Goal: Task Accomplishment & Management: Complete application form

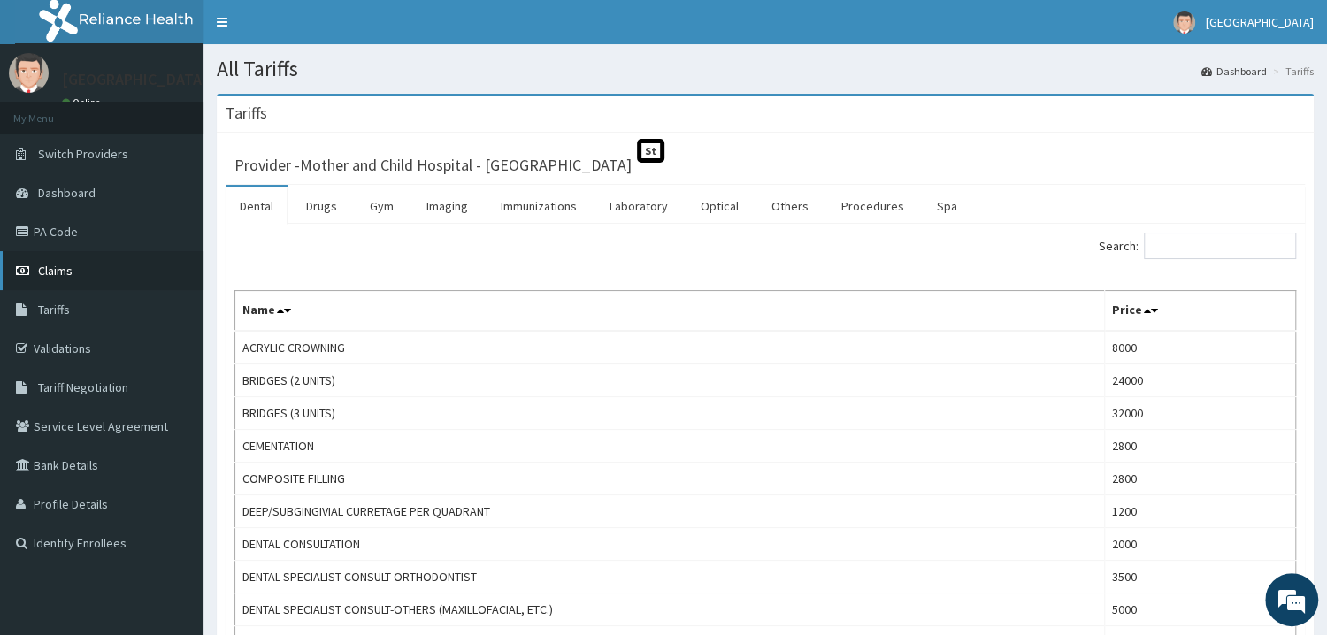
click at [83, 285] on link "Claims" at bounding box center [101, 270] width 203 height 39
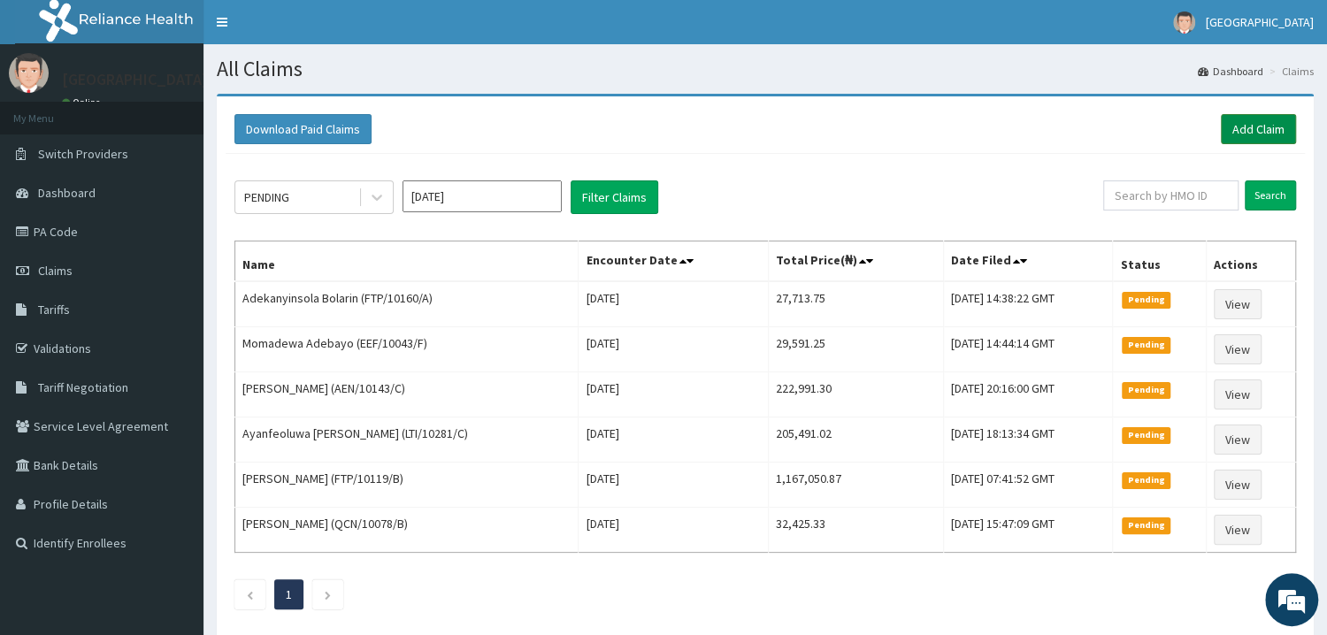
click at [1259, 129] on link "Add Claim" at bounding box center [1258, 129] width 75 height 30
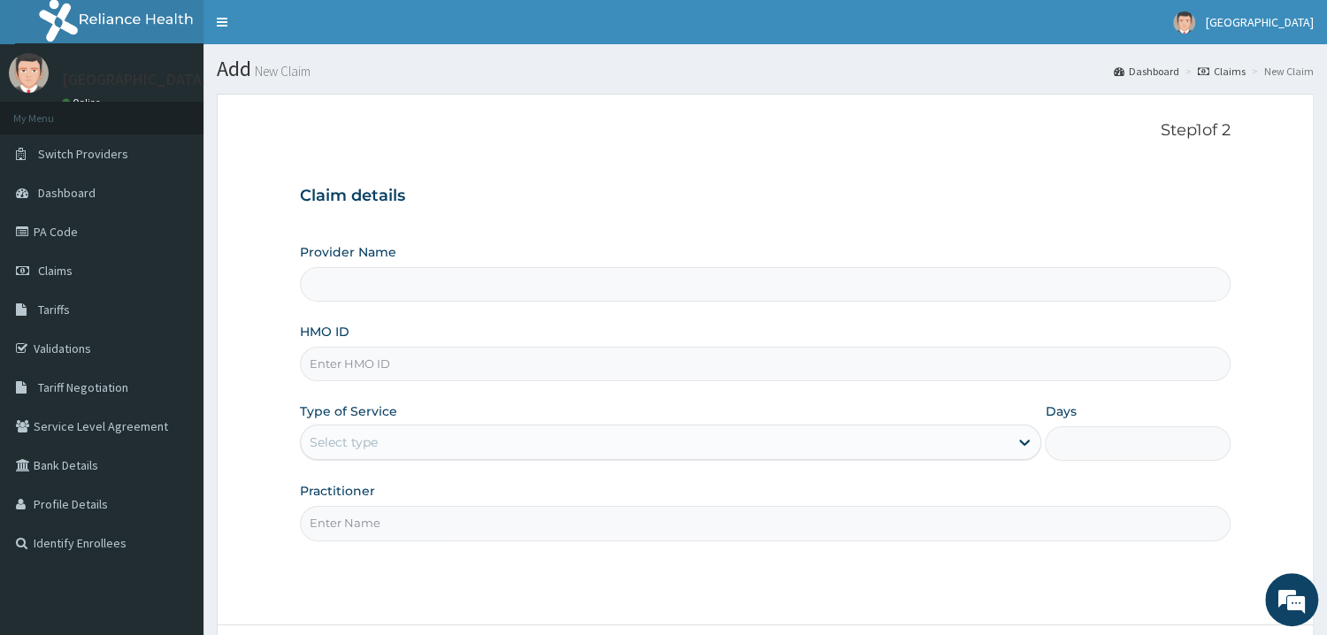
type input "Mother and Child Hospital - [GEOGRAPHIC_DATA]"
type input "ONC/10073/D"
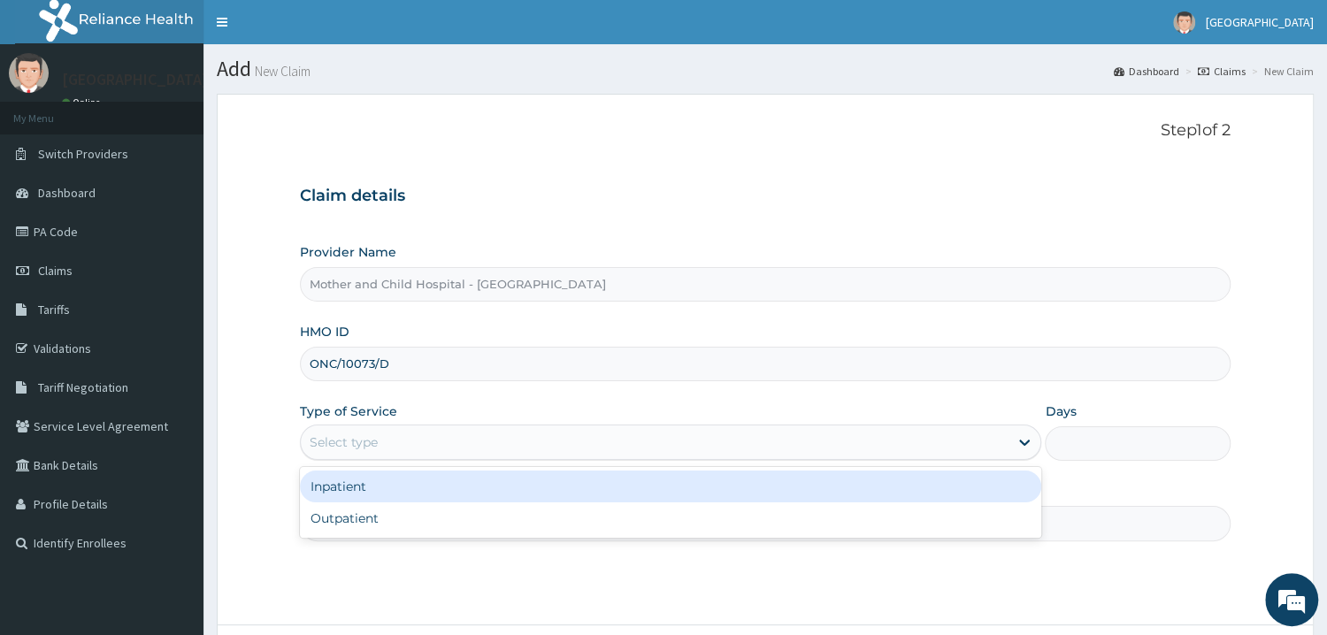
drag, startPoint x: 434, startPoint y: 448, endPoint x: 404, endPoint y: 523, distance: 80.7
click at [434, 457] on div "Select type" at bounding box center [655, 442] width 709 height 28
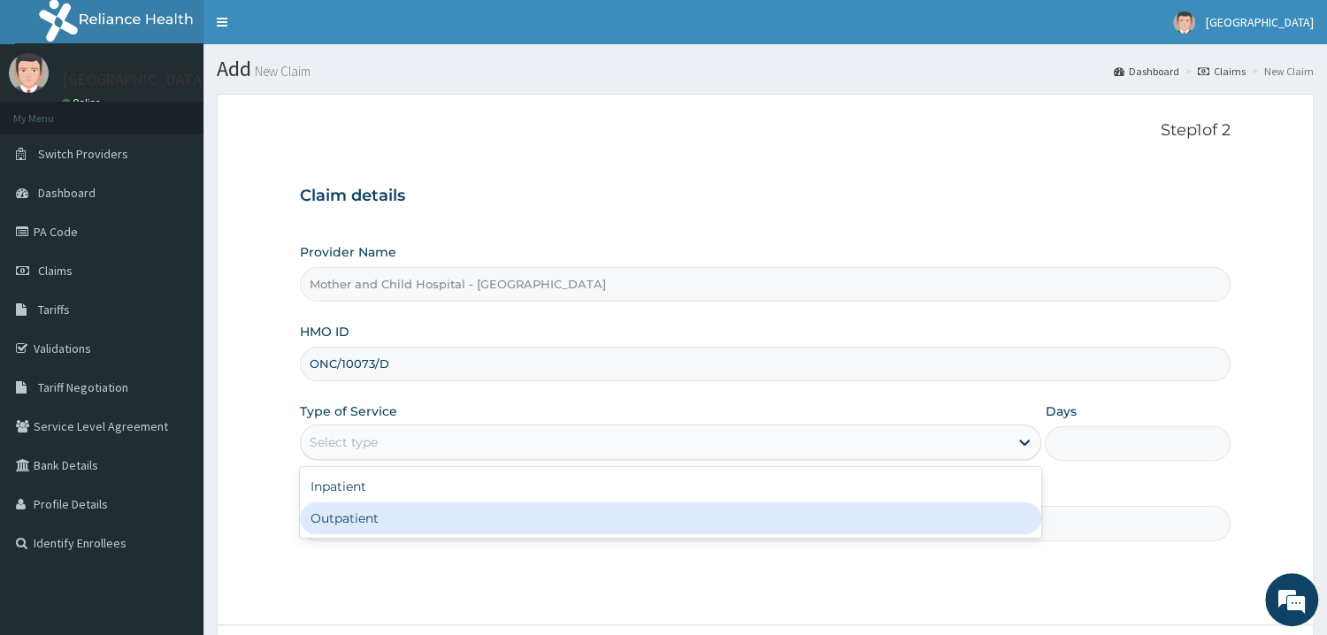
click at [404, 523] on div "Outpatient" at bounding box center [671, 519] width 742 height 32
type input "1"
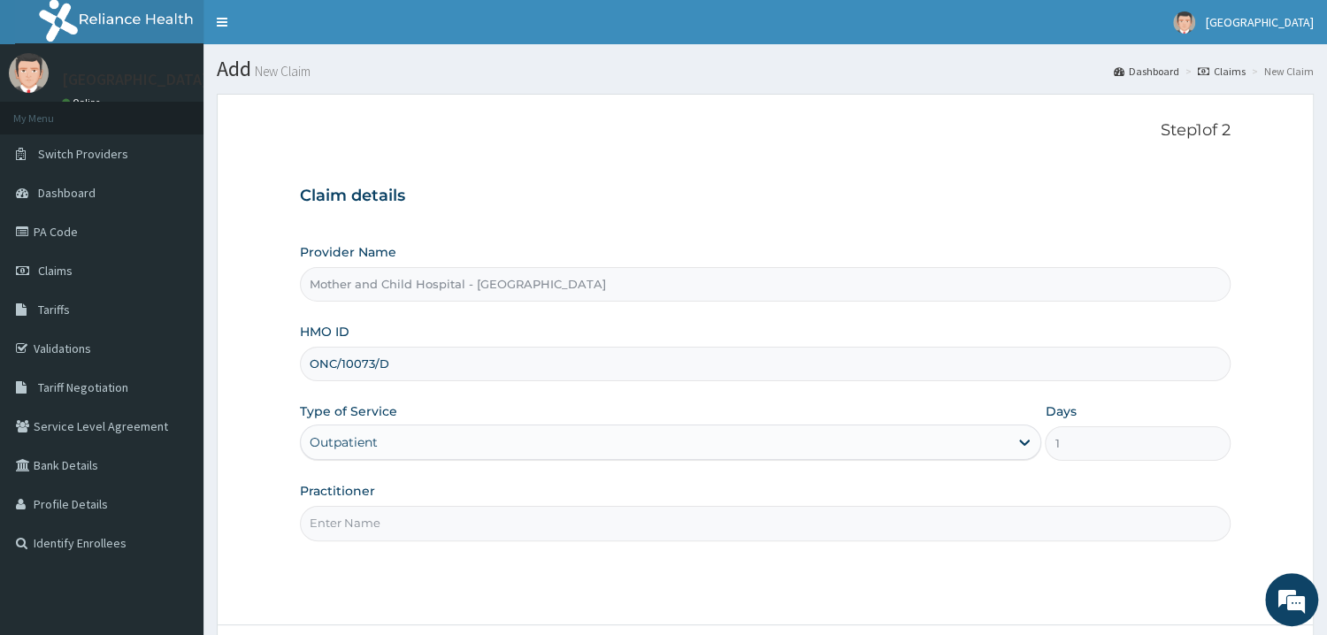
click at [386, 539] on input "Practitioner" at bounding box center [765, 523] width 931 height 35
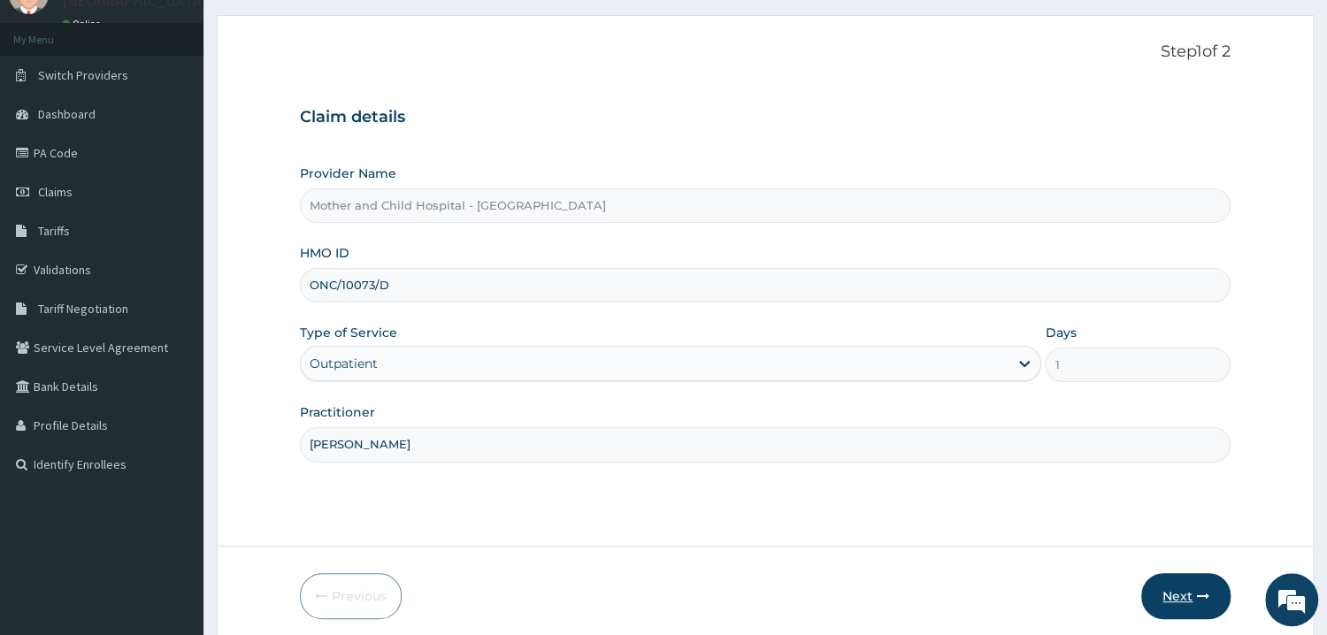
scroll to position [149, 0]
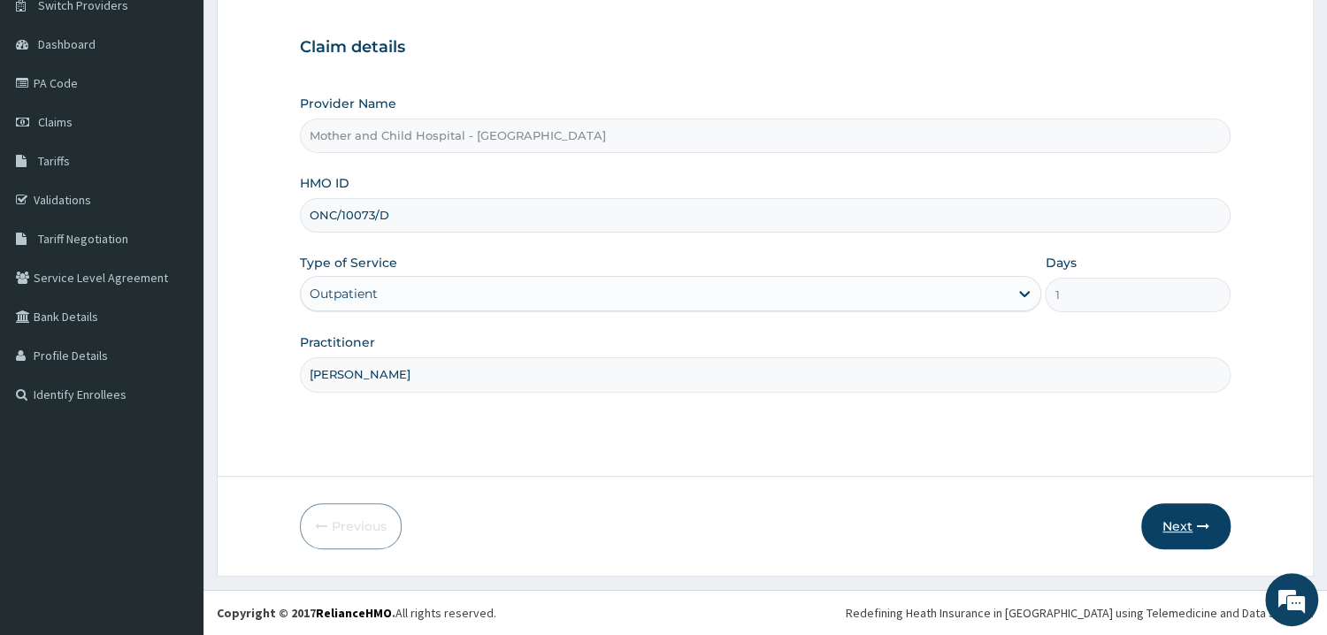
type input "DR UGWU"
click at [1180, 514] on button "Next" at bounding box center [1185, 526] width 89 height 46
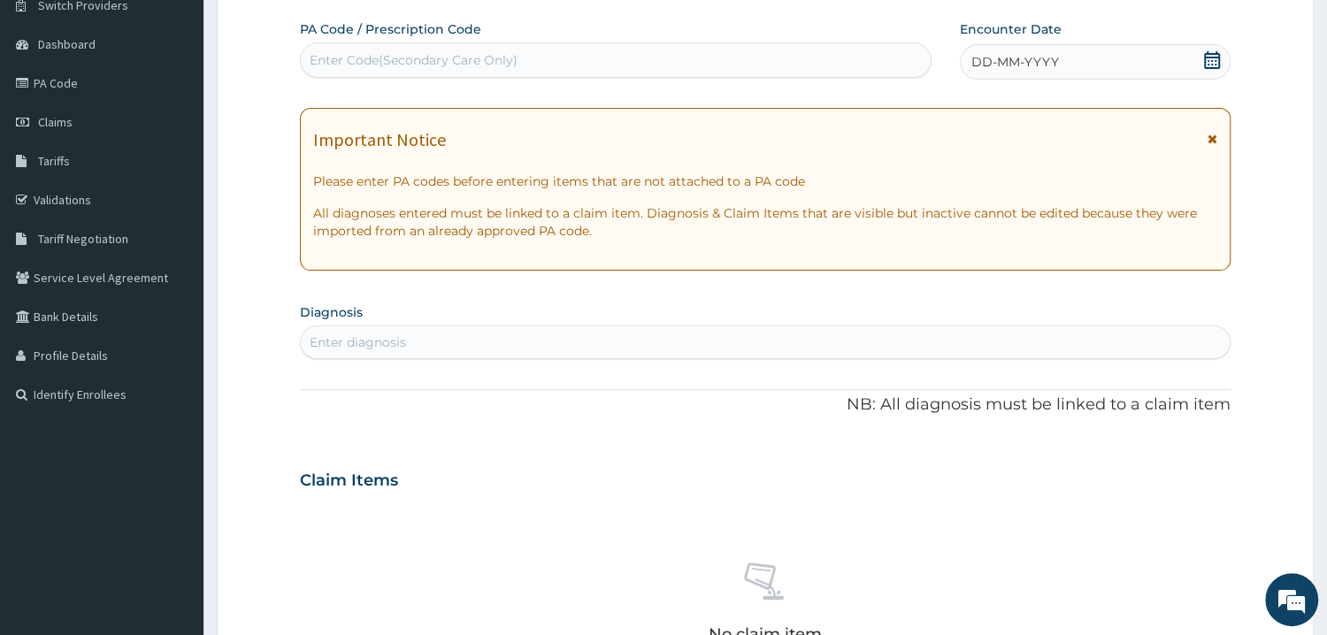
click at [1212, 62] on icon at bounding box center [1212, 60] width 18 height 18
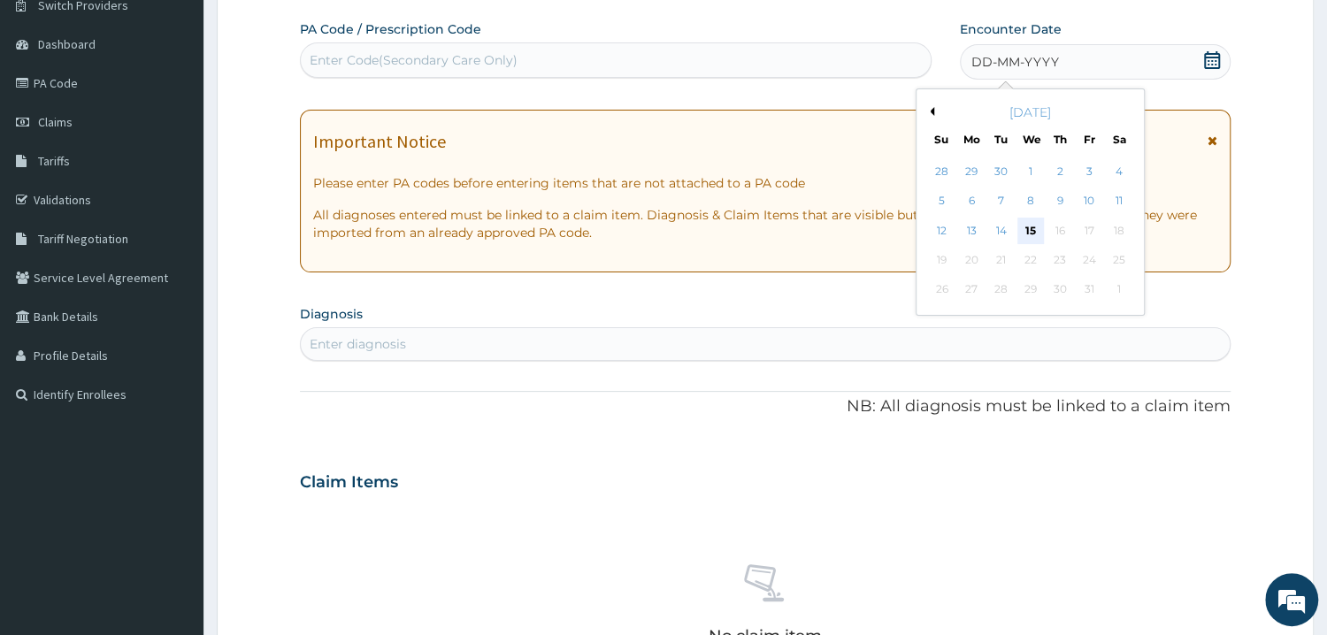
click at [1025, 230] on div "15" at bounding box center [1030, 231] width 27 height 27
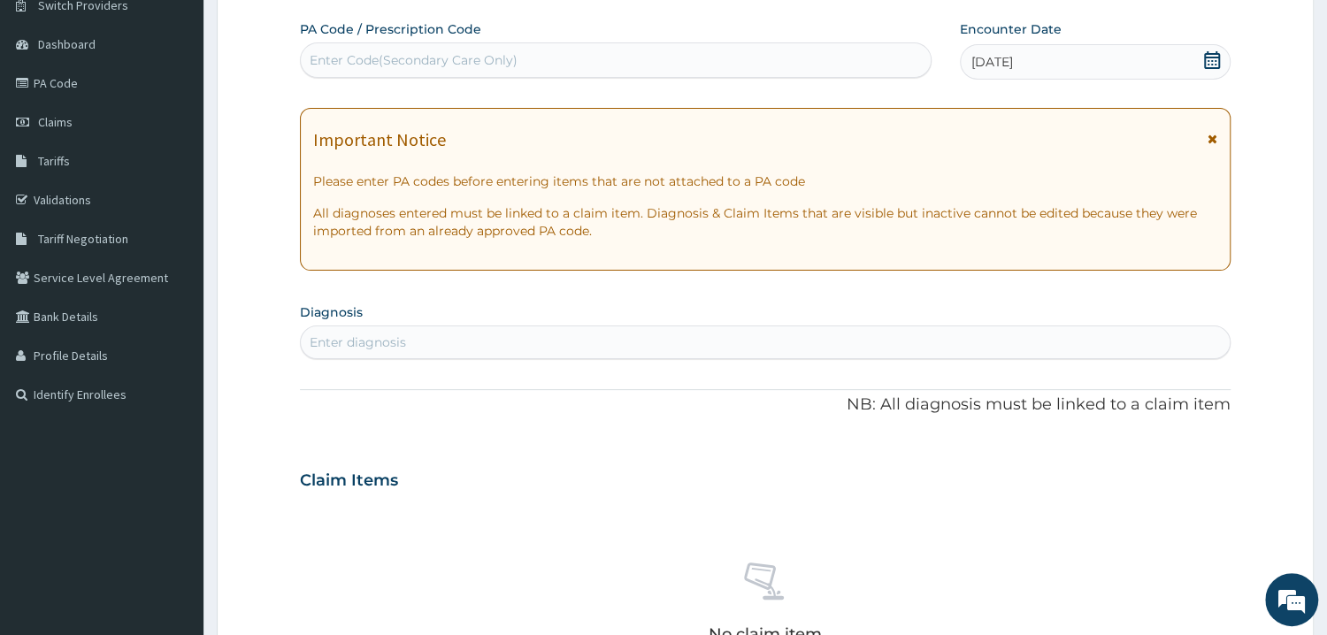
click at [593, 354] on div "Enter diagnosis" at bounding box center [765, 342] width 929 height 28
type input "MALARIA"
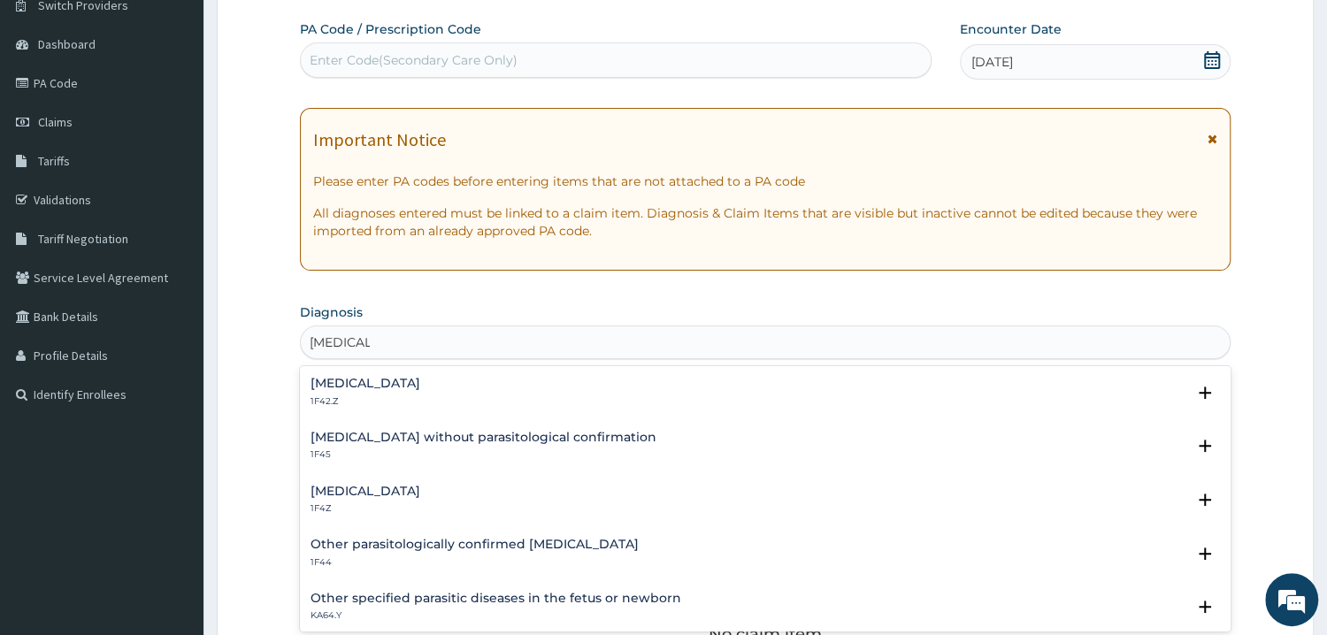
click at [350, 518] on div "Malaria, unspecified 1F4Z Select Status Query Query covers suspected (?), Keep …" at bounding box center [766, 505] width 910 height 40
click at [420, 500] on div "Malaria, unspecified 1F4Z" at bounding box center [366, 500] width 110 height 31
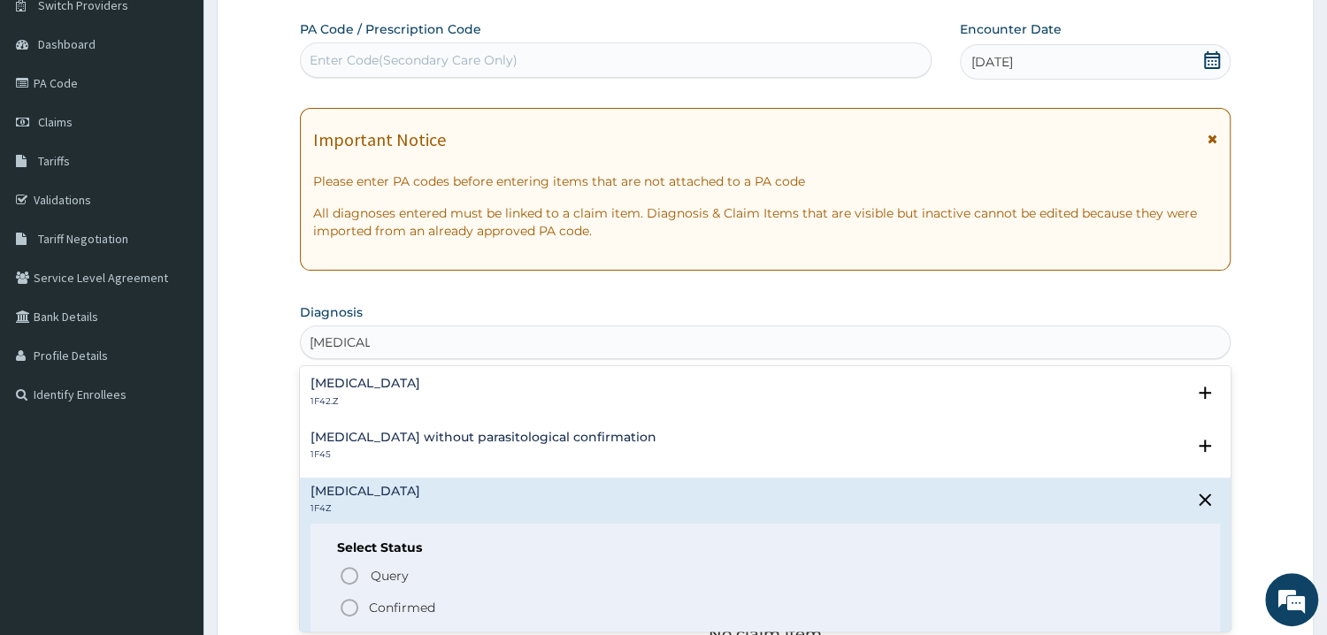
click at [350, 606] on icon "status option filled" at bounding box center [349, 607] width 21 height 21
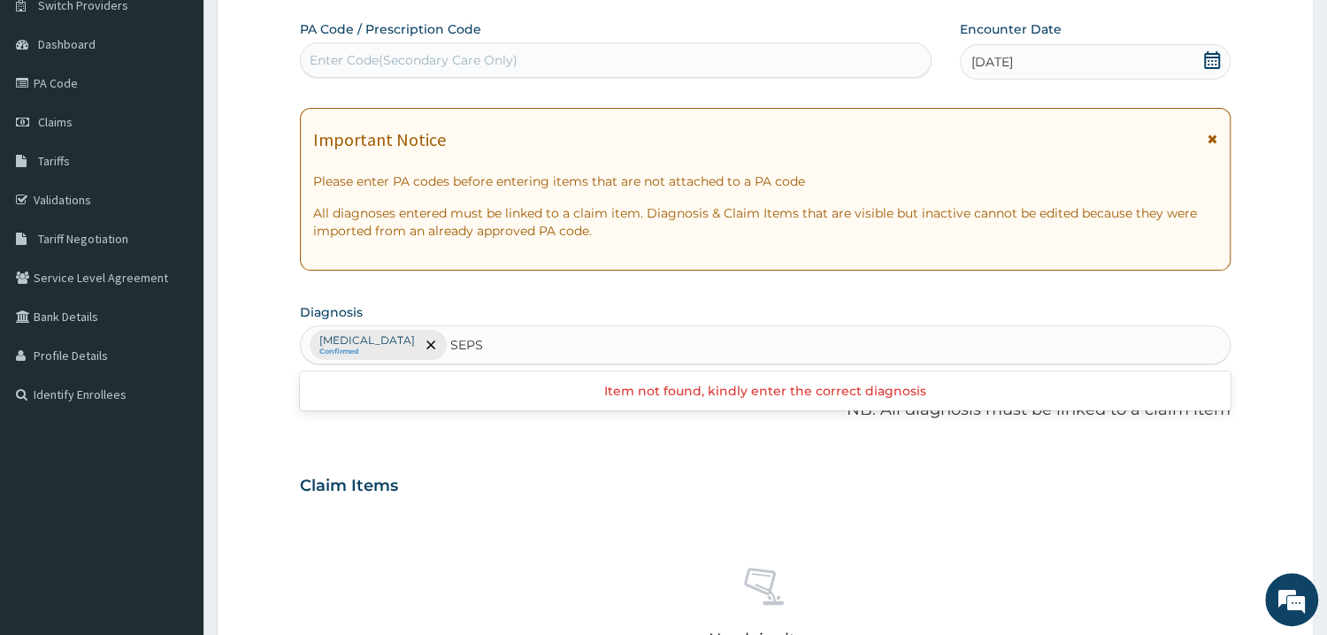
type input "SEPSI"
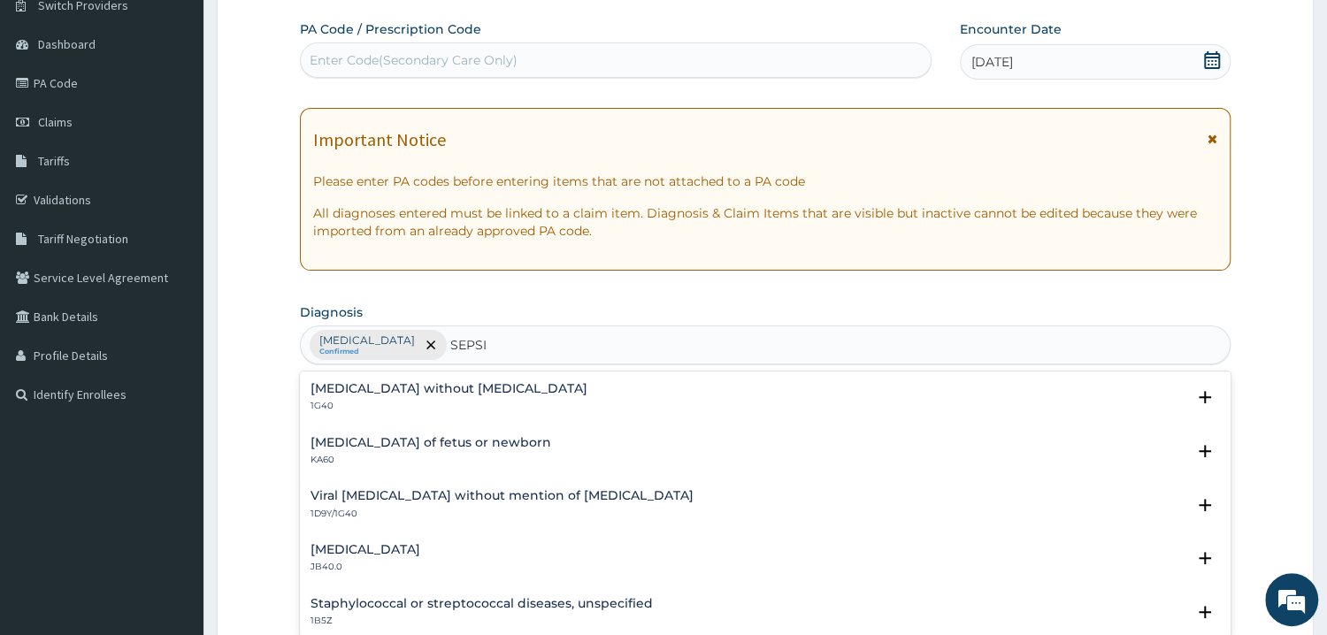
click at [435, 391] on h4 "Sepsis without septic shock" at bounding box center [449, 388] width 277 height 13
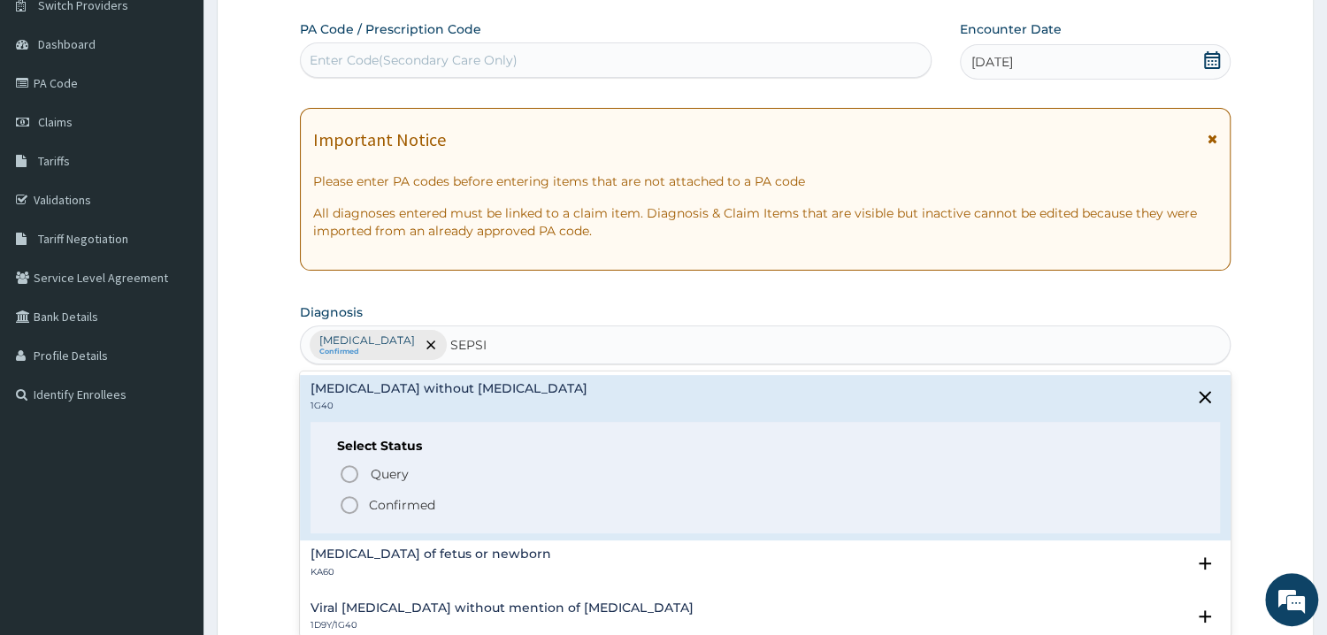
click at [370, 510] on p "Confirmed" at bounding box center [402, 505] width 66 height 18
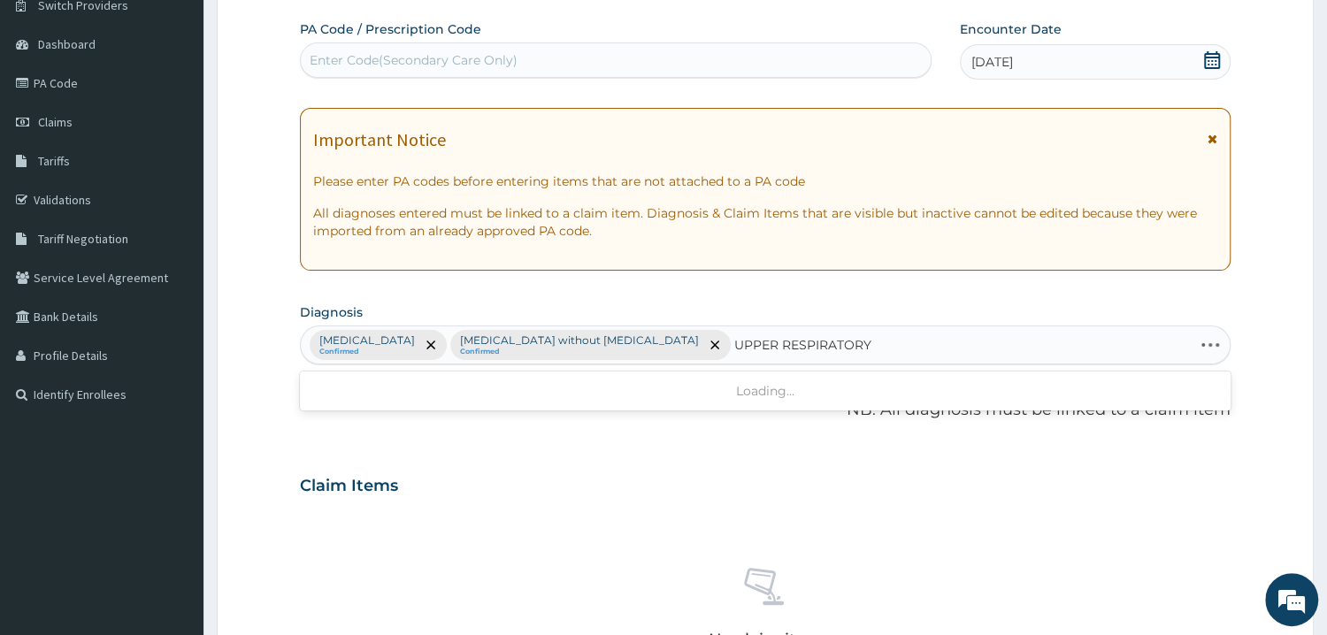
type input "UPPER RESPIRATORY"
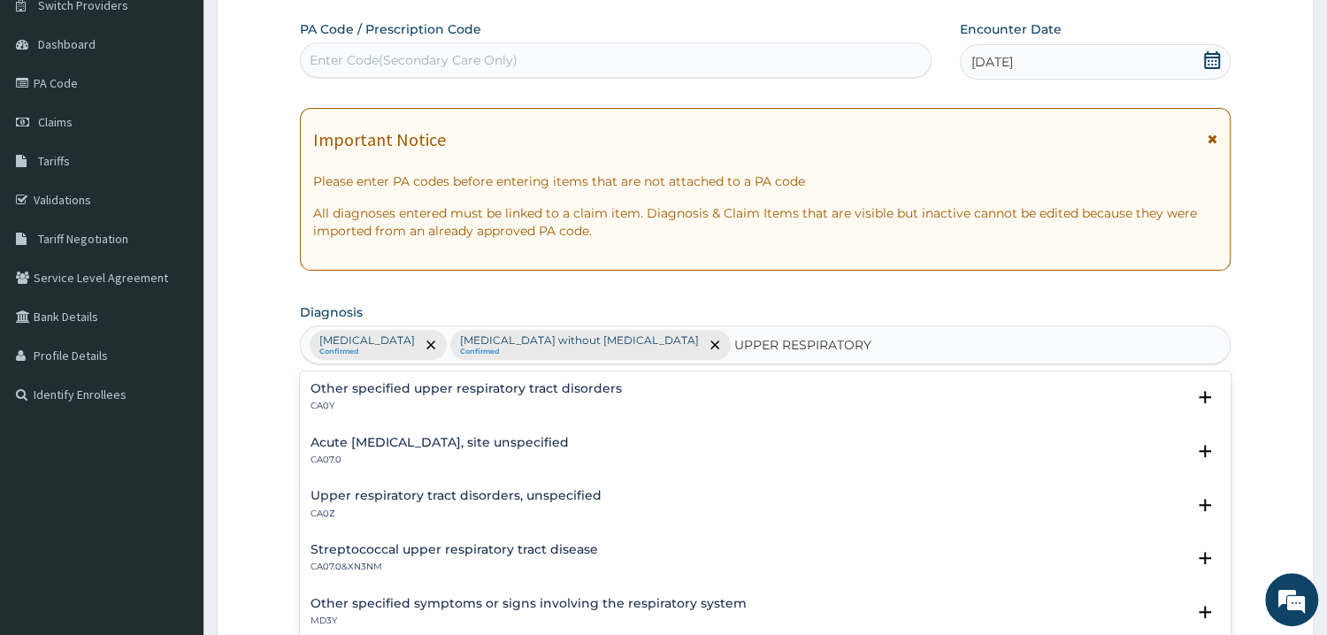
click at [455, 441] on h4 "Acute upper respiratory infection, site unspecified" at bounding box center [440, 442] width 258 height 13
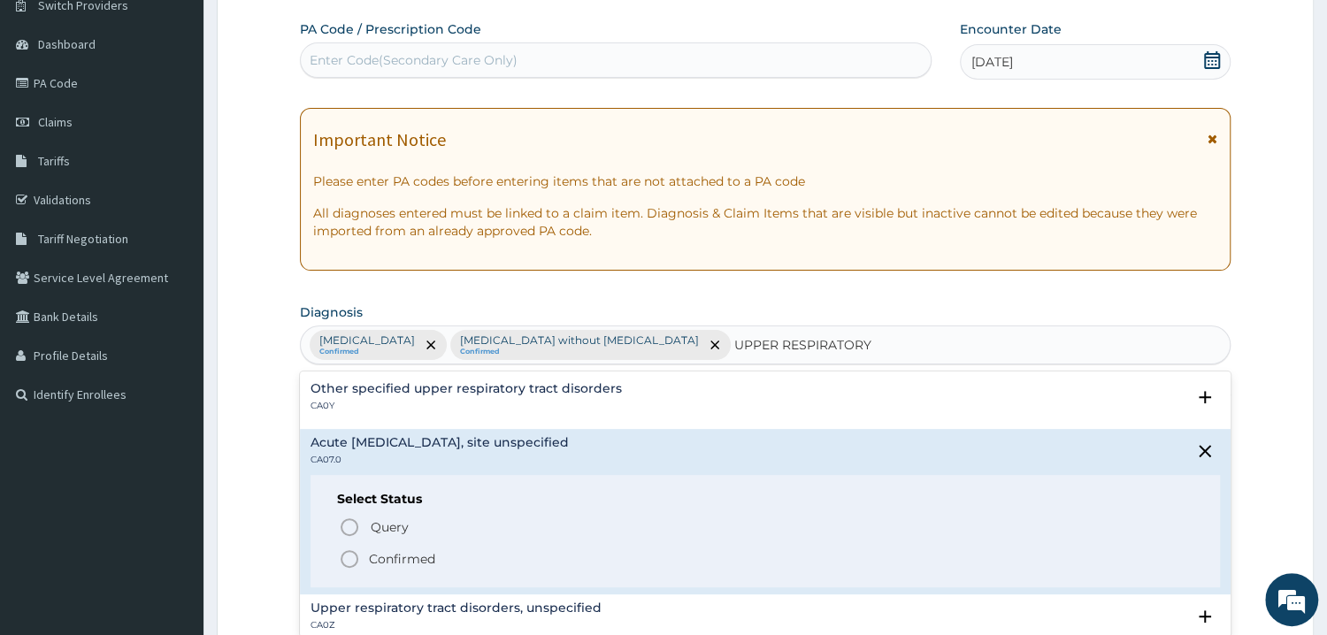
click at [383, 566] on p "Confirmed" at bounding box center [402, 559] width 66 height 18
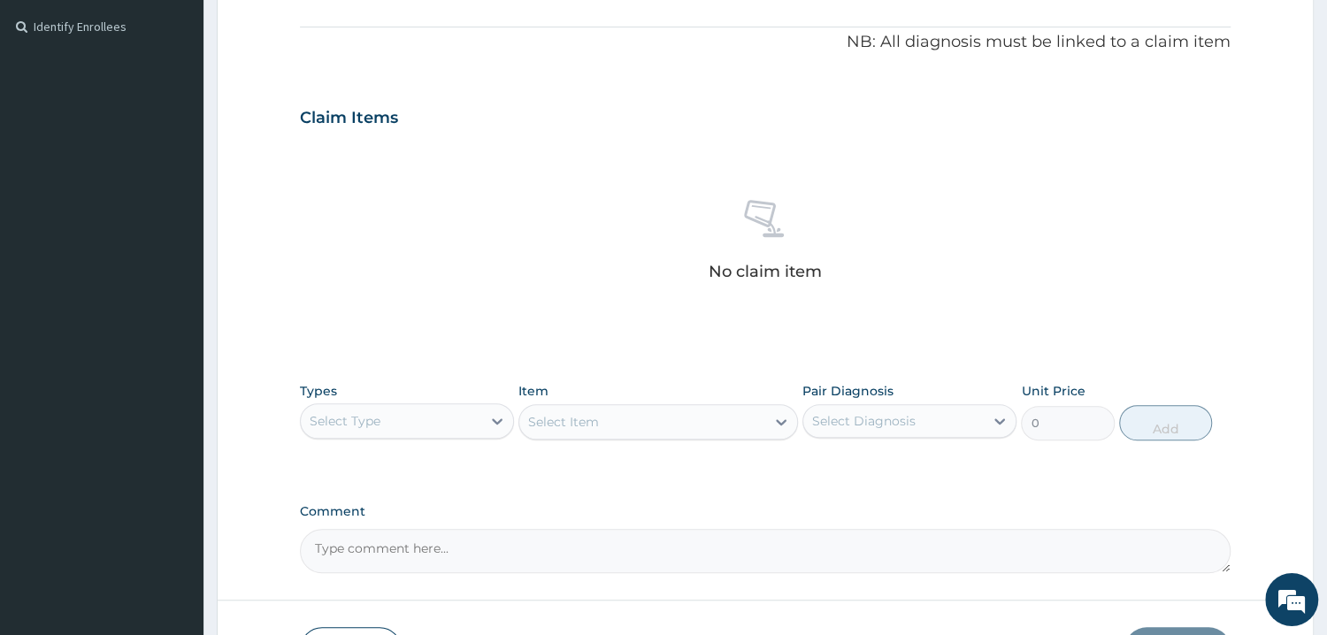
scroll to position [623, 0]
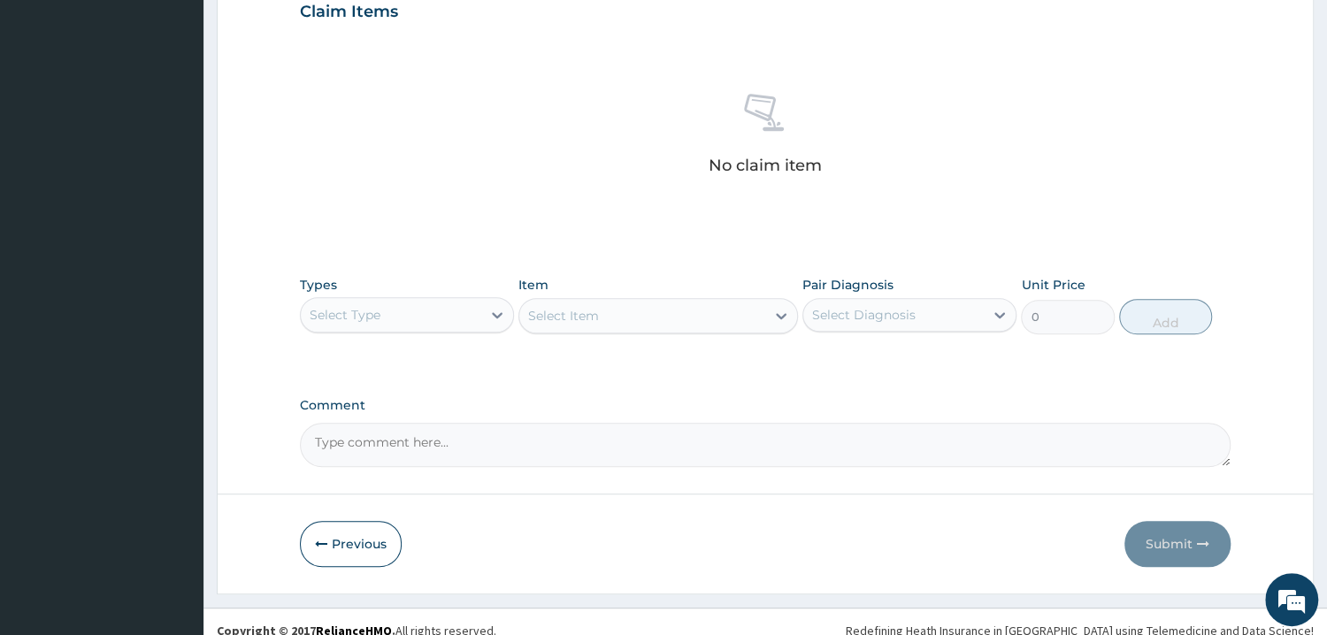
drag, startPoint x: 441, startPoint y: 288, endPoint x: 431, endPoint y: 303, distance: 17.9
click at [437, 296] on div "Types Select Type" at bounding box center [407, 305] width 214 height 58
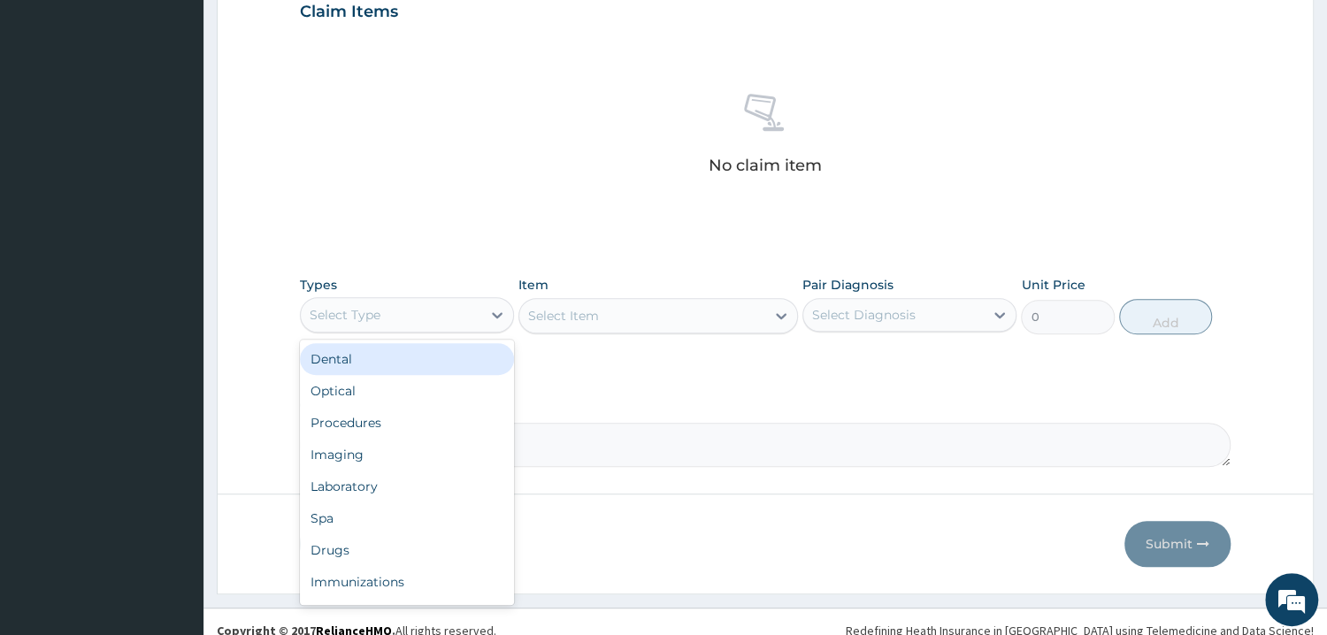
drag, startPoint x: 430, startPoint y: 311, endPoint x: 434, endPoint y: 408, distance: 96.5
click at [431, 314] on div "Select Type" at bounding box center [391, 315] width 180 height 28
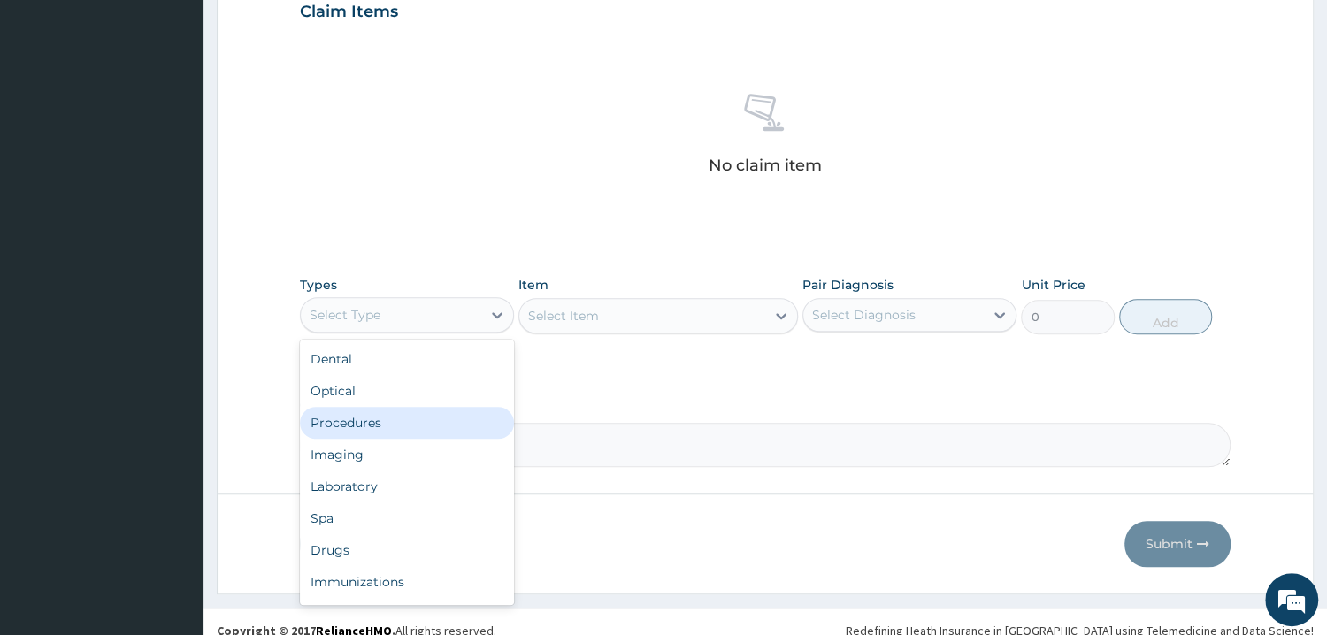
click at [415, 430] on div "Procedures" at bounding box center [407, 423] width 214 height 32
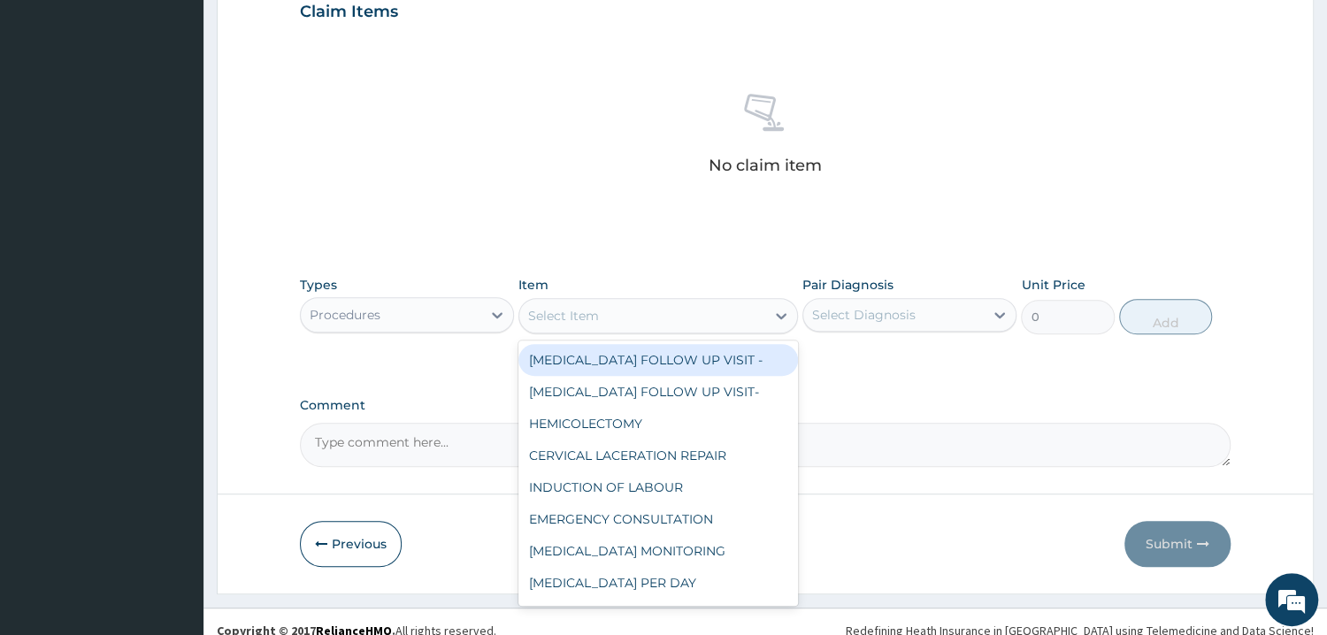
click at [685, 324] on div "Select Item" at bounding box center [642, 316] width 246 height 28
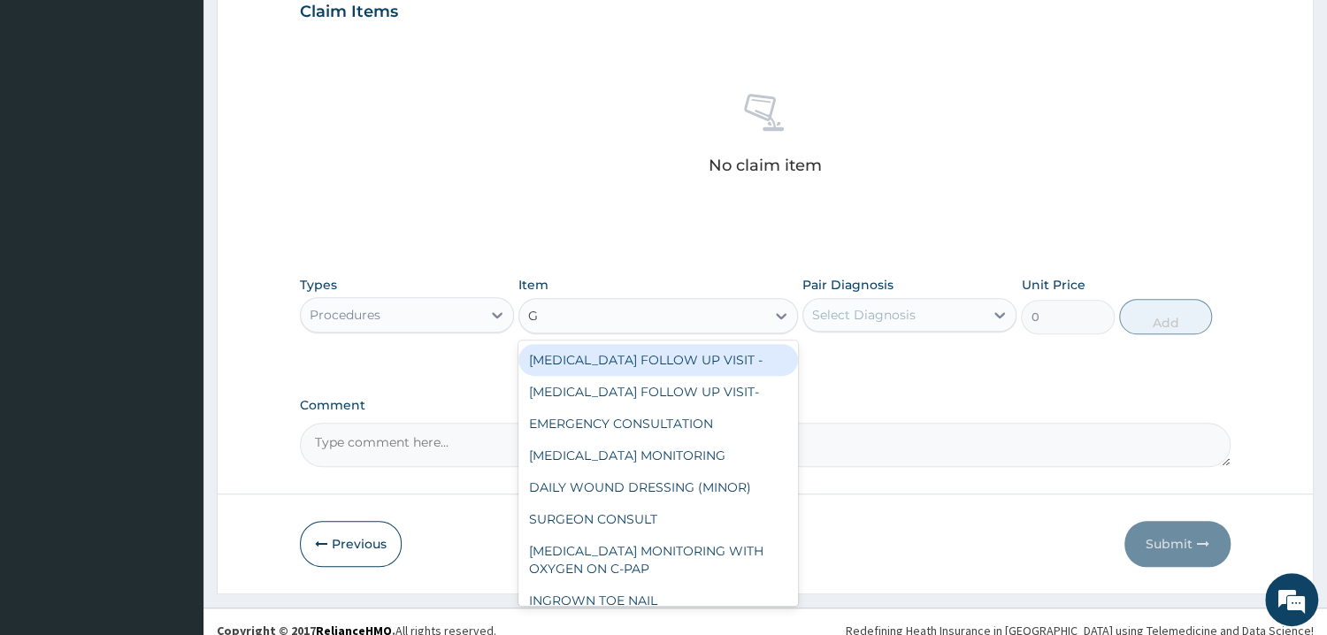
type input "GP"
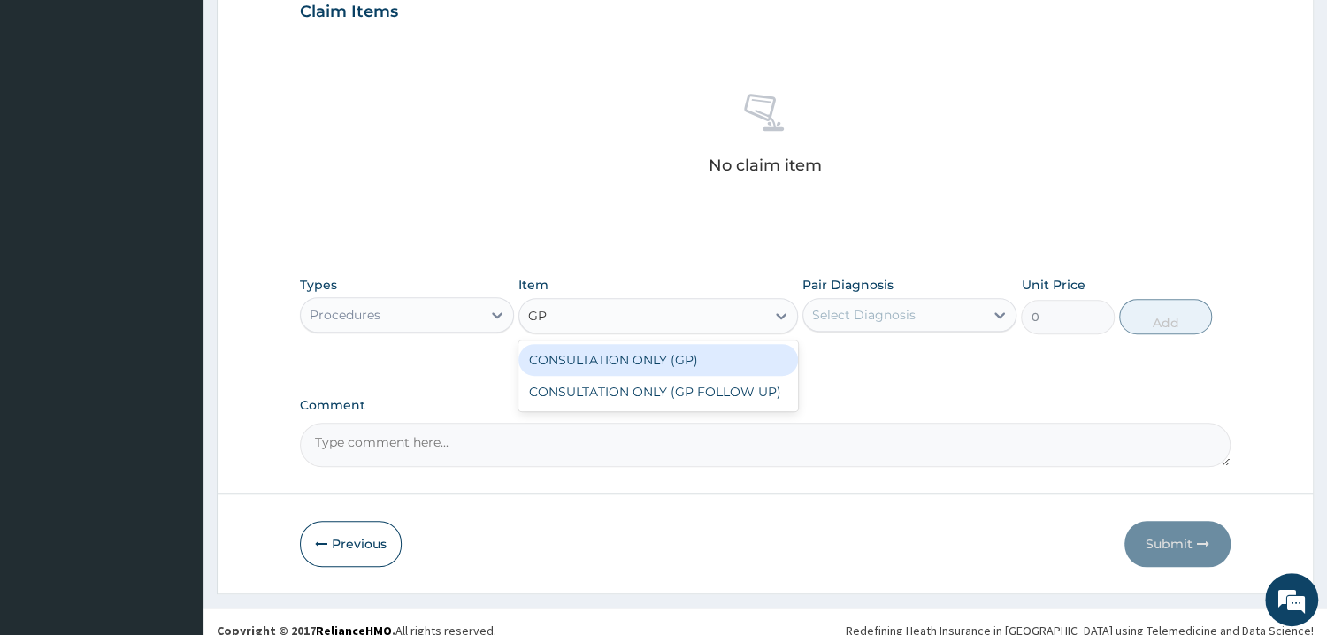
click at [672, 356] on div "CONSULTATION ONLY (GP)" at bounding box center [658, 360] width 280 height 32
type input "6250"
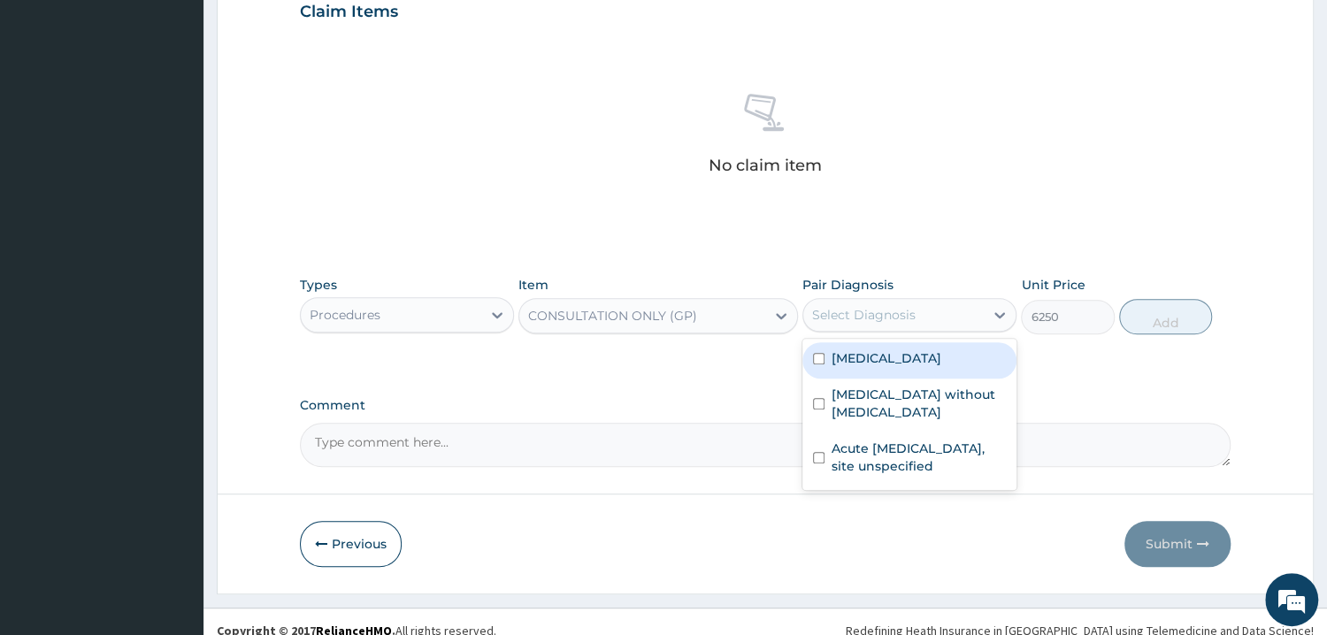
drag, startPoint x: 915, startPoint y: 317, endPoint x: 900, endPoint y: 374, distance: 59.4
click at [916, 317] on div "Select Diagnosis" at bounding box center [893, 315] width 180 height 28
click at [899, 375] on div "Malaria, unspecified" at bounding box center [909, 360] width 214 height 36
checkbox input "true"
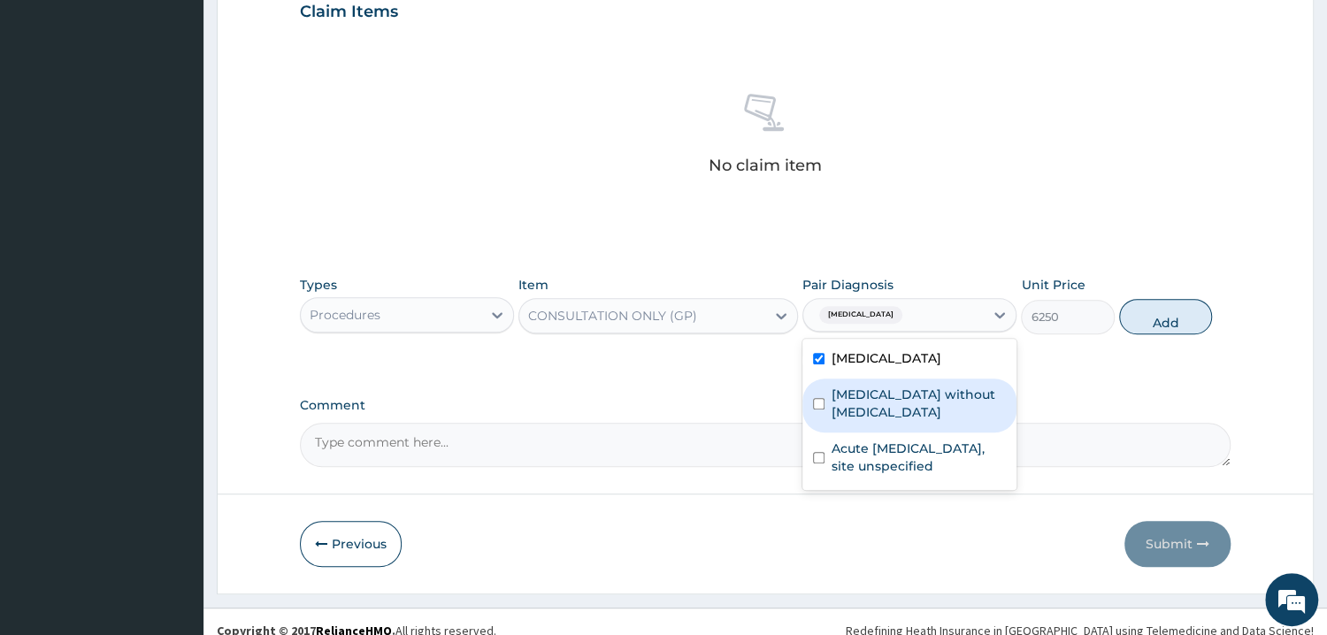
drag, startPoint x: 894, startPoint y: 400, endPoint x: 892, endPoint y: 455, distance: 54.9
click at [894, 401] on label "Sepsis without septic shock" at bounding box center [919, 403] width 174 height 35
checkbox input "true"
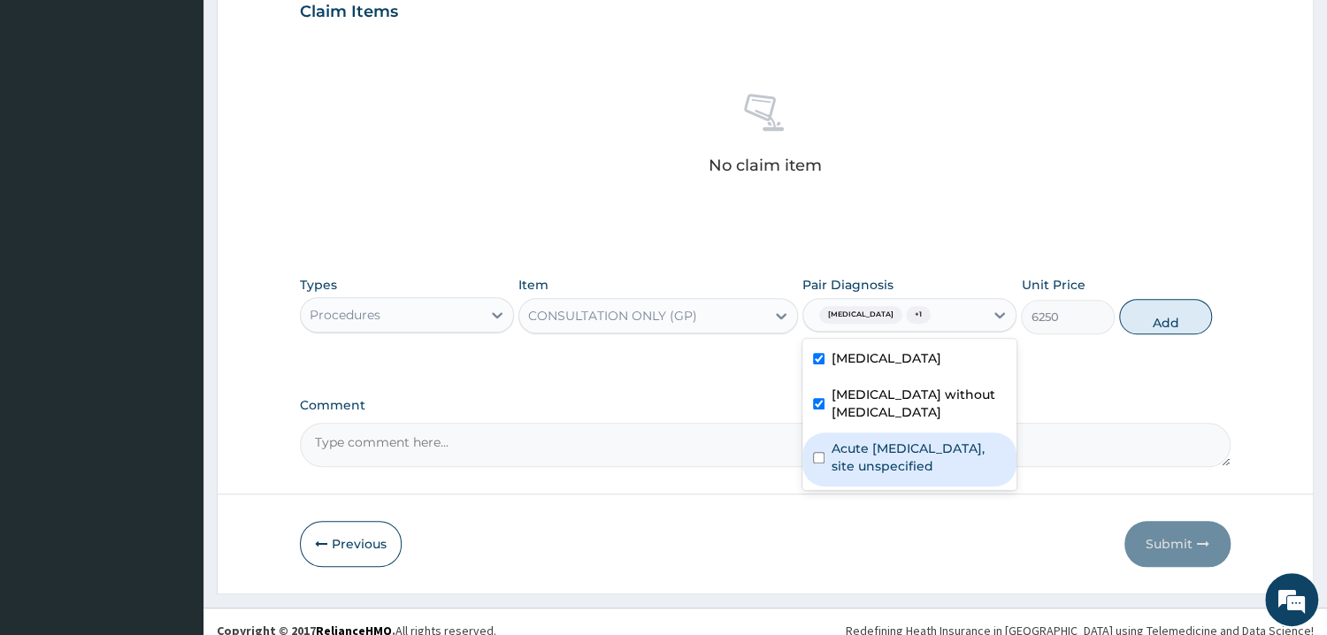
click at [892, 455] on label "Acute upper respiratory infection, site unspecified" at bounding box center [919, 457] width 174 height 35
checkbox input "true"
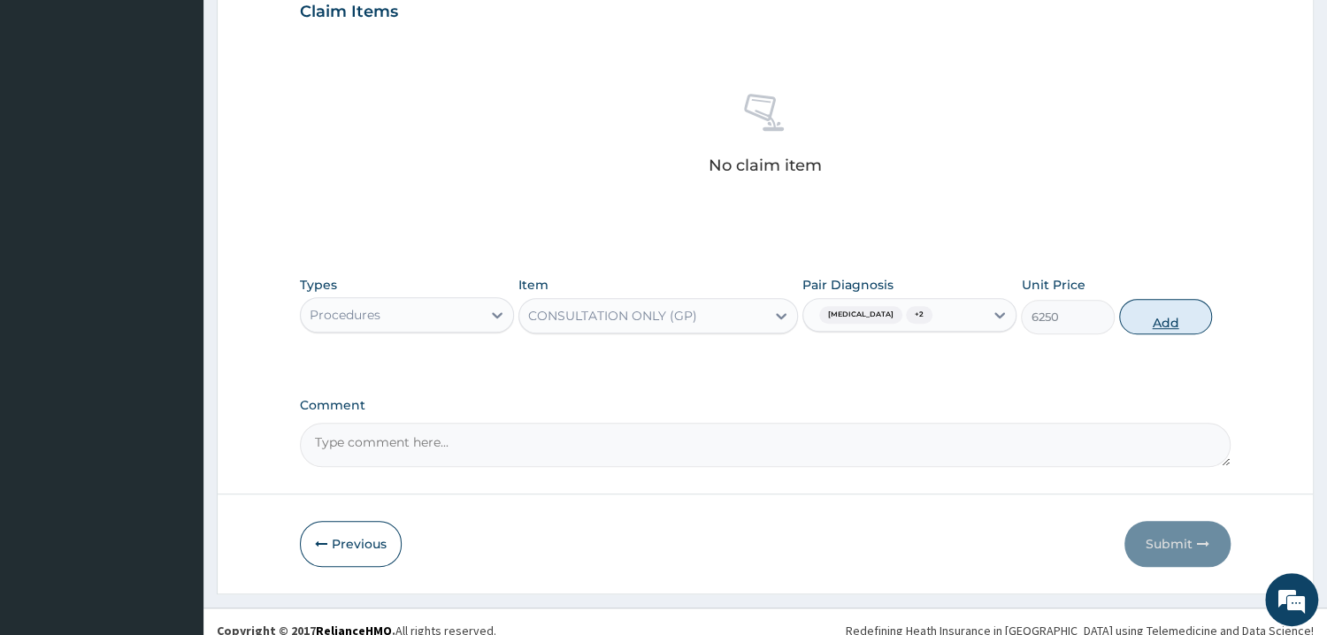
click at [1172, 331] on button "Add" at bounding box center [1165, 316] width 93 height 35
type input "0"
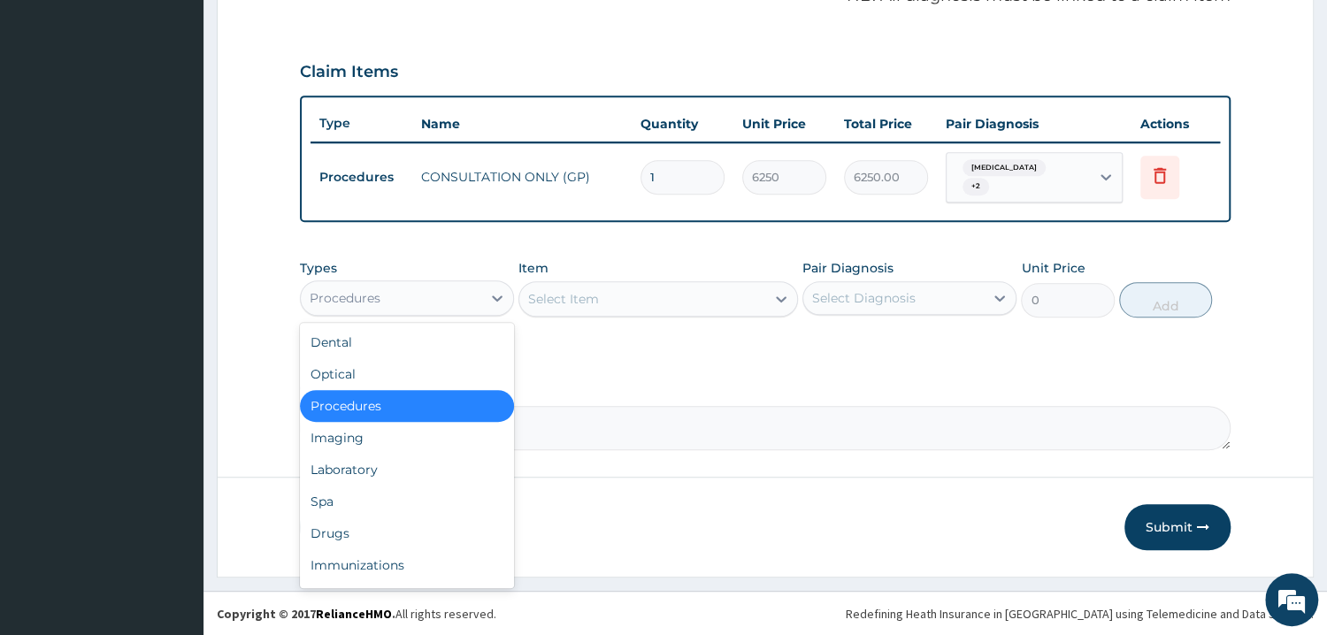
click at [365, 310] on div "Procedures" at bounding box center [391, 298] width 180 height 28
click at [372, 474] on div "Laboratory" at bounding box center [407, 470] width 214 height 32
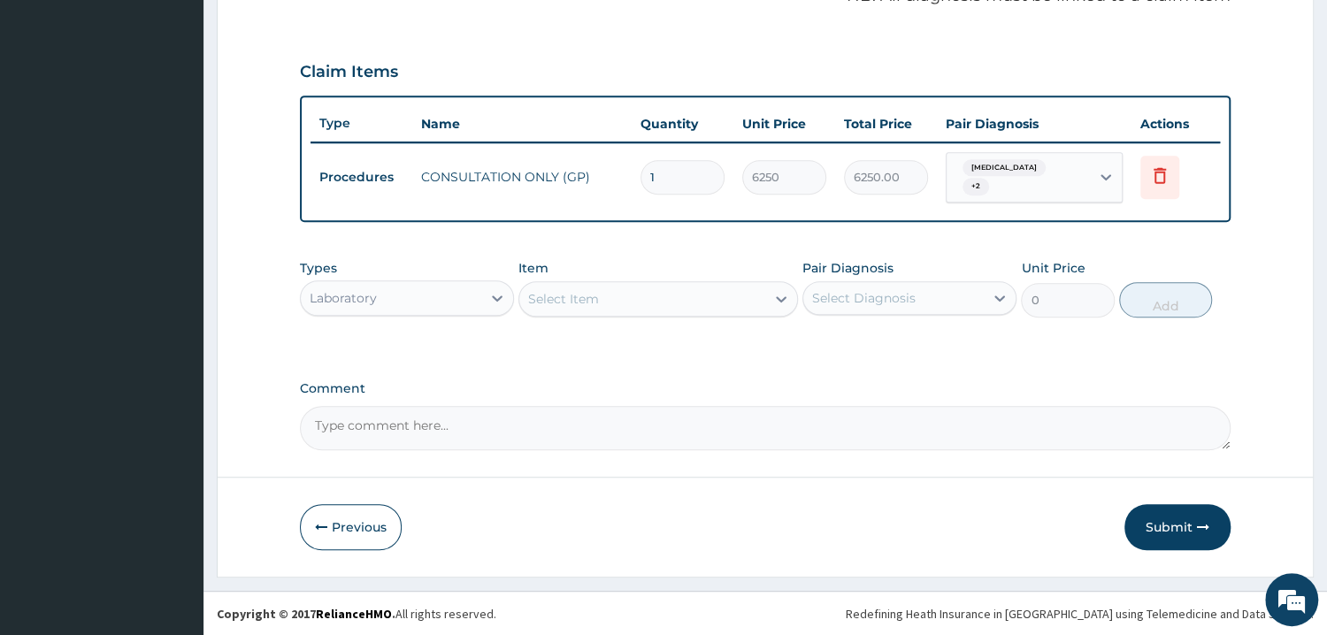
click at [693, 291] on div "Select Item" at bounding box center [642, 299] width 246 height 28
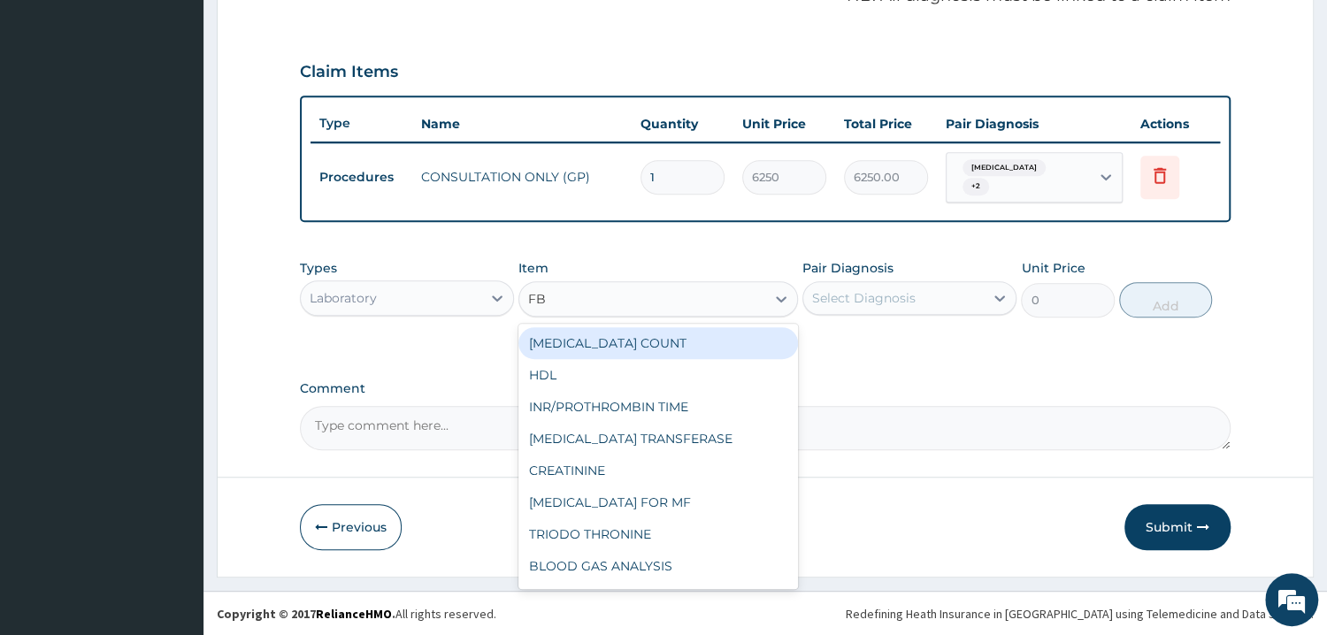
type input "FBC"
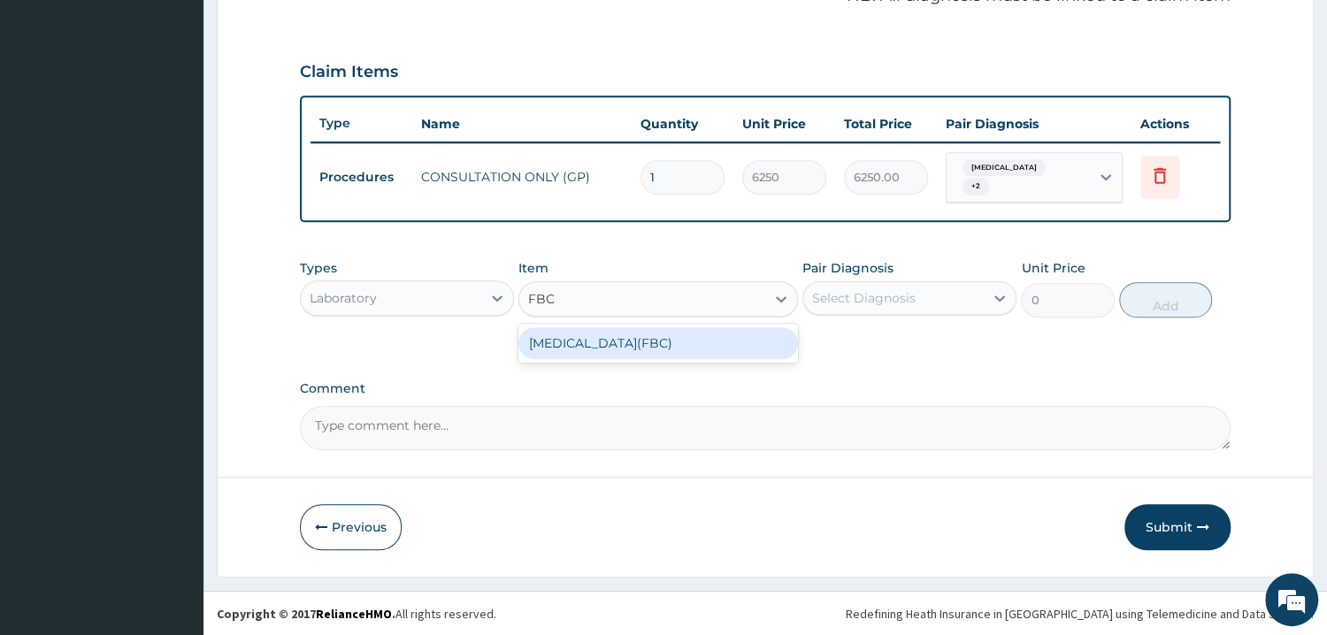
click at [689, 342] on div "FULL BLOOD COUNT(FBC)" at bounding box center [658, 343] width 280 height 32
type input "4675"
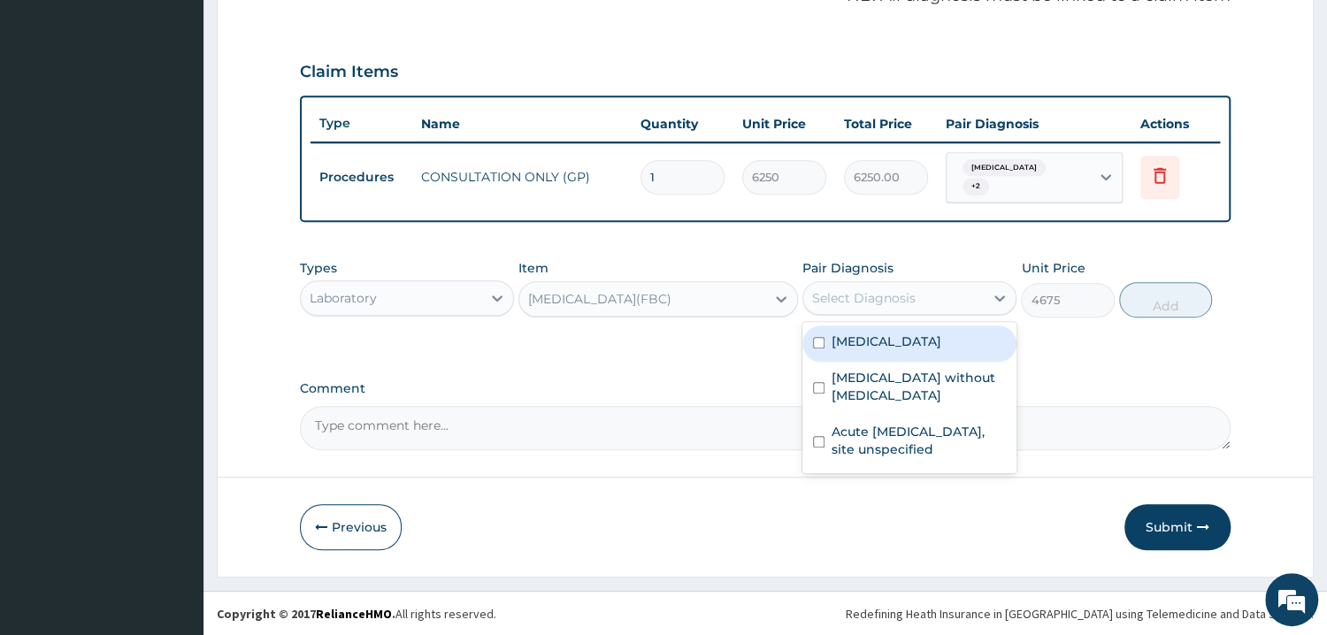
drag, startPoint x: 875, startPoint y: 297, endPoint x: 864, endPoint y: 348, distance: 51.5
click at [876, 297] on div "Select Diagnosis" at bounding box center [864, 298] width 104 height 18
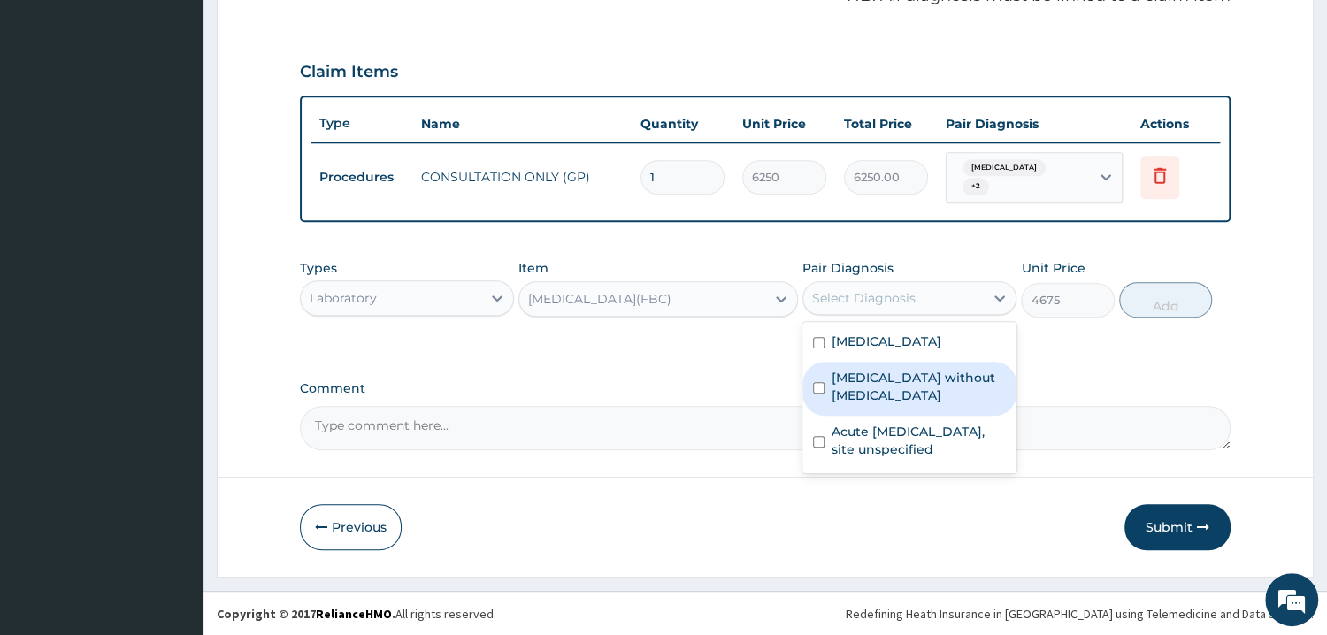
click at [856, 413] on div "Sepsis without septic shock" at bounding box center [909, 389] width 214 height 54
checkbox input "true"
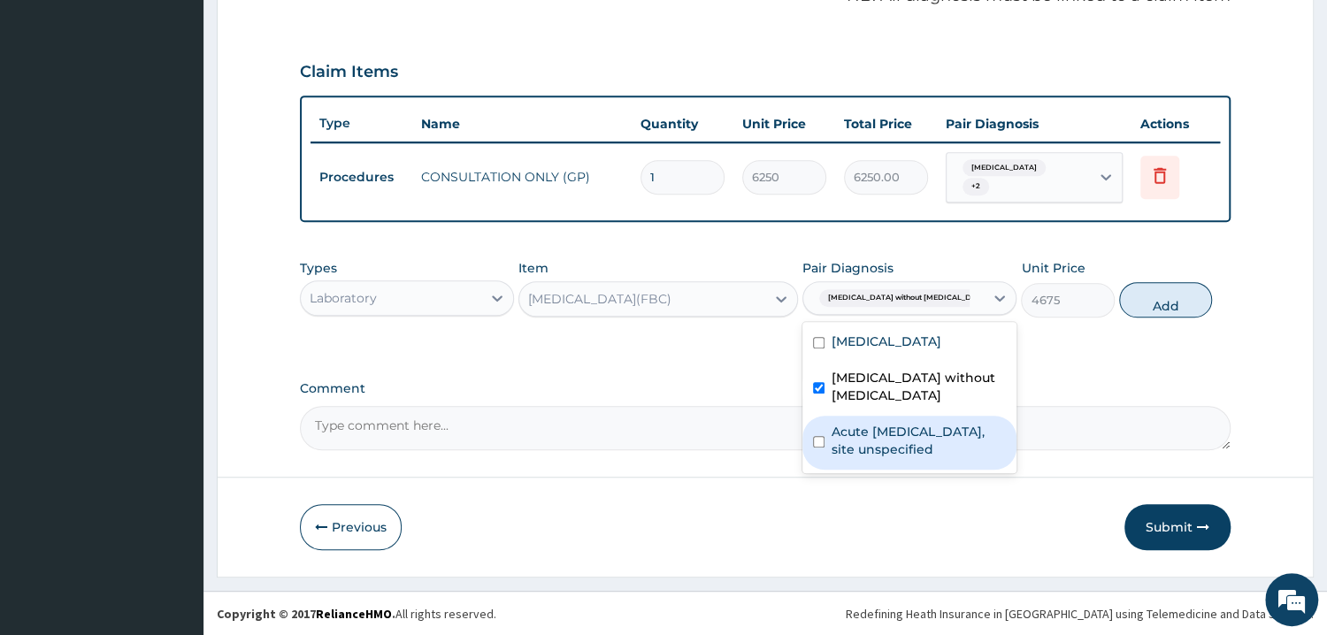
click at [917, 458] on div "Acute upper respiratory infection, site unspecified" at bounding box center [909, 443] width 214 height 54
checkbox input "true"
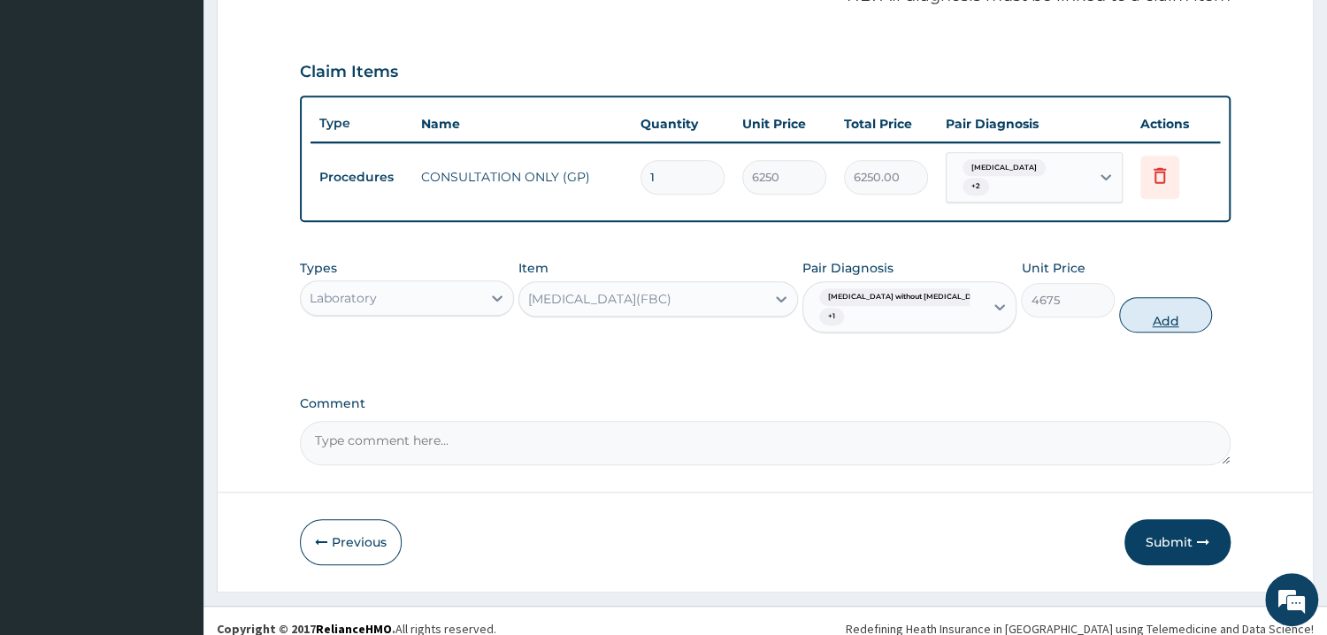
click at [1153, 303] on button "Add" at bounding box center [1165, 314] width 93 height 35
type input "0"
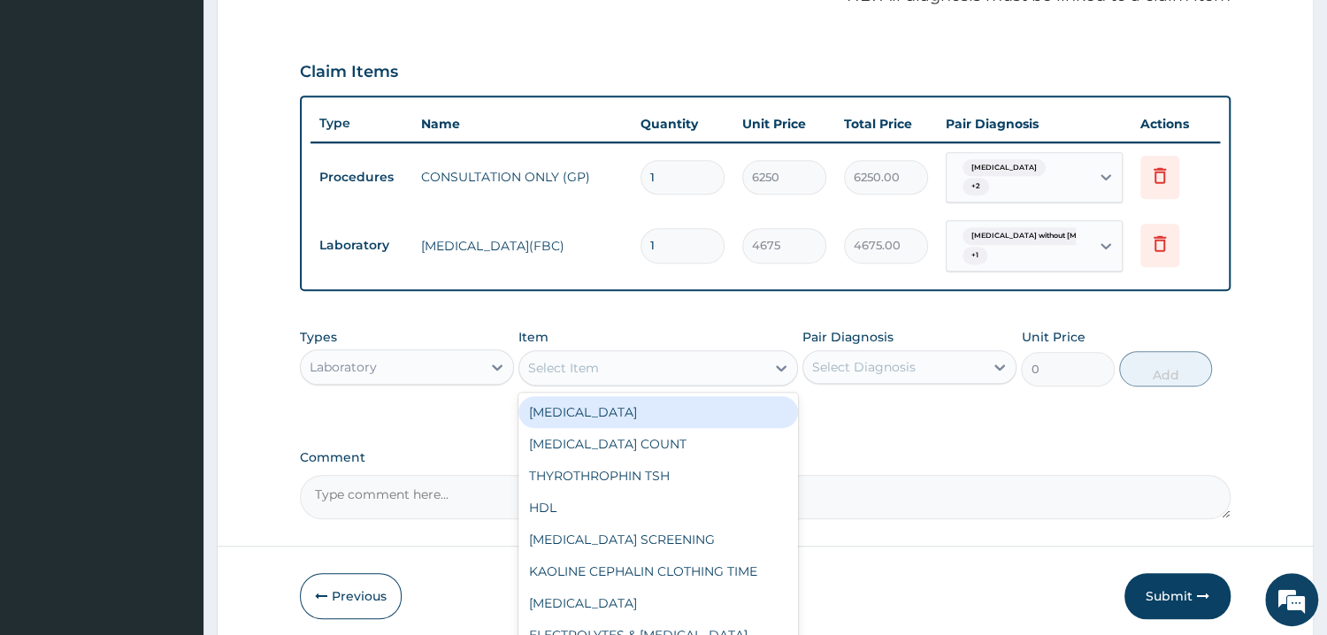
click at [672, 367] on div "Select Item" at bounding box center [642, 368] width 246 height 28
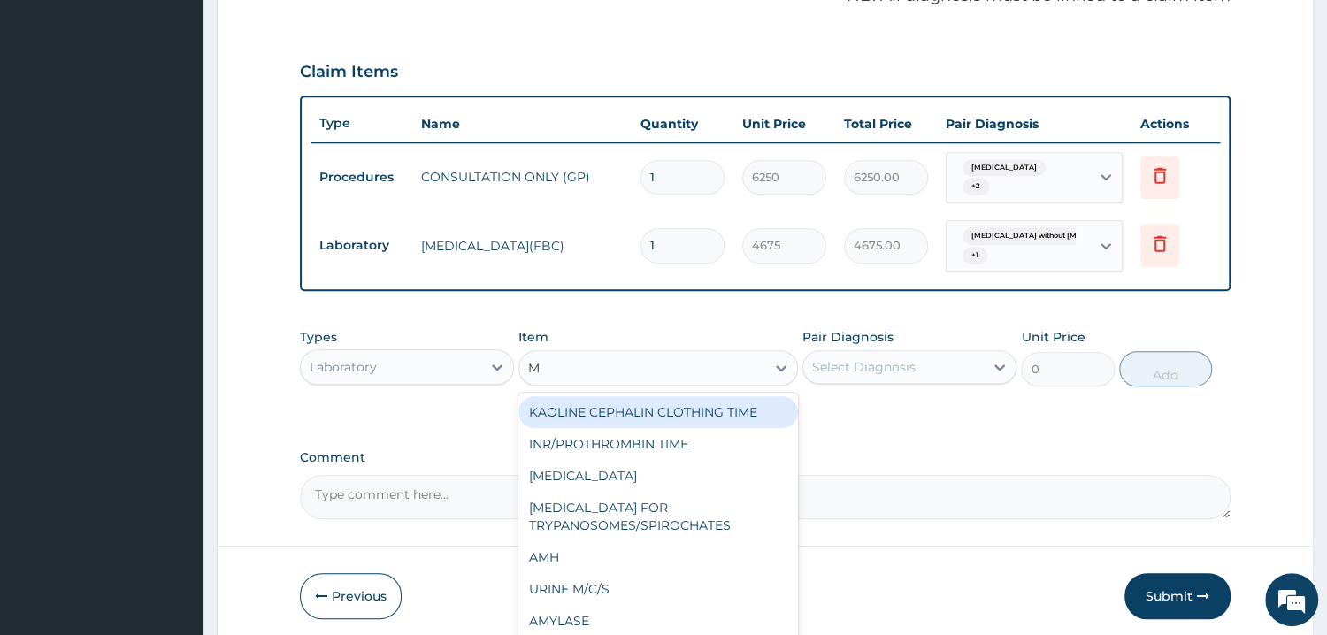
type input "MP"
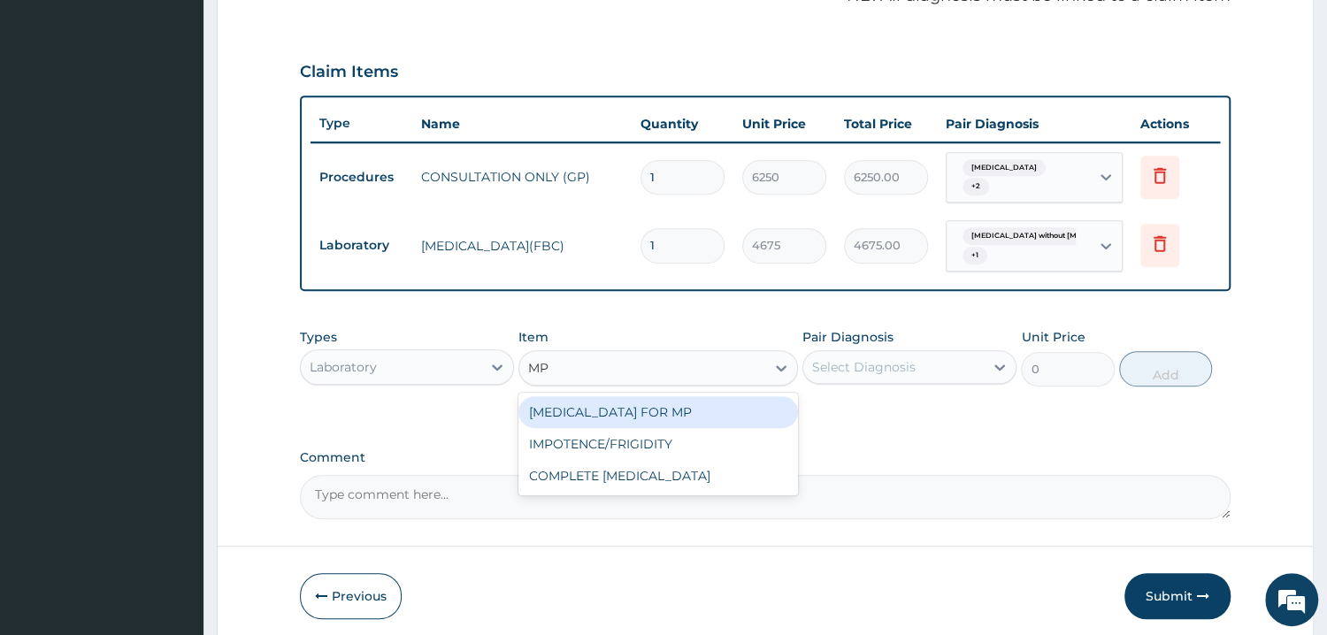
click at [682, 401] on div "BLOOD FILM FOR MP" at bounding box center [658, 412] width 280 height 32
type input "1870"
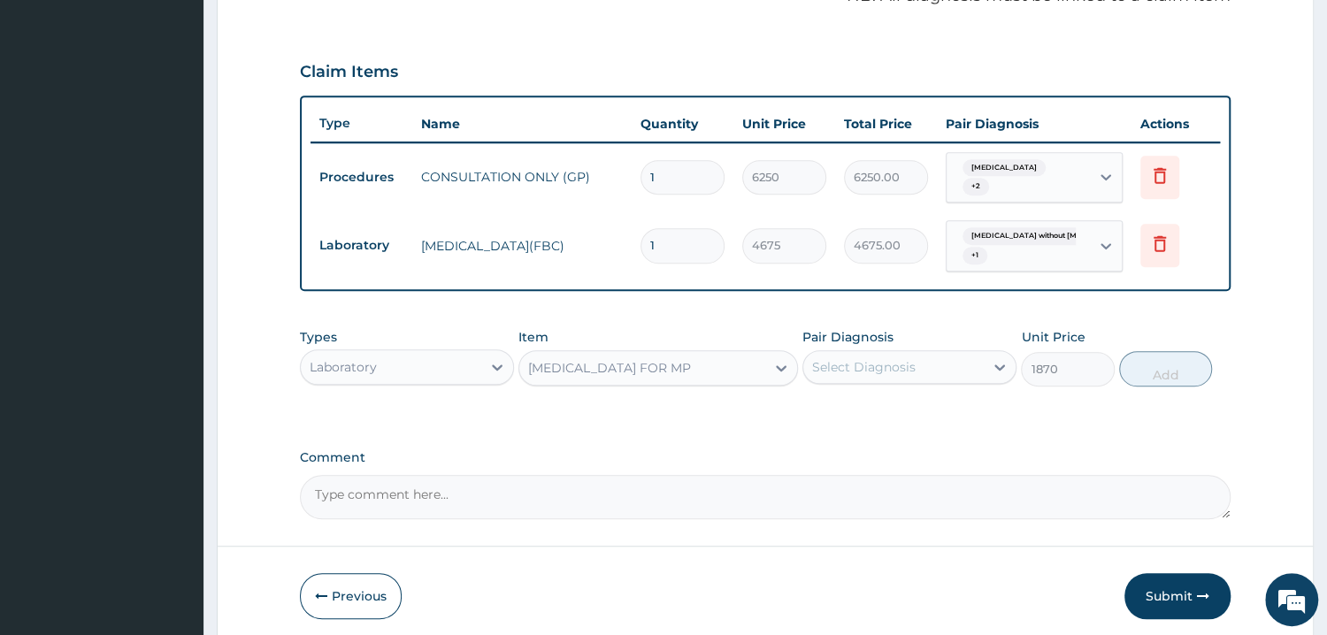
click at [955, 374] on div "Select Diagnosis" at bounding box center [893, 367] width 180 height 28
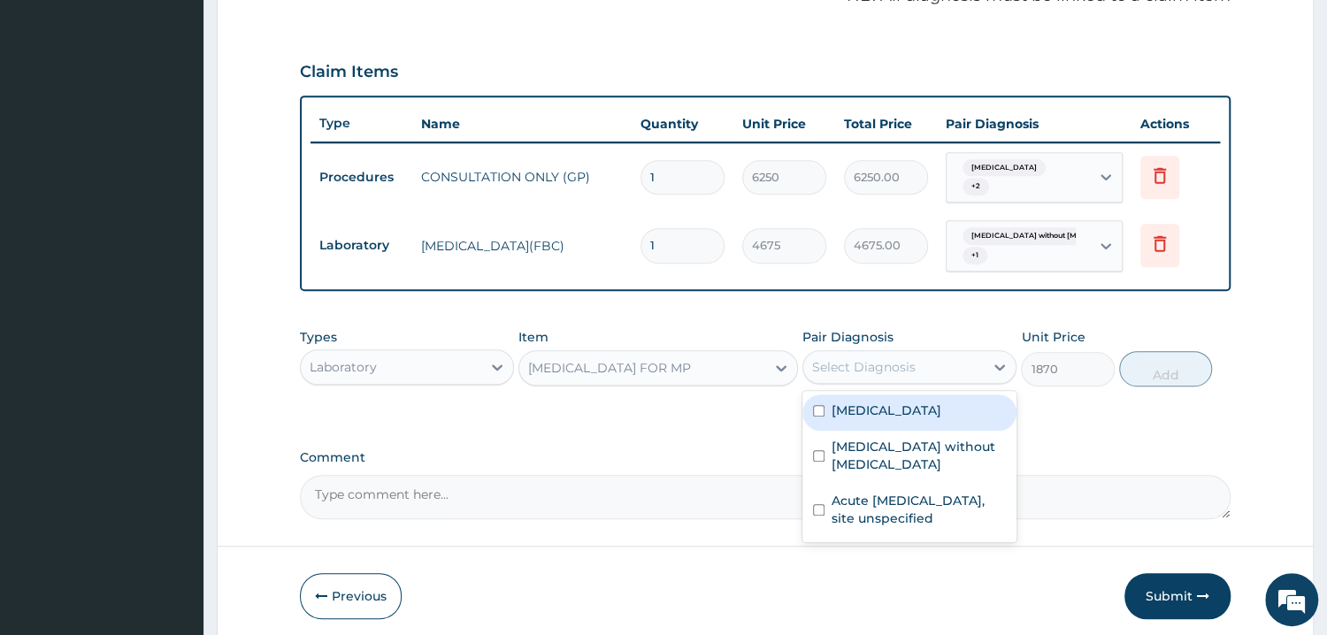
drag, startPoint x: 922, startPoint y: 418, endPoint x: 952, endPoint y: 410, distance: 31.4
click at [929, 417] on div "Malaria, unspecified" at bounding box center [909, 413] width 214 height 36
checkbox input "true"
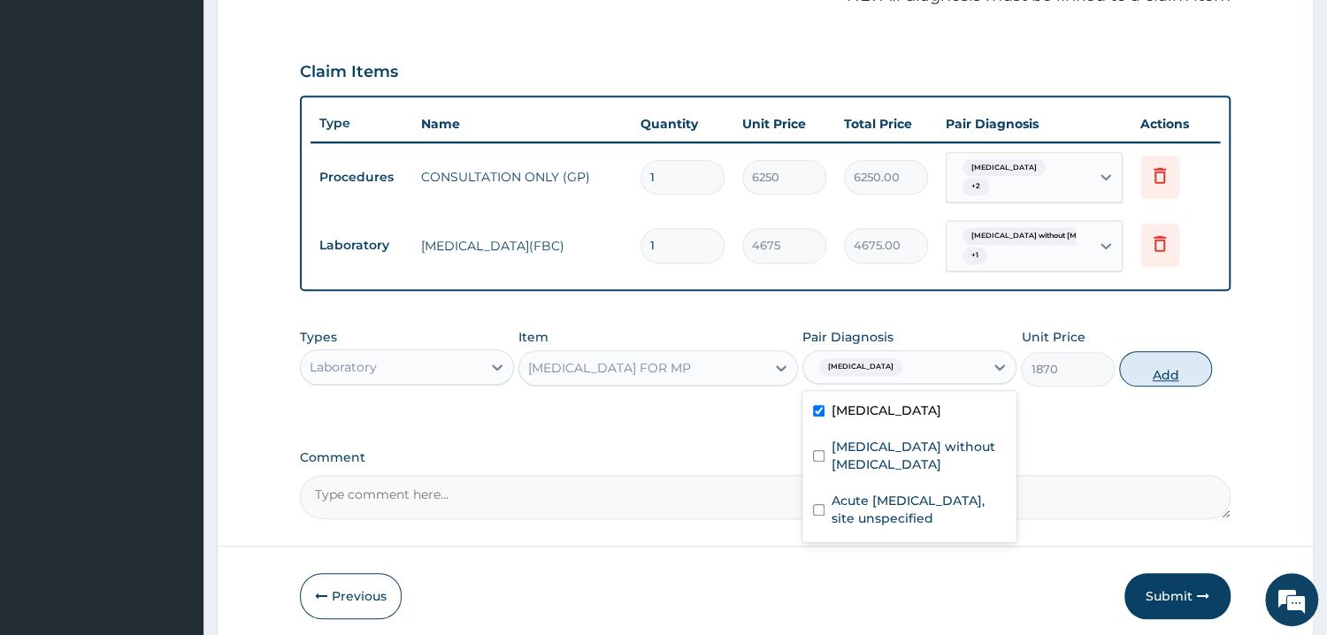
click at [1189, 371] on button "Add" at bounding box center [1165, 368] width 93 height 35
type input "0"
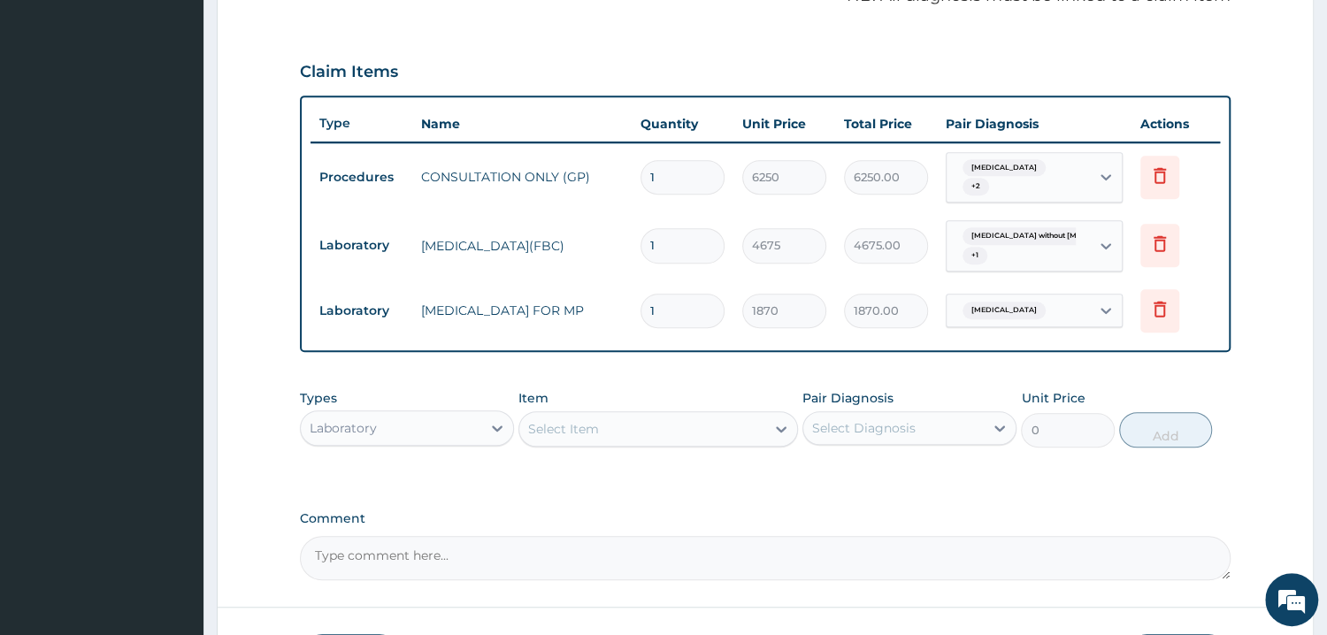
click at [713, 430] on div "Select Item" at bounding box center [642, 429] width 246 height 28
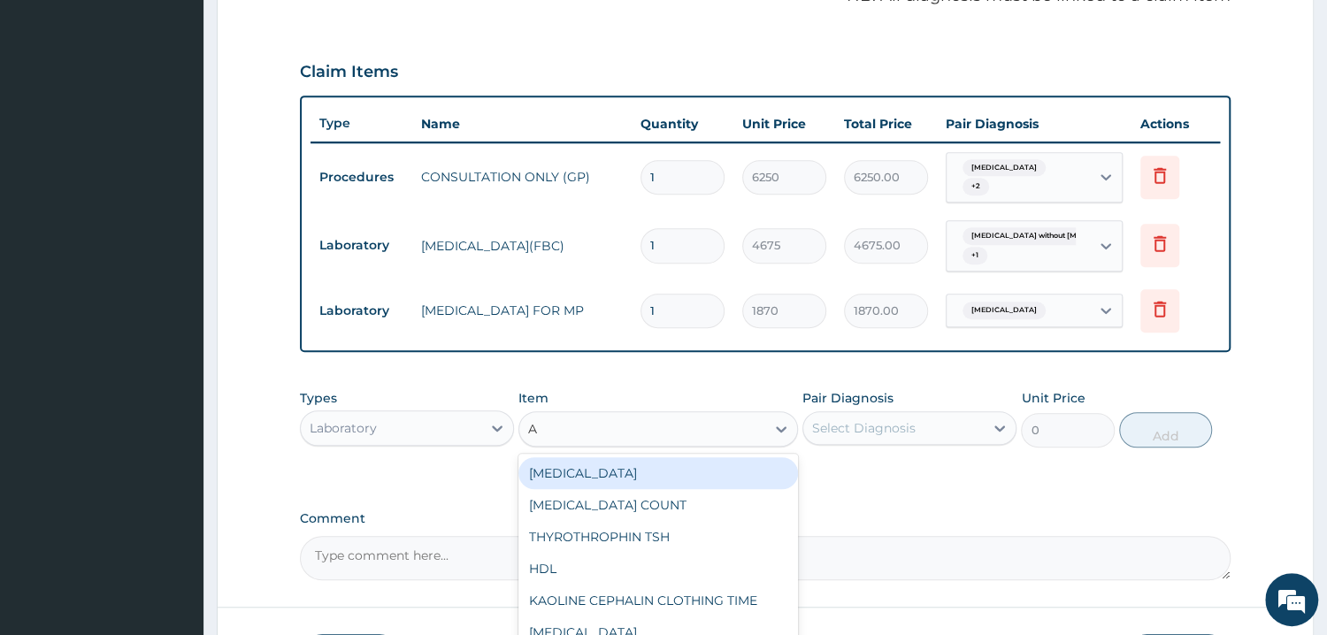
type input "A"
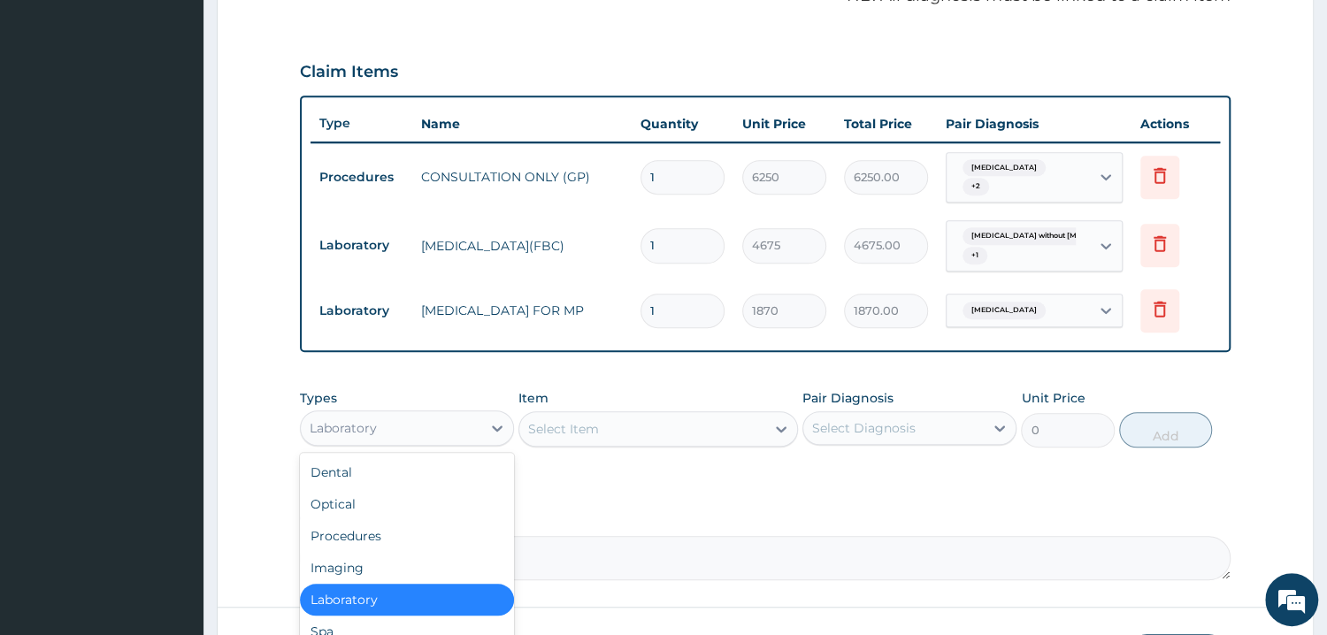
click at [434, 429] on div "Laboratory" at bounding box center [391, 428] width 180 height 28
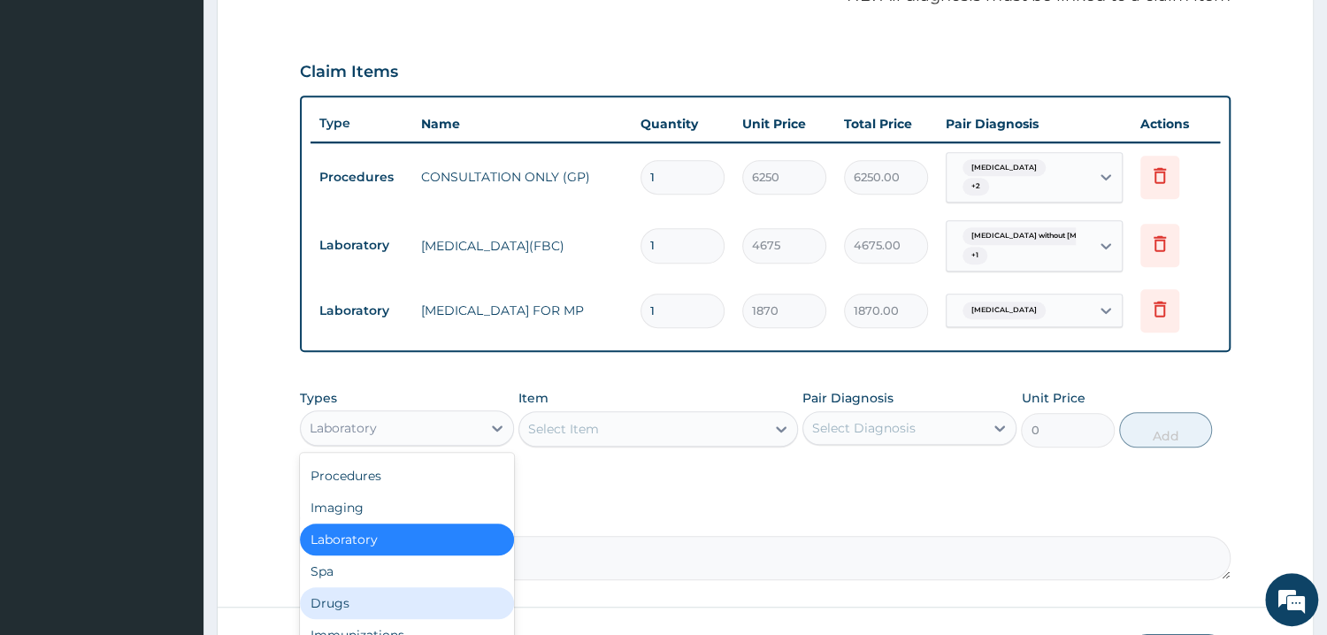
click at [400, 609] on div "Drugs" at bounding box center [407, 603] width 214 height 32
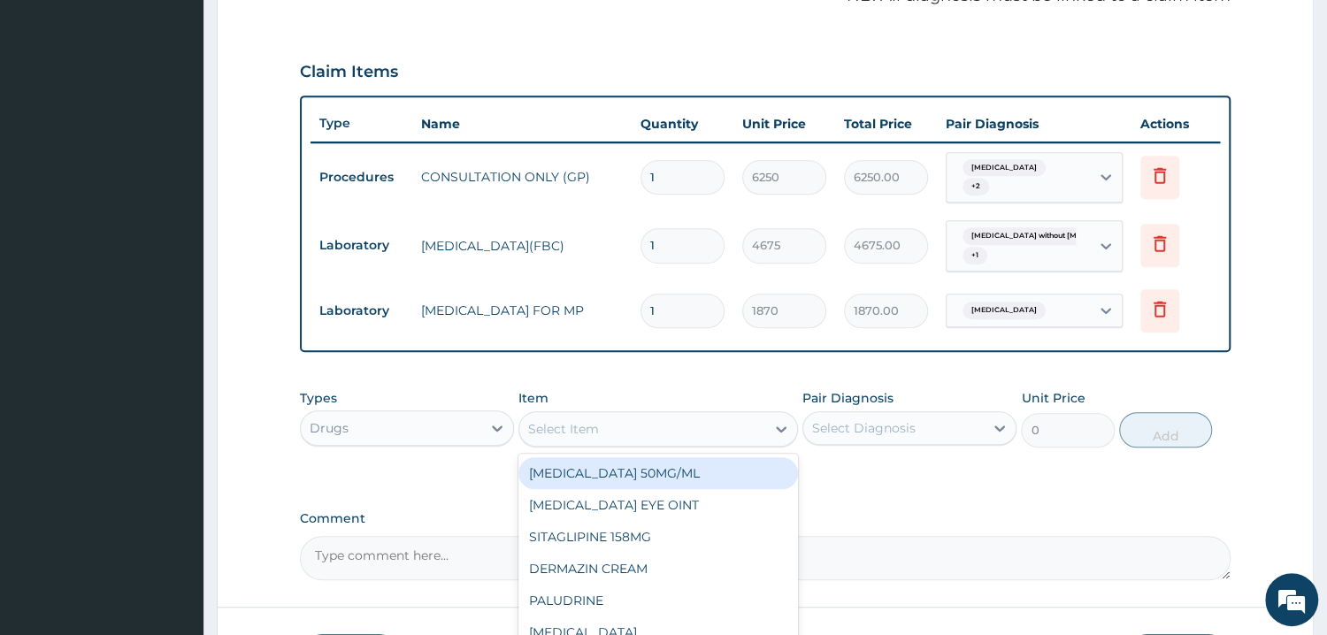
click at [683, 434] on div "Select Item" at bounding box center [642, 429] width 246 height 28
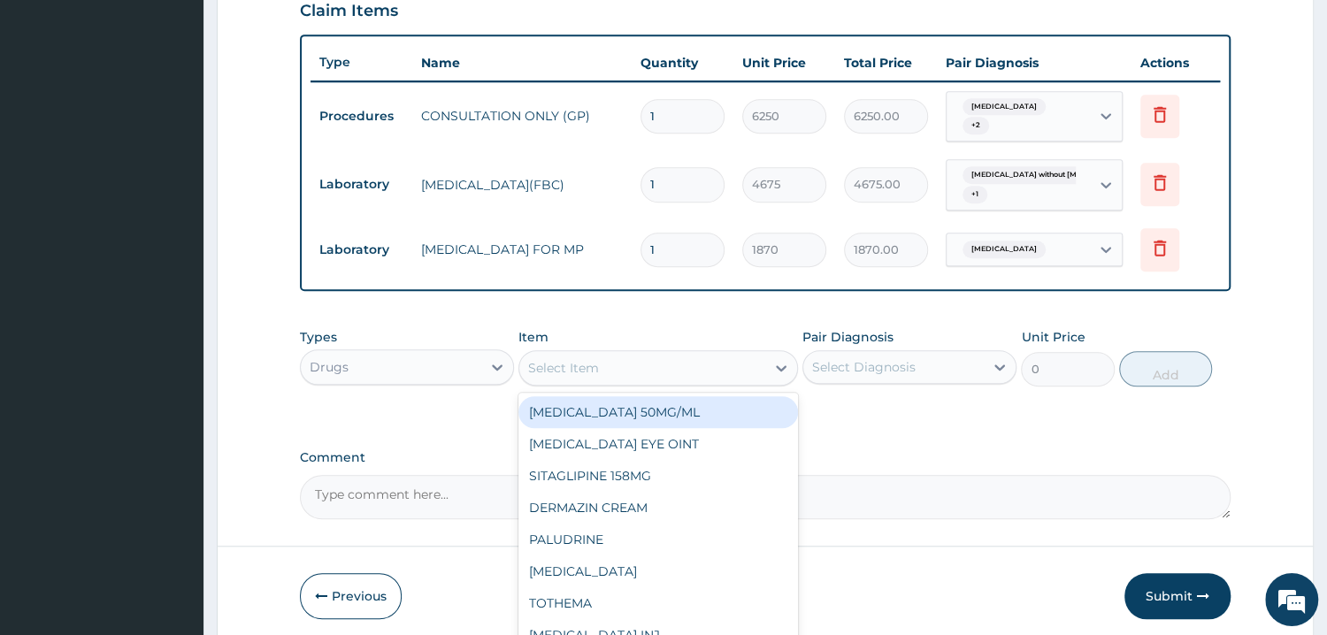
scroll to position [657, 0]
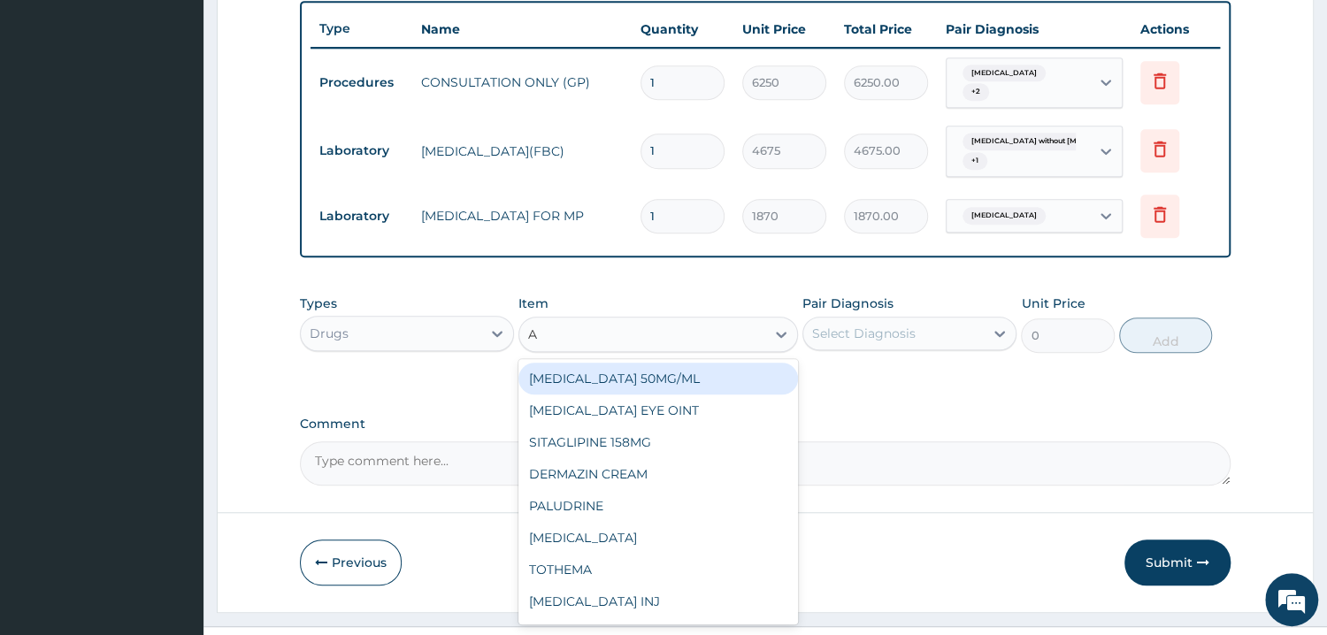
type input "AU"
click at [626, 384] on div "AUGMENTIN 228MG" at bounding box center [658, 379] width 280 height 32
type input "2992"
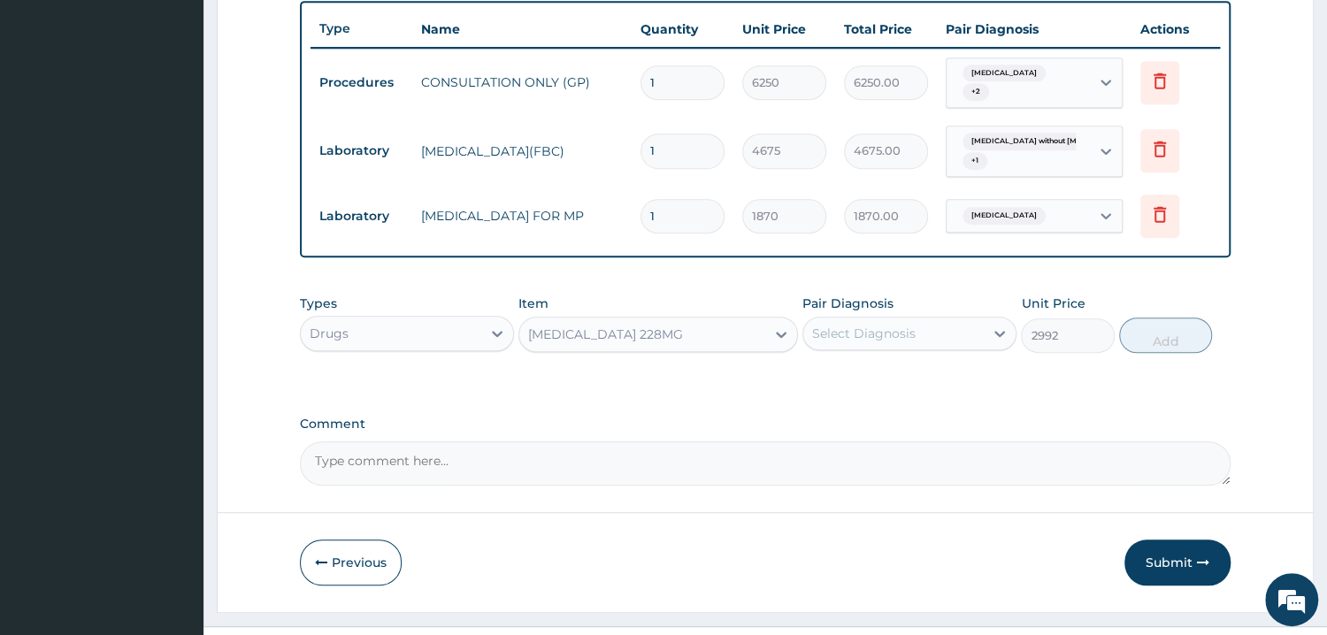
click at [906, 335] on div "Select Diagnosis" at bounding box center [864, 334] width 104 height 18
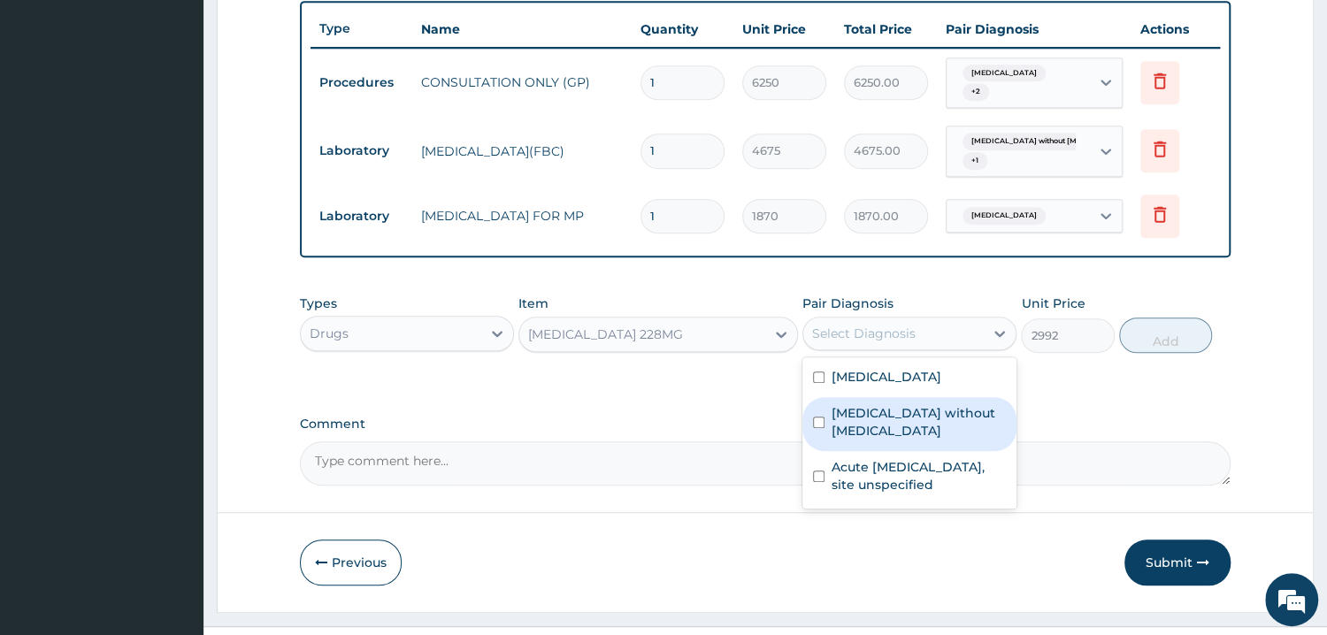
click at [878, 447] on div "Sepsis without septic shock" at bounding box center [909, 424] width 214 height 54
checkbox input "true"
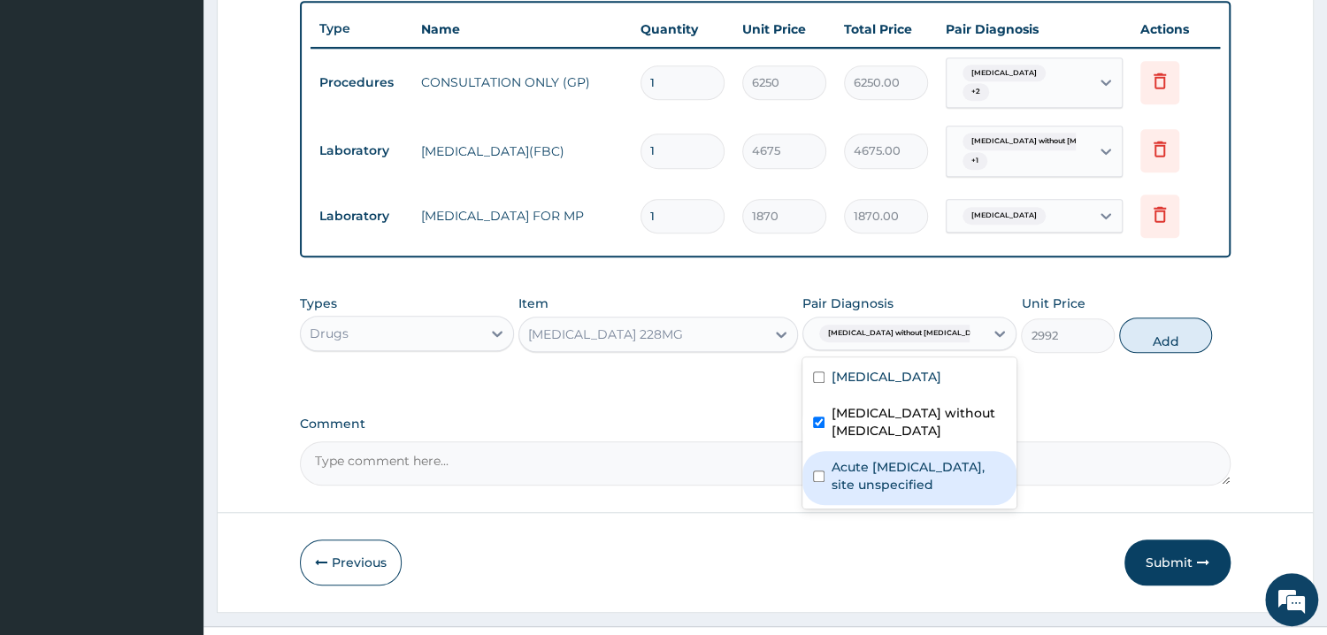
drag, startPoint x: 878, startPoint y: 473, endPoint x: 1005, endPoint y: 382, distance: 156.6
click at [878, 474] on label "Acute upper respiratory infection, site unspecified" at bounding box center [919, 475] width 174 height 35
checkbox input "true"
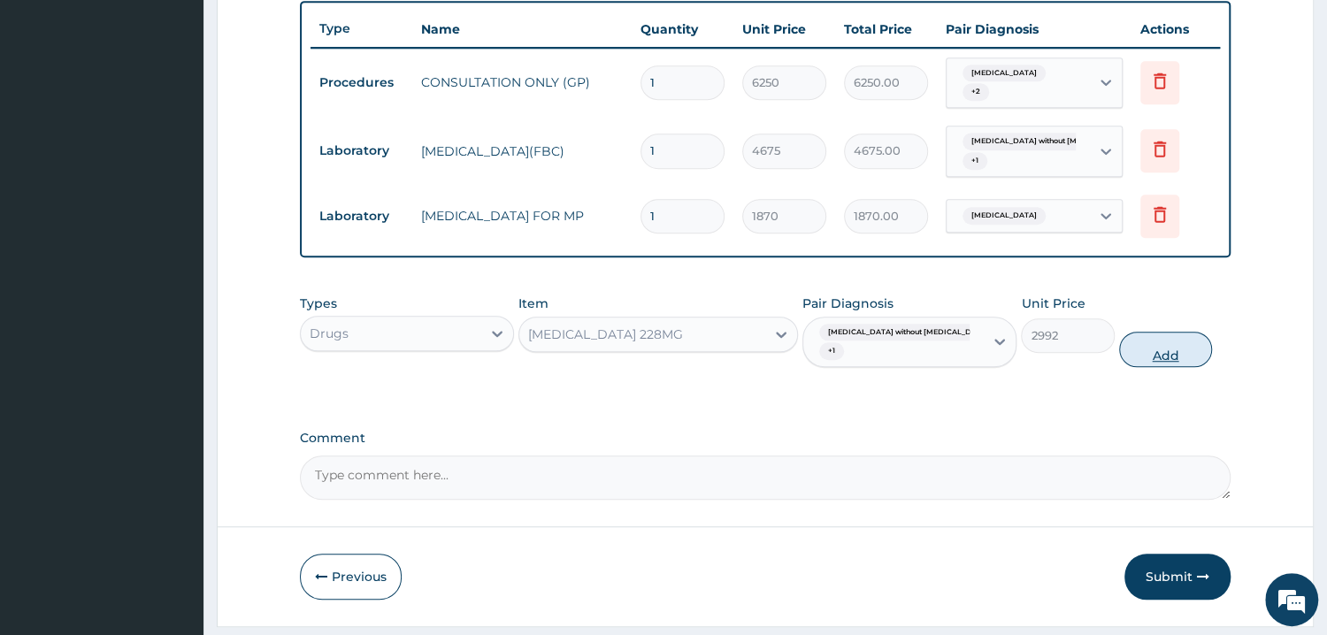
click at [1157, 340] on button "Add" at bounding box center [1165, 349] width 93 height 35
type input "0"
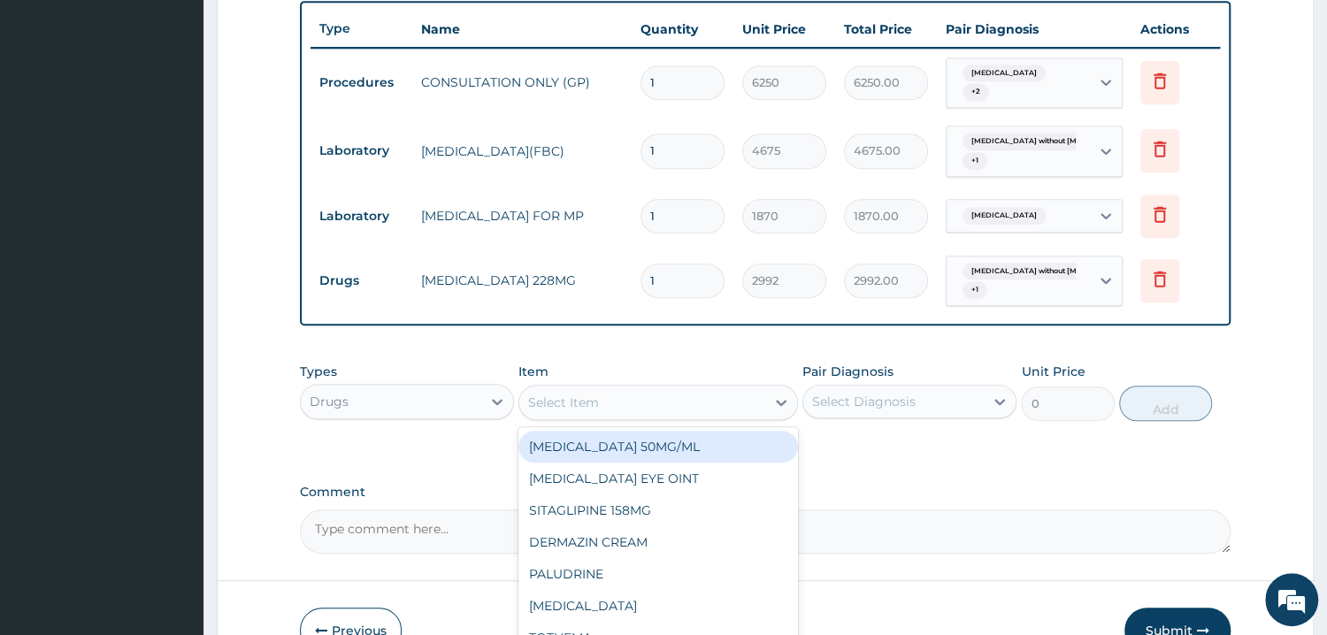
click at [613, 414] on div "Select Item" at bounding box center [642, 402] width 246 height 28
type input "PARA"
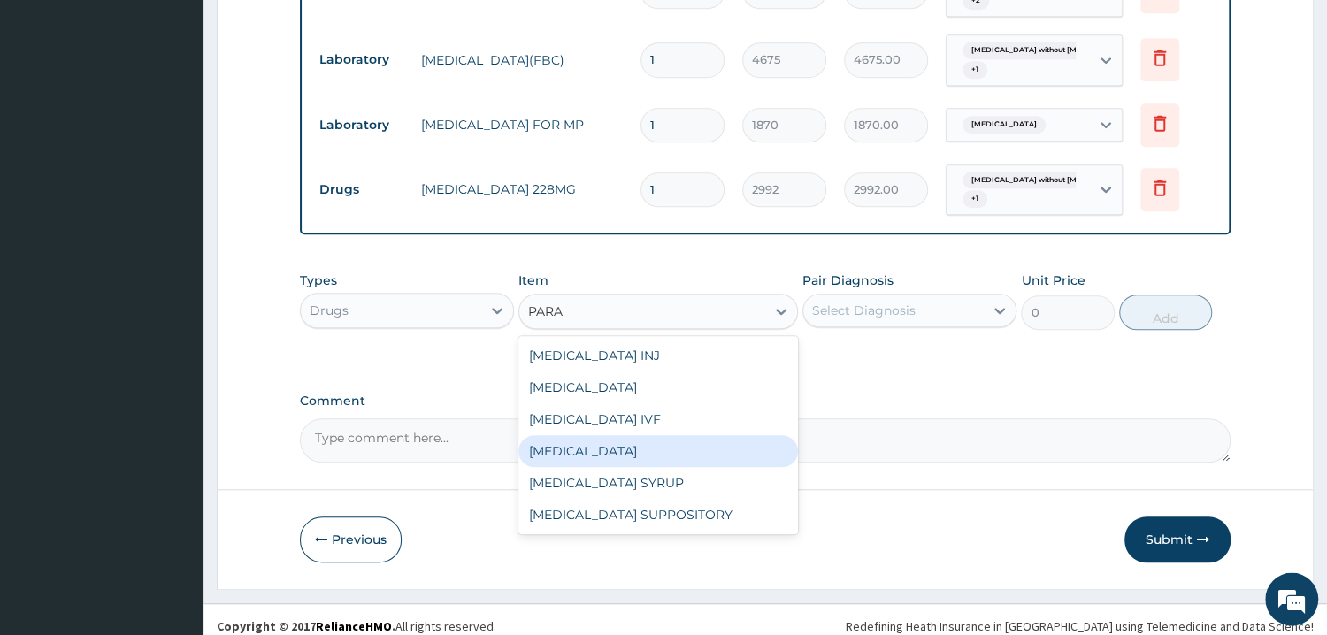
scroll to position [752, 0]
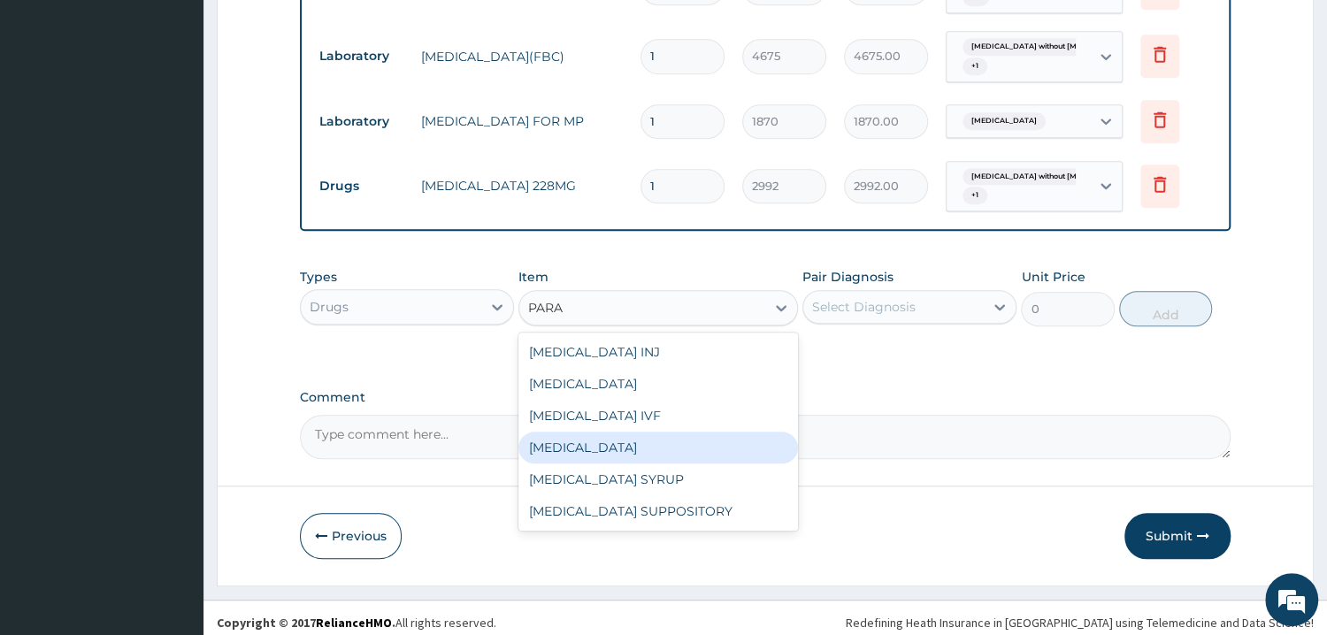
click at [672, 449] on div "[MEDICAL_DATA]" at bounding box center [658, 448] width 280 height 32
type input "37.40000152587891"
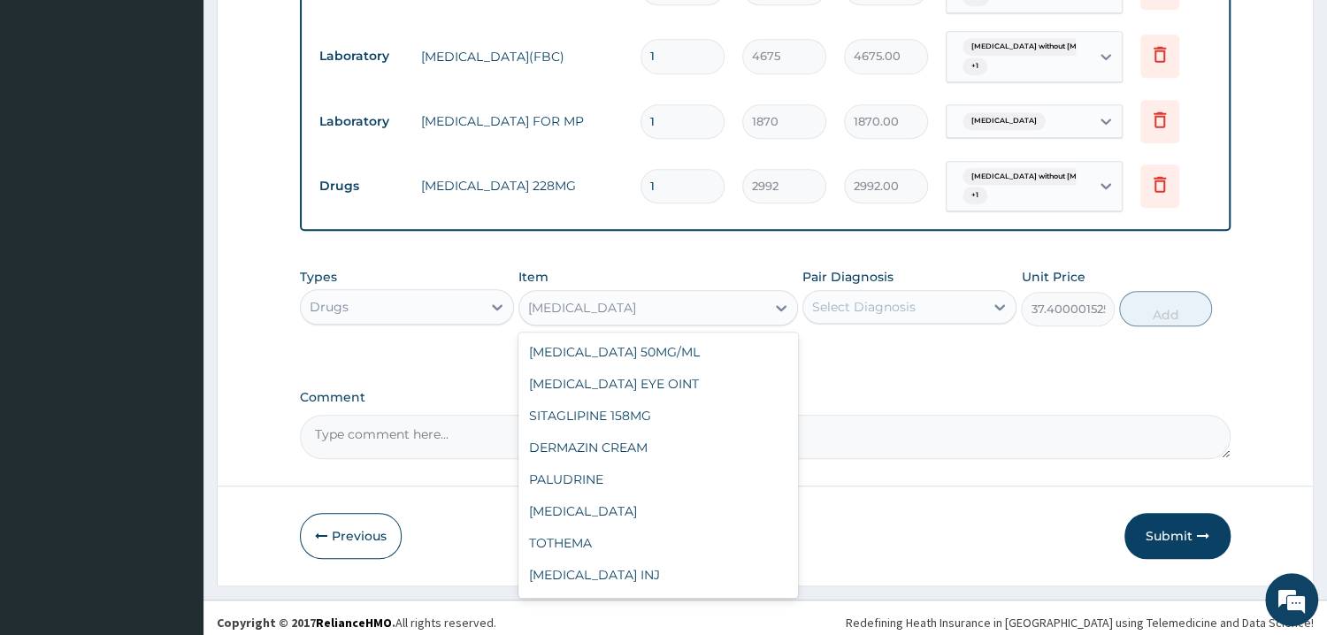
click at [663, 311] on div "[MEDICAL_DATA]" at bounding box center [642, 308] width 246 height 28
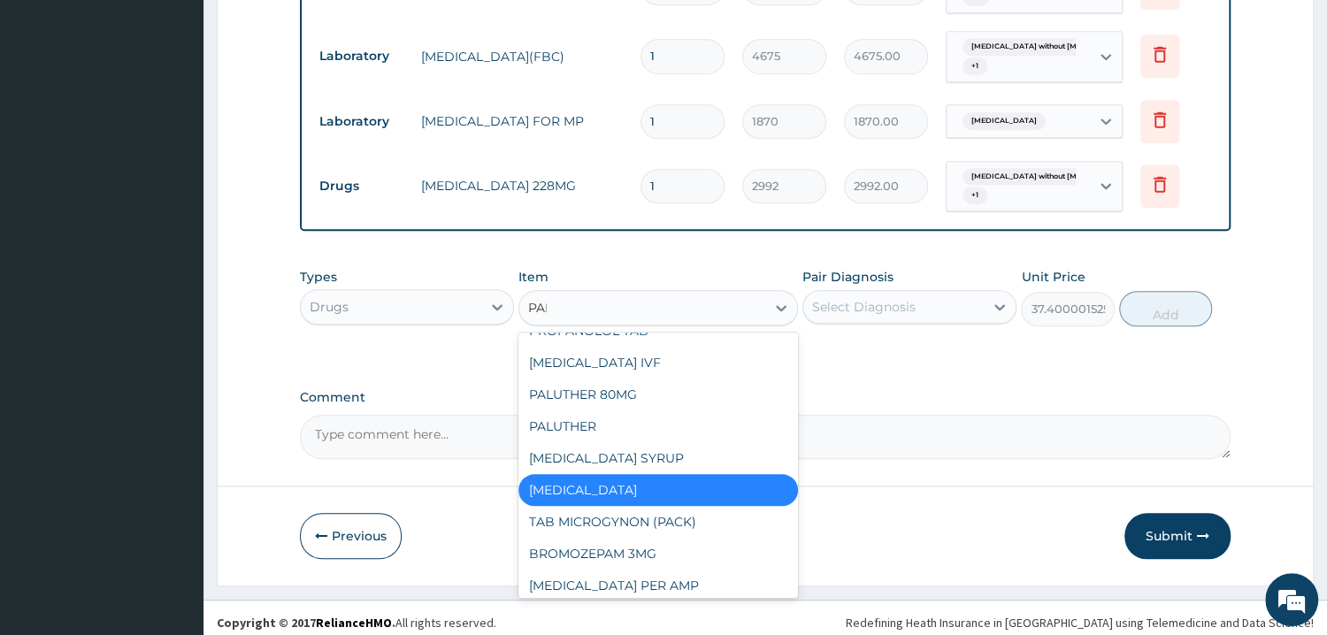
scroll to position [0, 0]
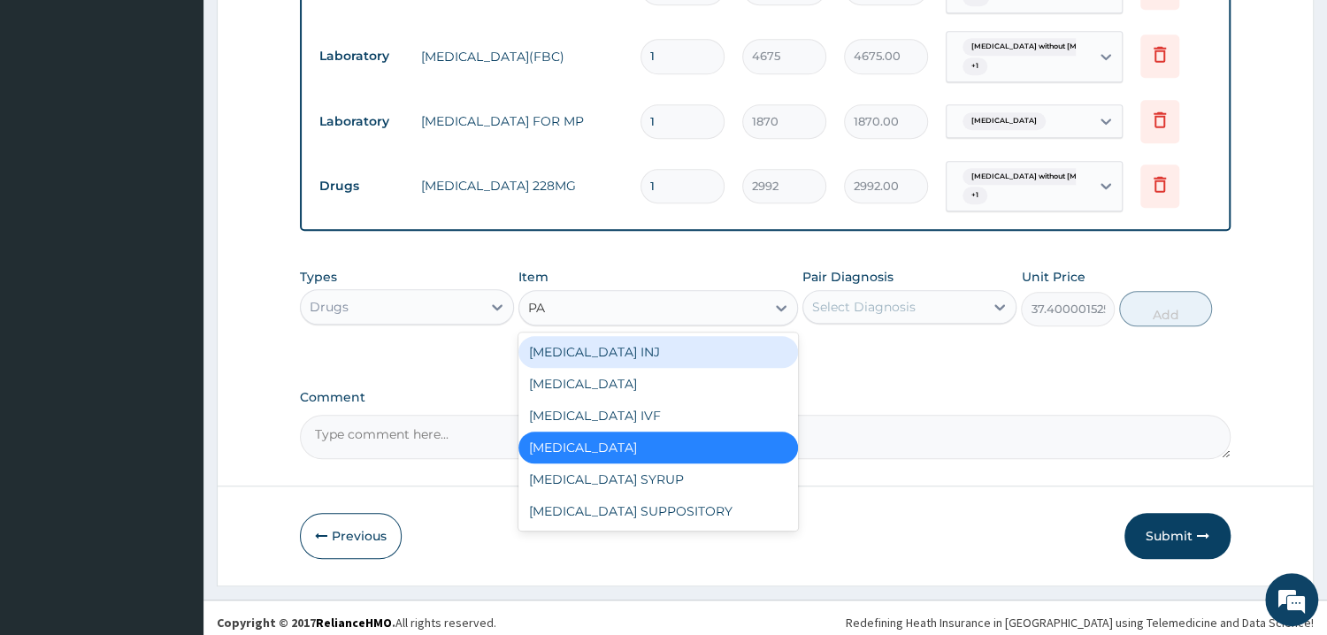
type input "P"
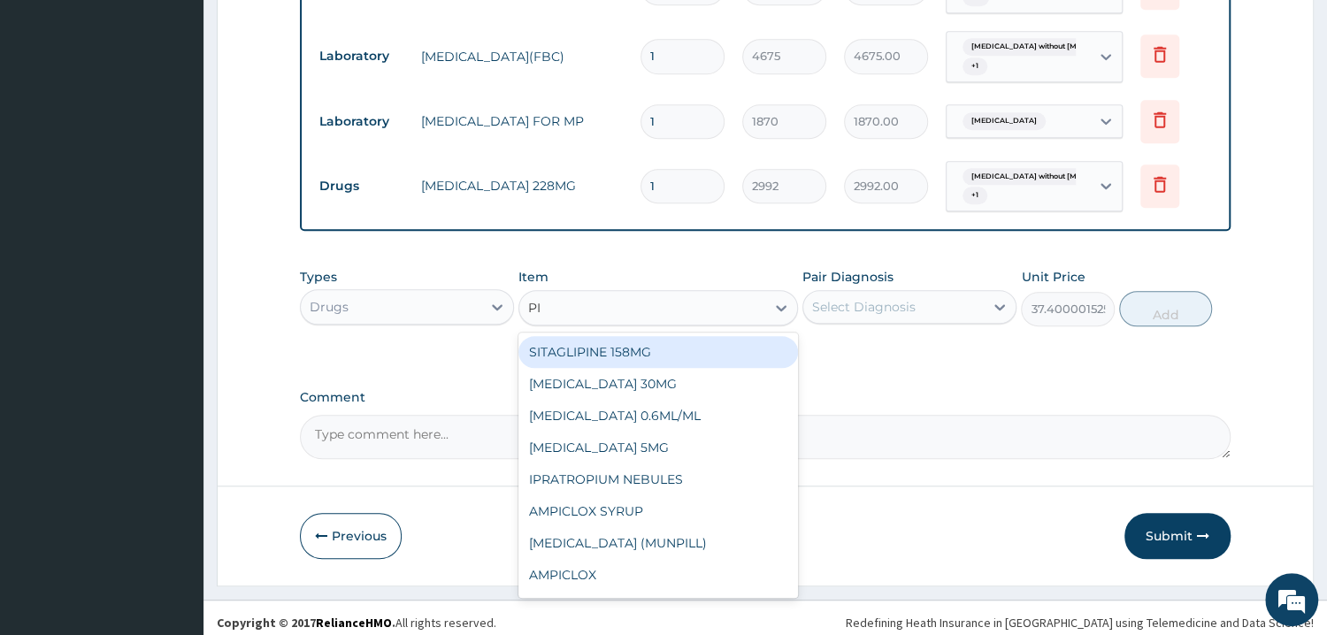
type input "PIR"
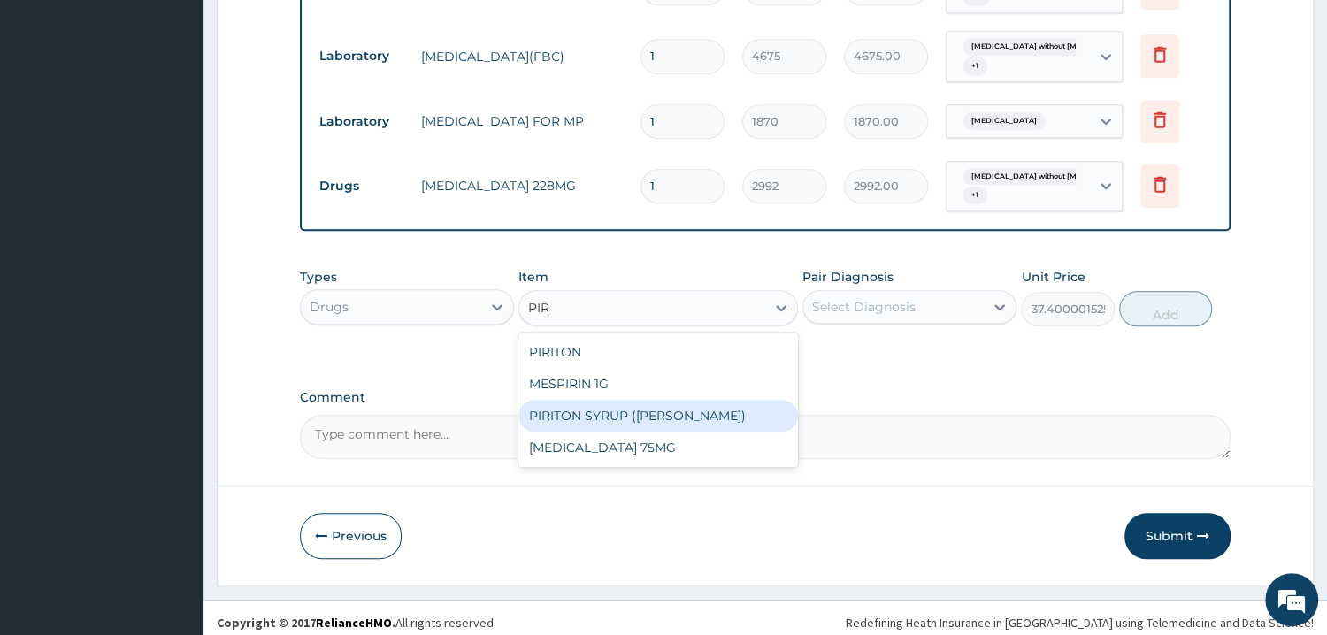
click at [706, 410] on div "PIRITON SYRUP (EVANS)" at bounding box center [658, 416] width 280 height 32
type input "935"
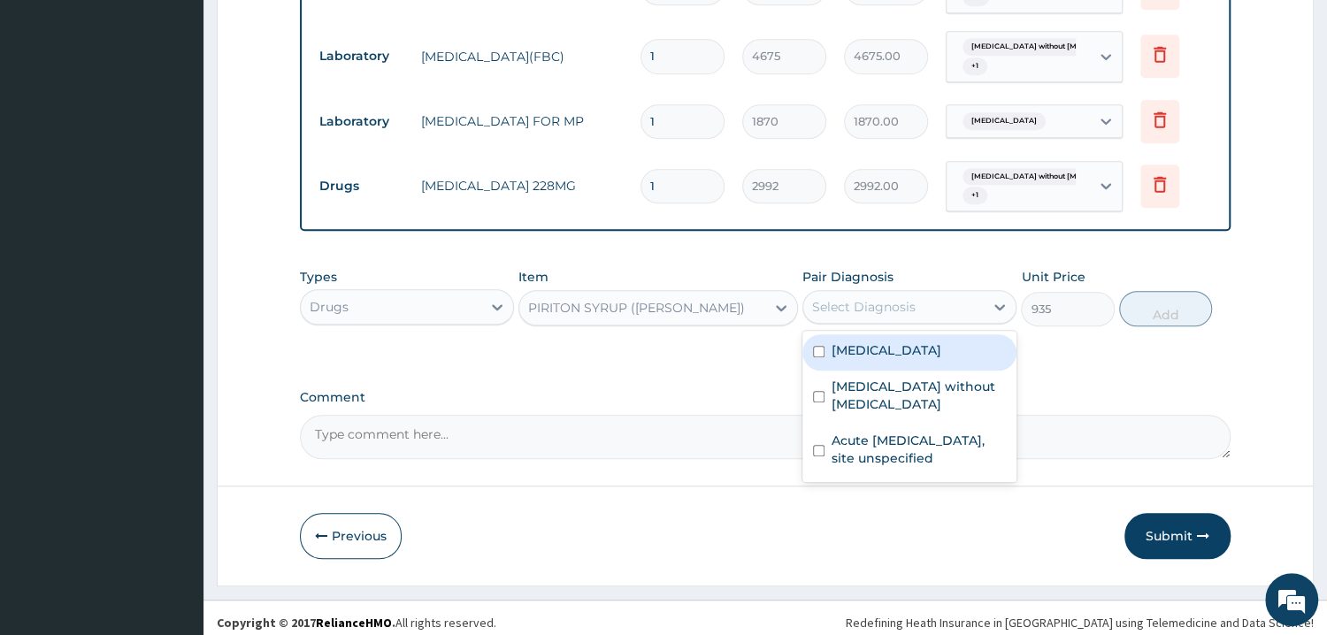
click at [881, 315] on div "Select Diagnosis" at bounding box center [893, 307] width 180 height 28
click at [869, 357] on div "Malaria, unspecified" at bounding box center [909, 352] width 214 height 36
checkbox input "true"
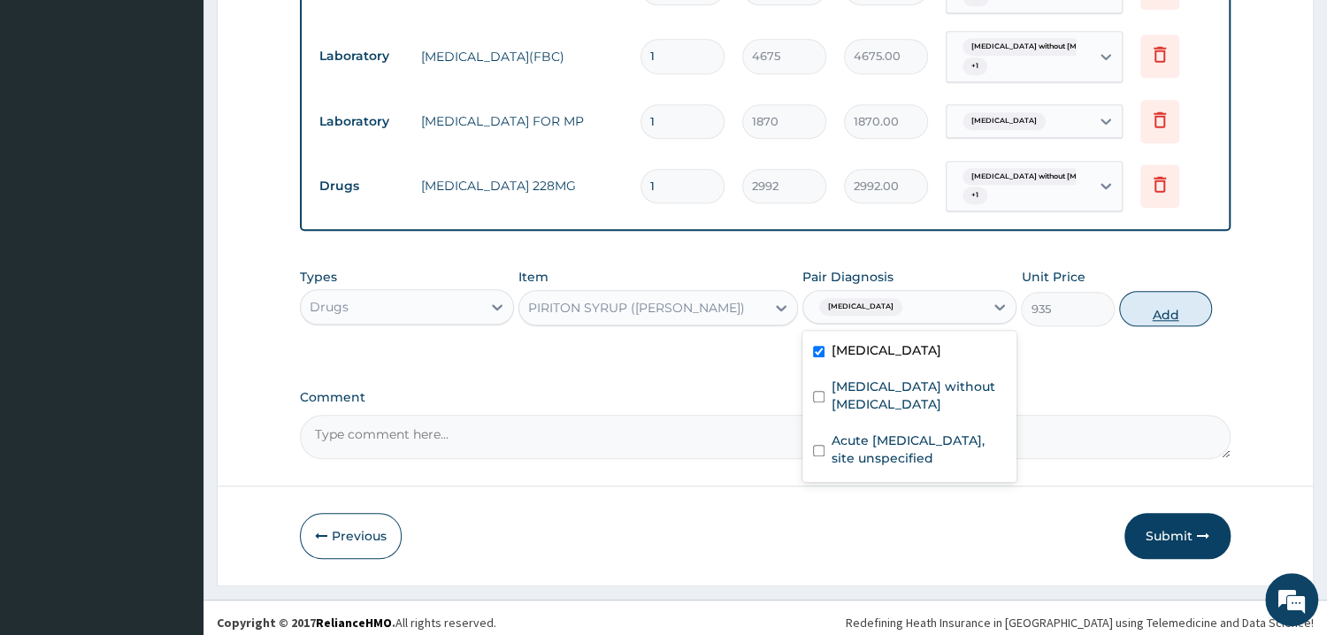
click at [1158, 306] on button "Add" at bounding box center [1165, 308] width 93 height 35
type input "0"
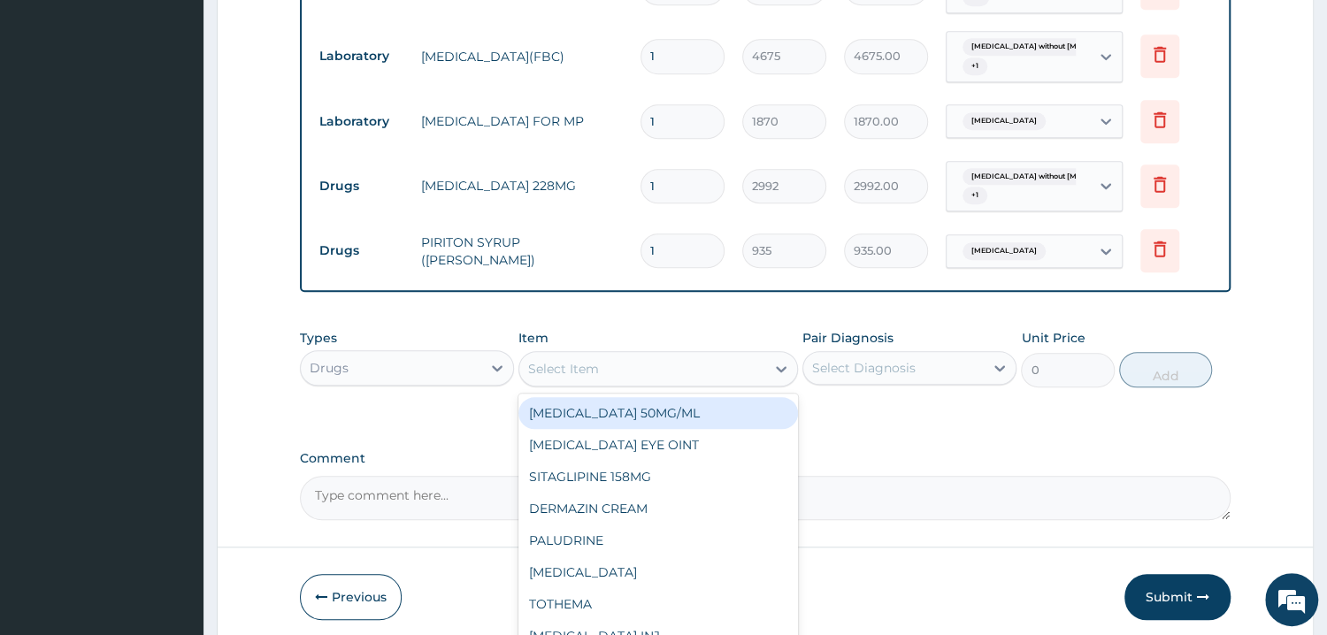
click at [553, 364] on div "Select Item" at bounding box center [563, 369] width 71 height 18
type input "SYRU"
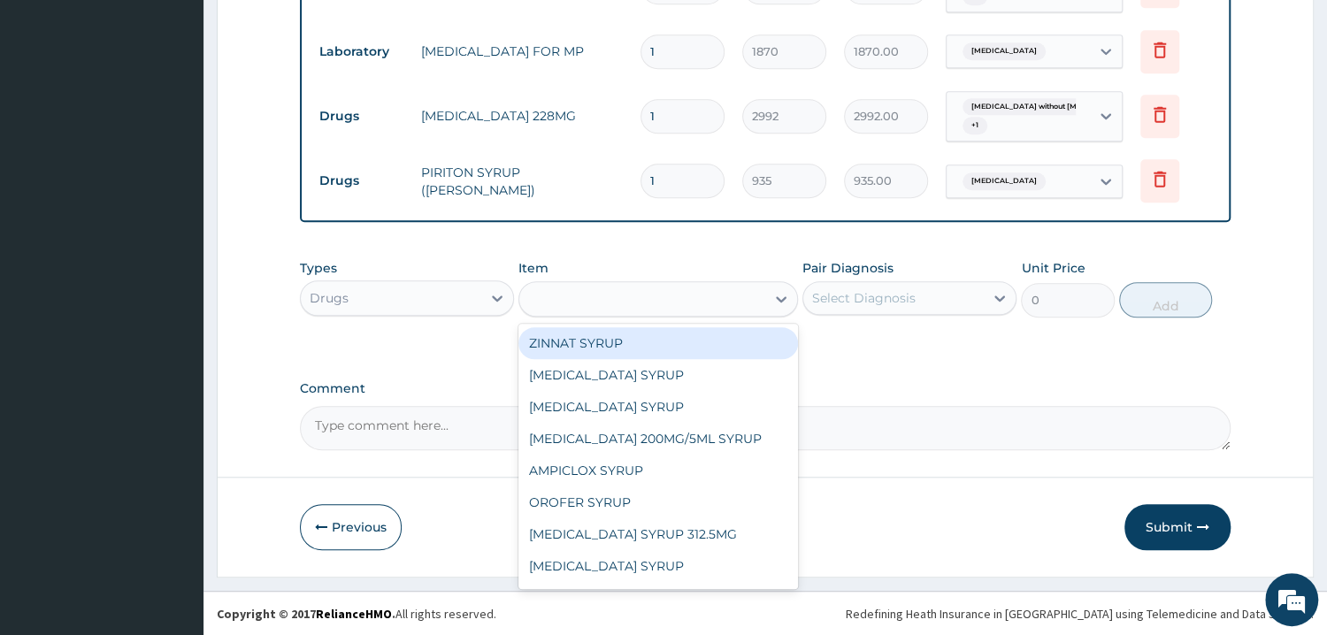
click at [659, 289] on div "SYRU" at bounding box center [642, 299] width 246 height 28
click at [659, 289] on div "Select Item" at bounding box center [642, 299] width 246 height 28
type input "PARA"
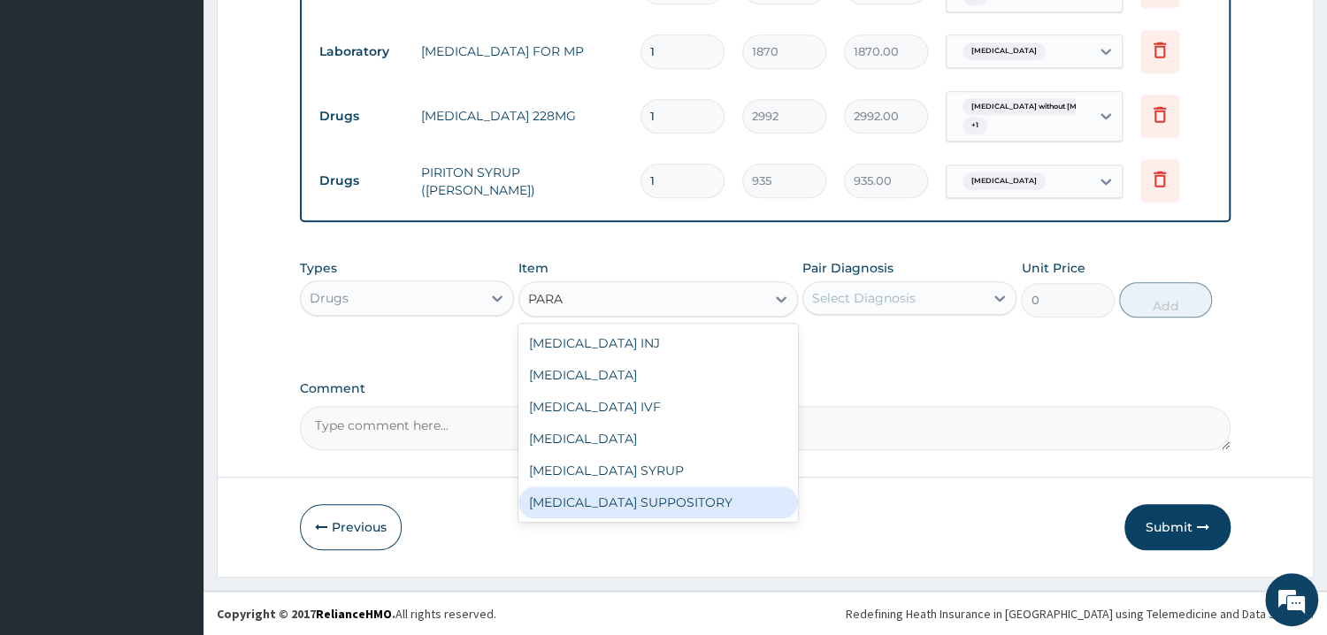
click at [616, 490] on div "[MEDICAL_DATA] SUPPOSITORY" at bounding box center [658, 503] width 280 height 32
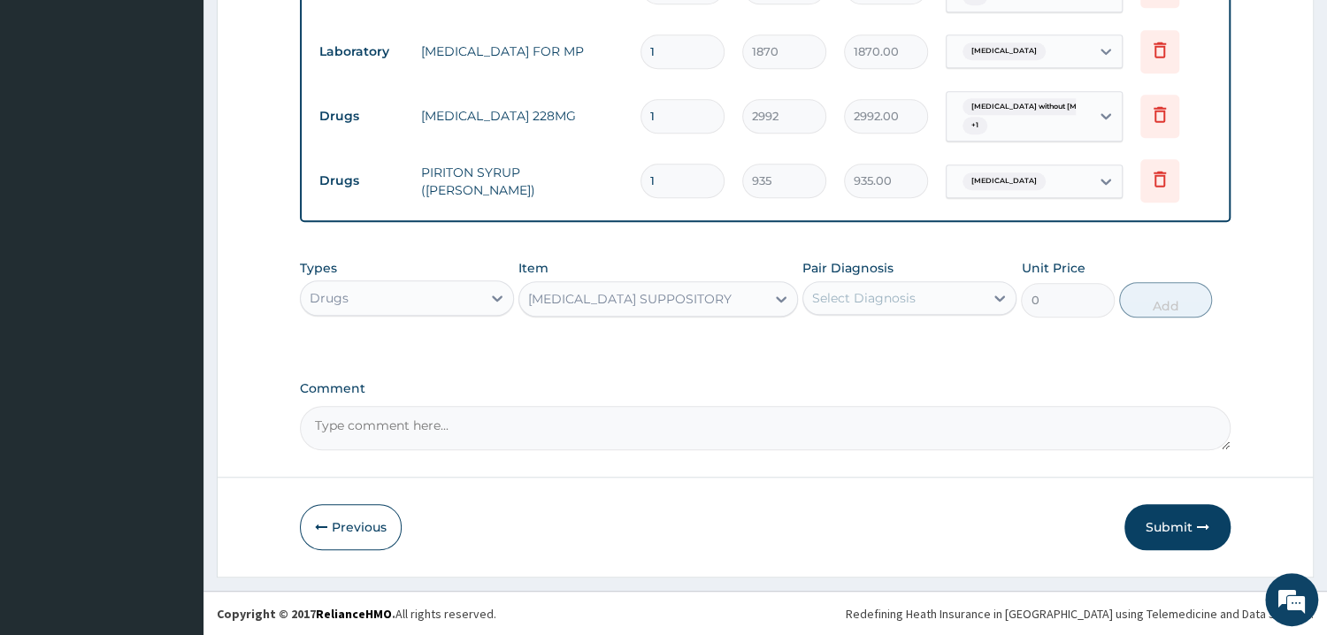
type input "350.625"
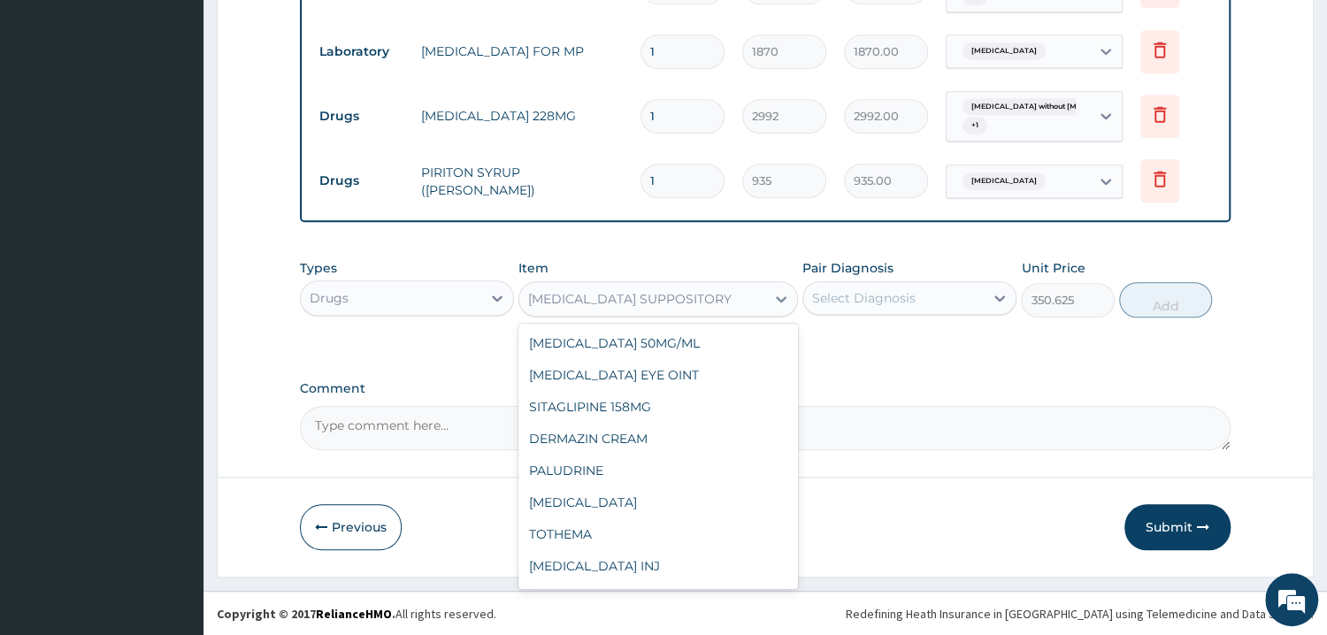
scroll to position [10878, 0]
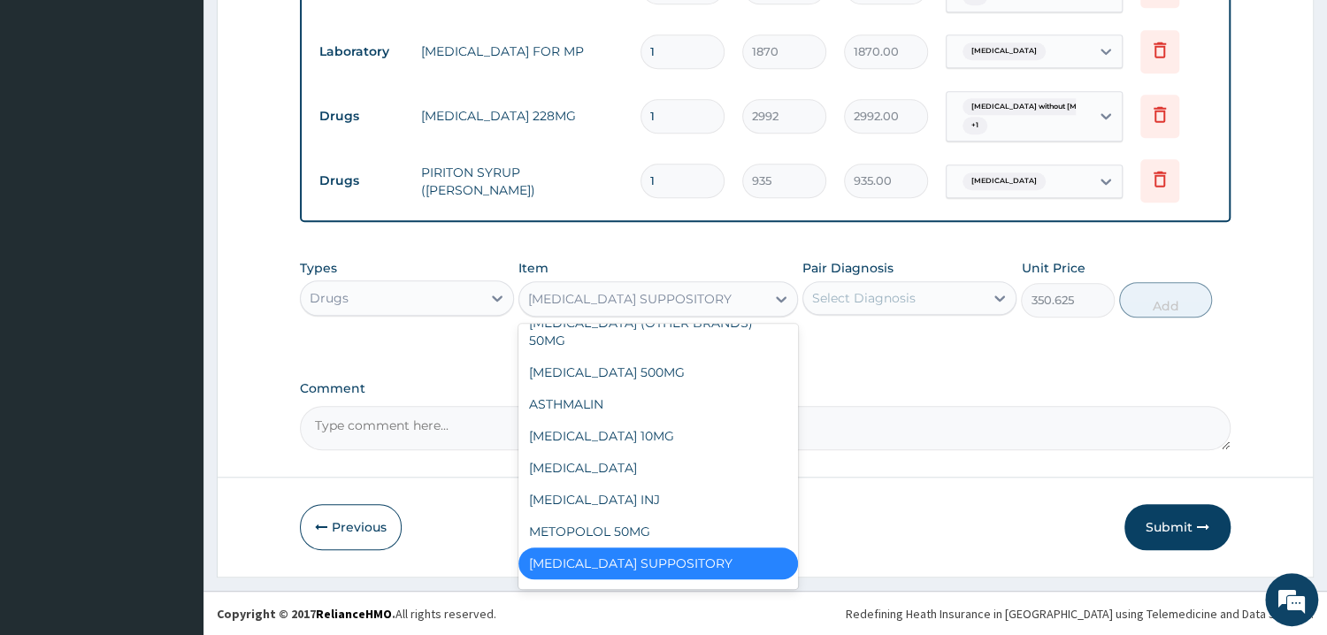
click at [660, 311] on div "[MEDICAL_DATA] SUPPOSITORY" at bounding box center [642, 299] width 246 height 28
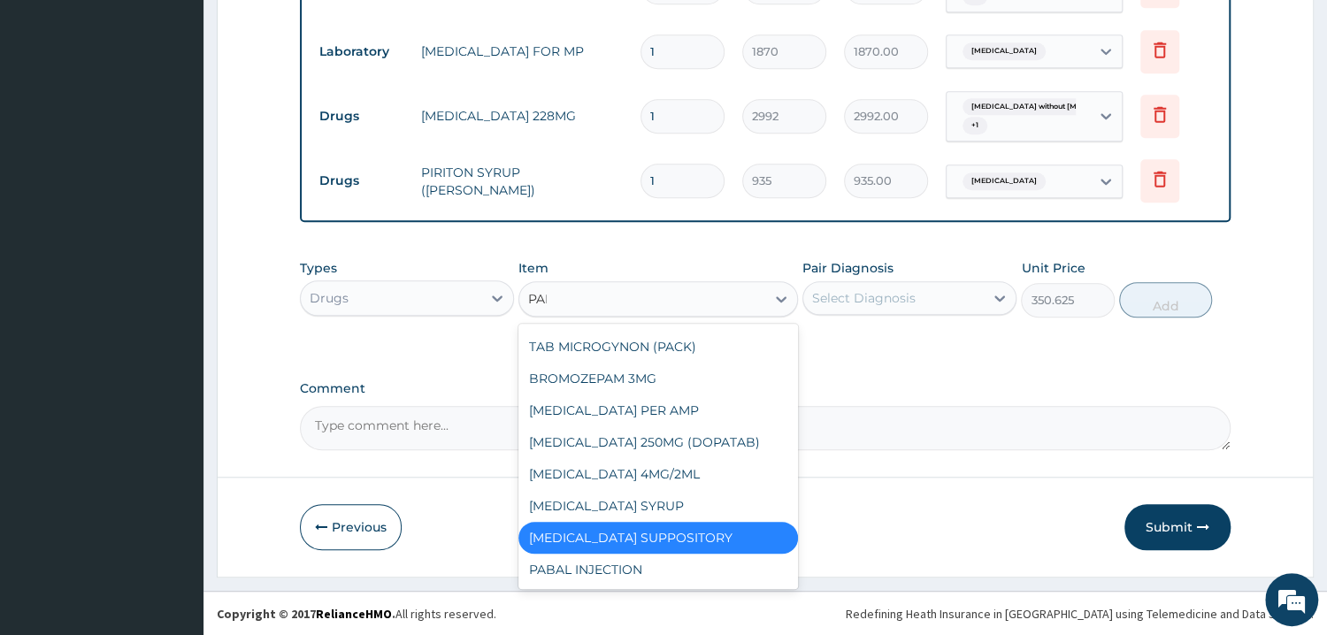
scroll to position [0, 0]
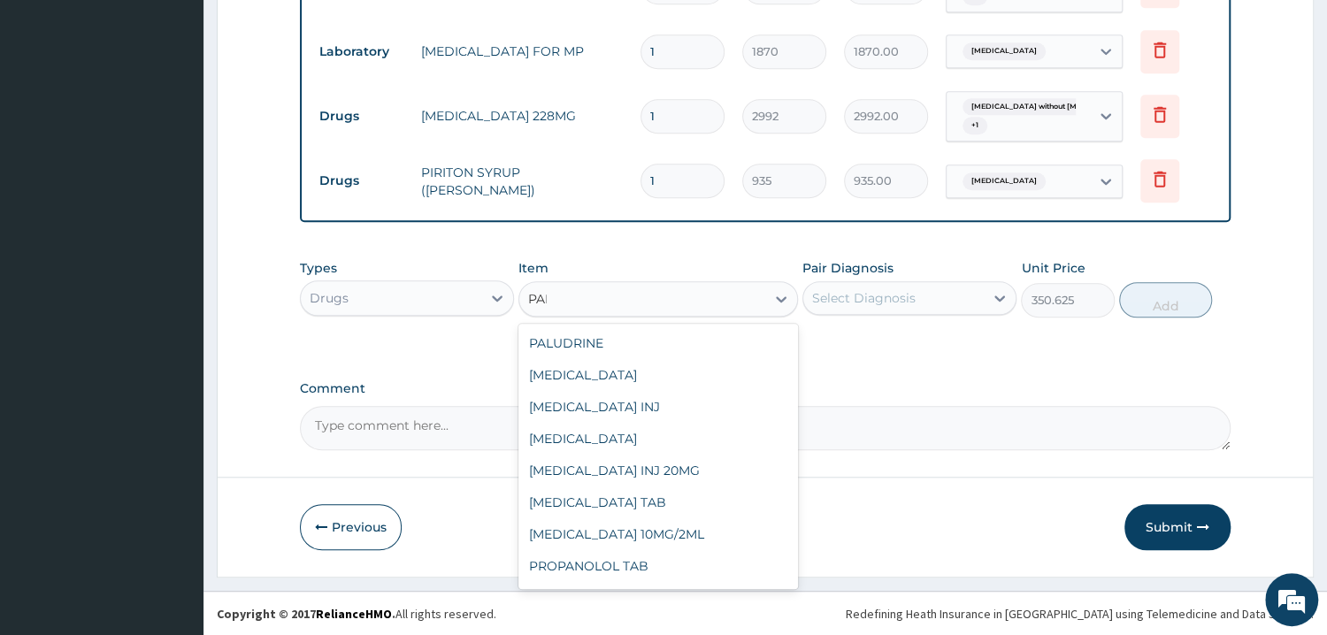
type input "PARA"
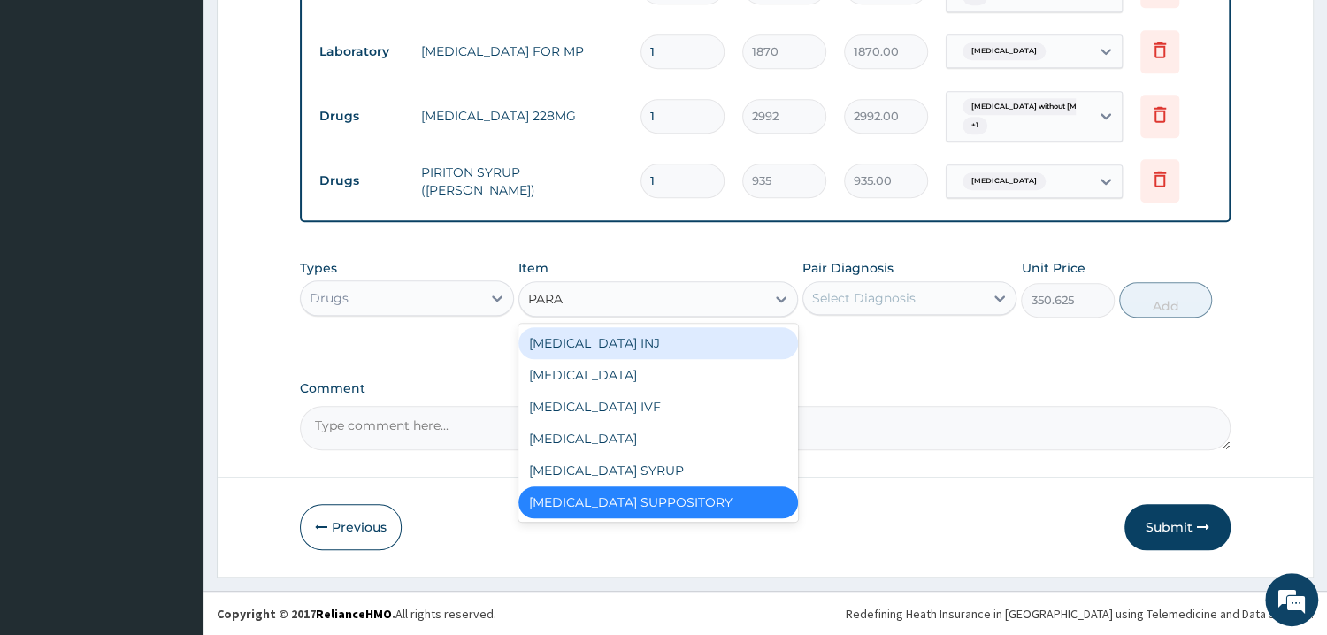
click at [628, 344] on div "[MEDICAL_DATA] INJ" at bounding box center [658, 343] width 280 height 32
type input "294.5249938964844"
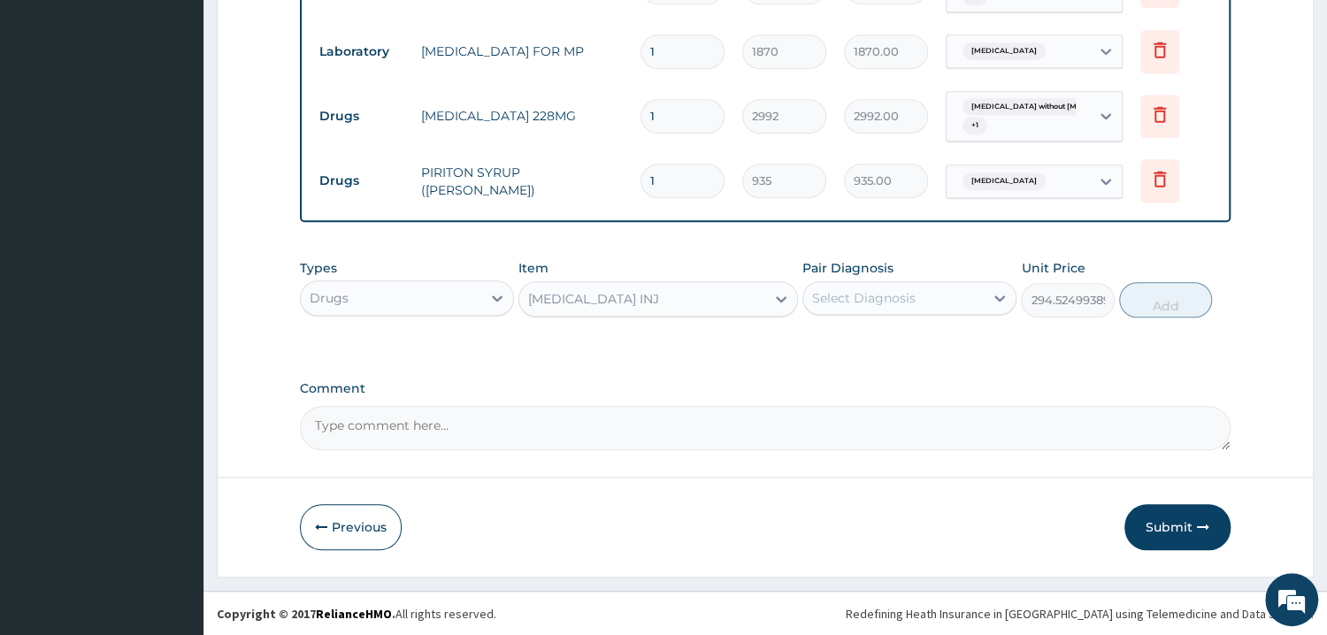
click at [666, 293] on div "[MEDICAL_DATA] INJ" at bounding box center [642, 299] width 246 height 28
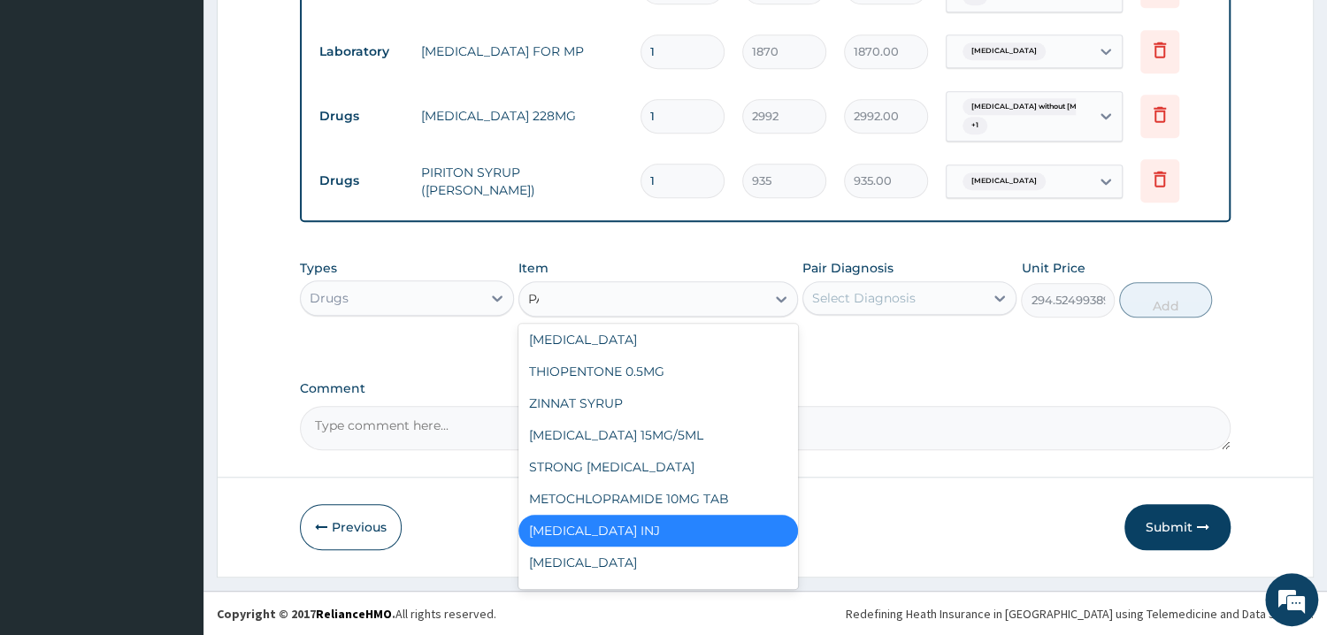
scroll to position [35, 0]
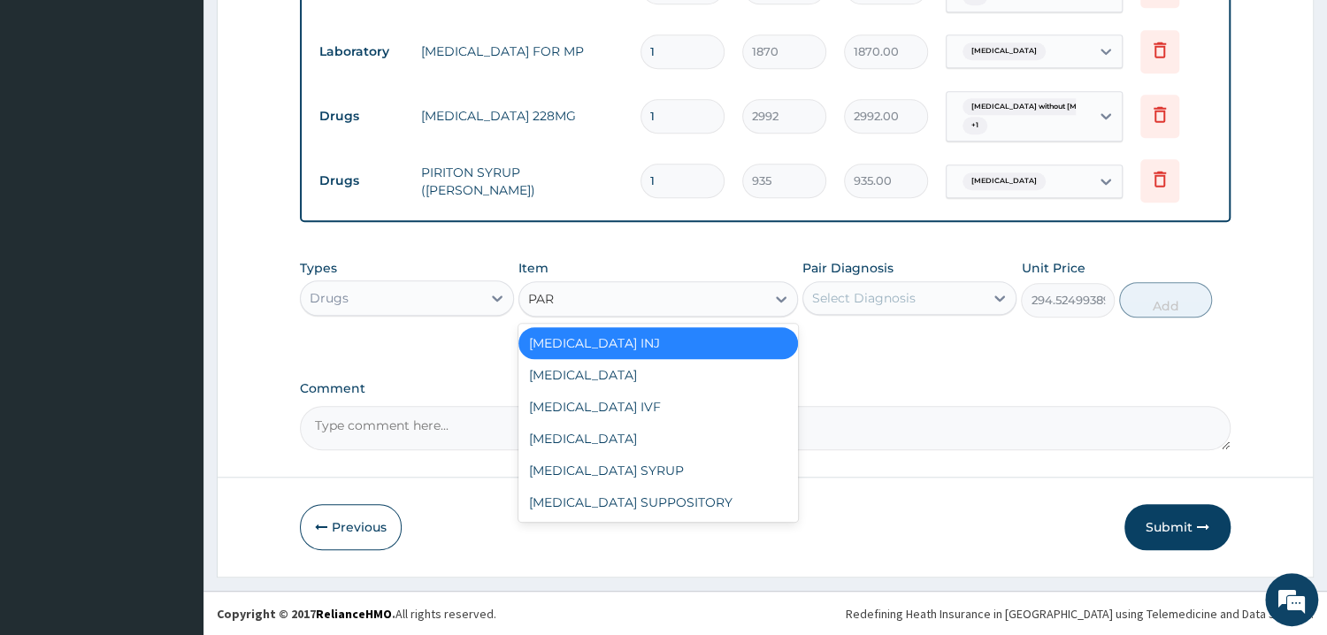
type input "PARA"
click at [633, 402] on div "[MEDICAL_DATA] IVF" at bounding box center [658, 407] width 280 height 32
type input "2337.5"
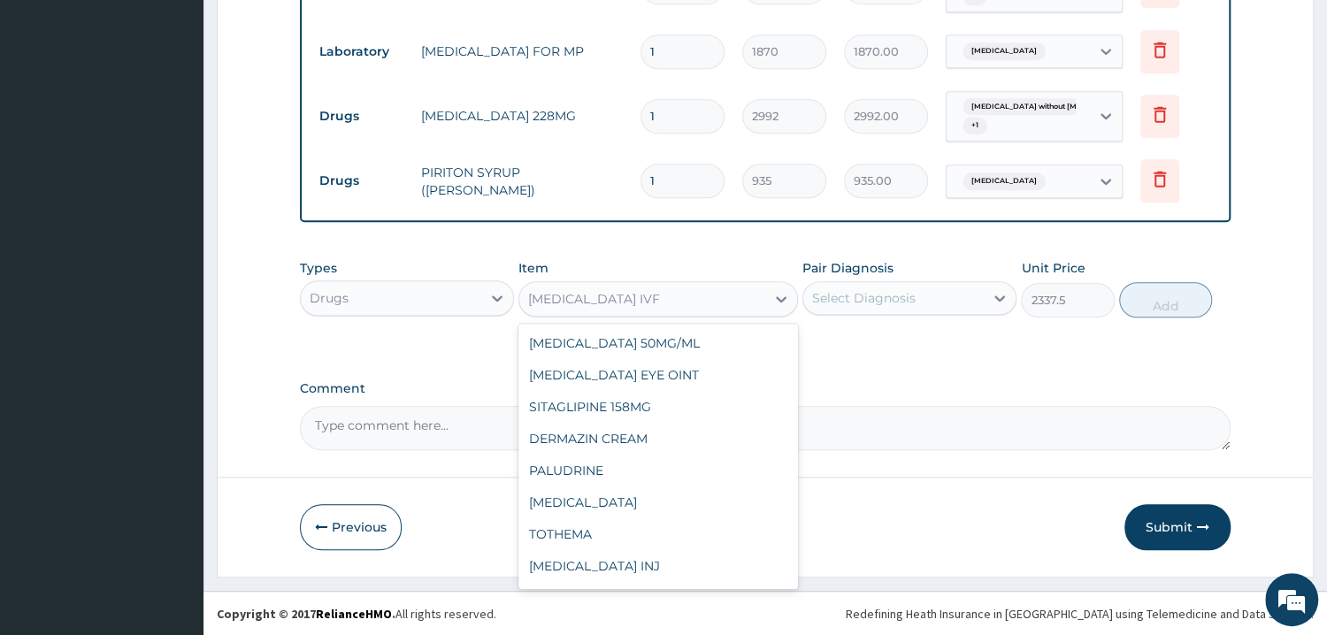
click at [629, 299] on div "[MEDICAL_DATA] IVF" at bounding box center [594, 299] width 132 height 18
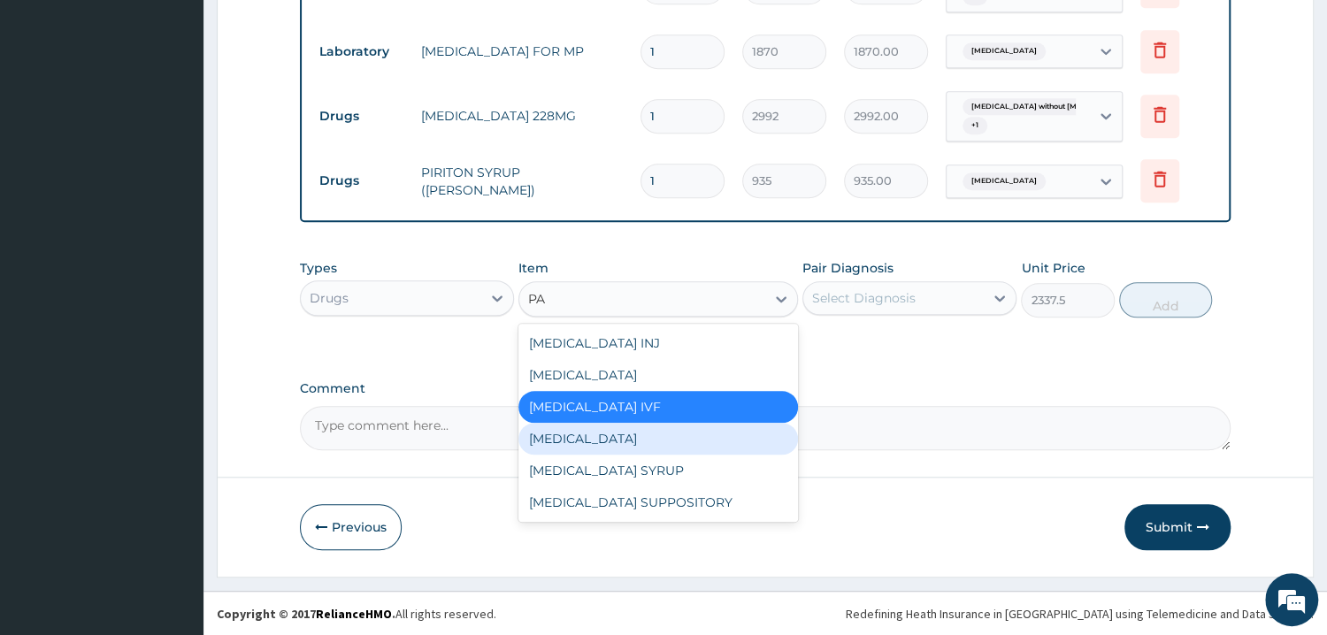
type input "P"
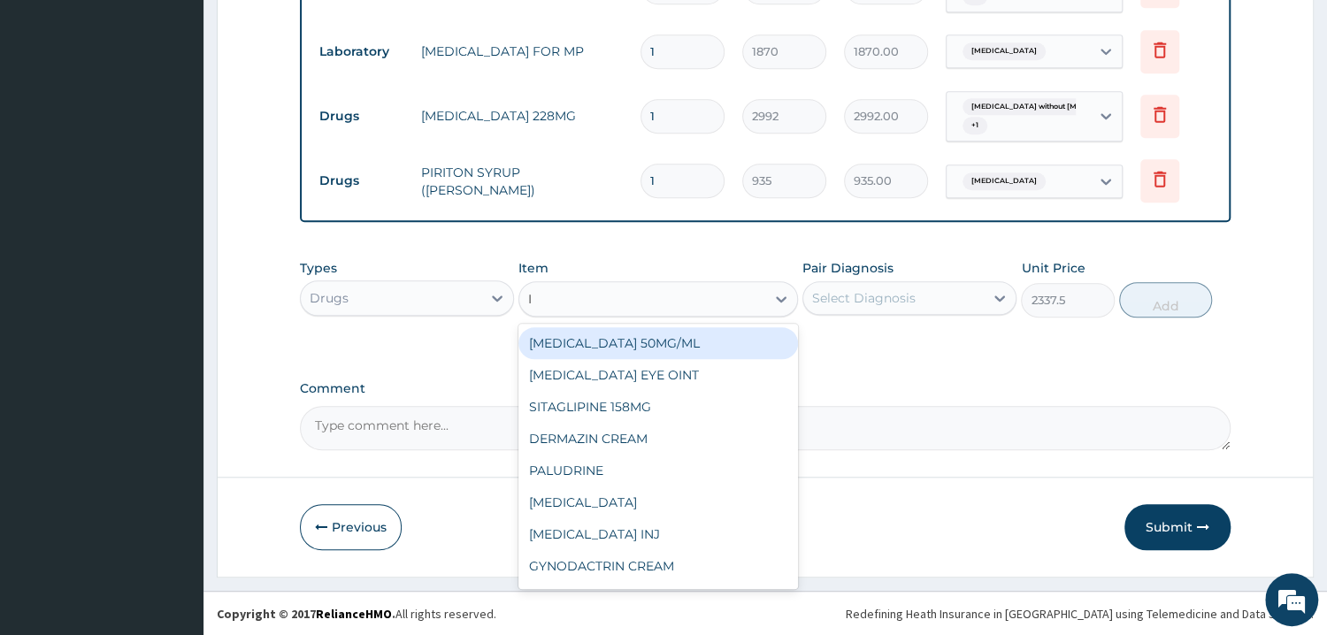
type input "IB"
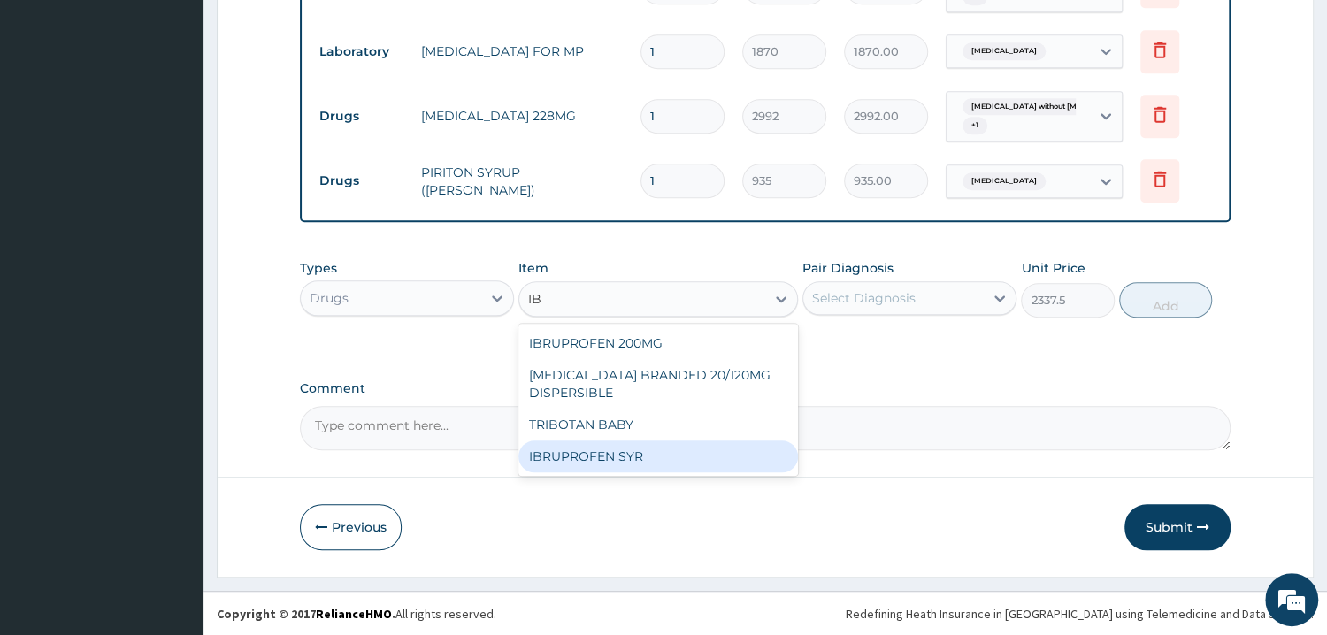
click at [672, 456] on div "IBRUPROFEN SYR" at bounding box center [658, 457] width 280 height 32
type input "1168.75"
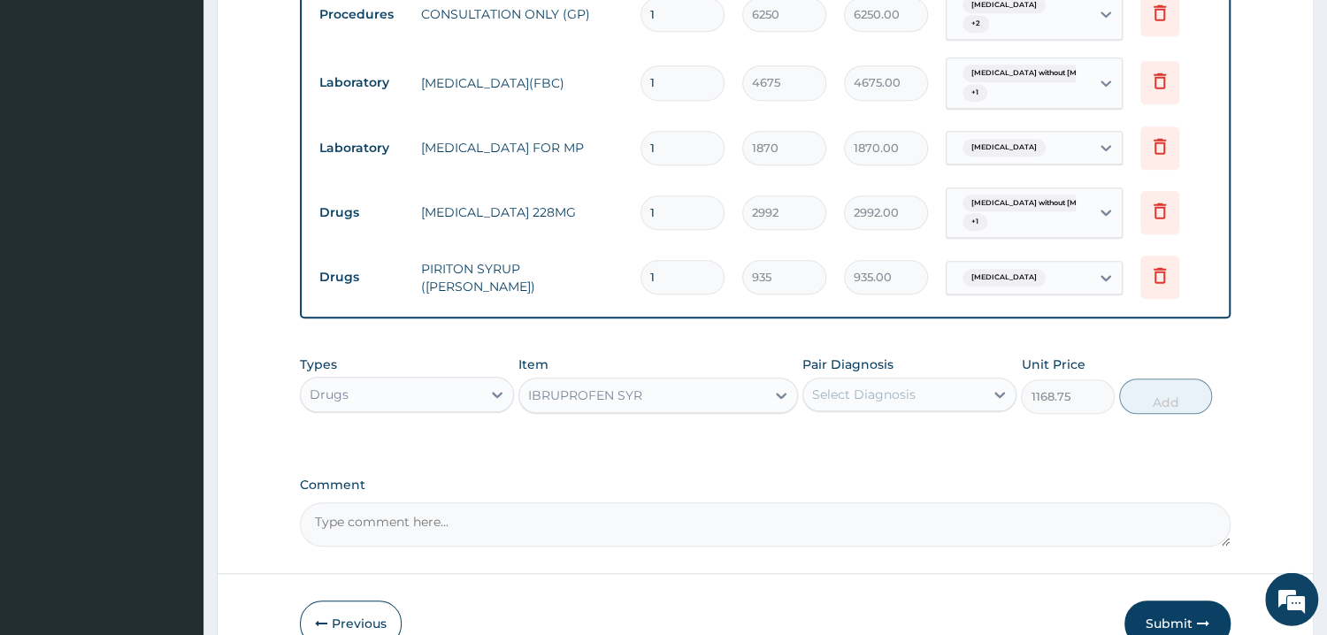
scroll to position [726, 0]
click at [1196, 617] on button "Submit" at bounding box center [1178, 623] width 106 height 46
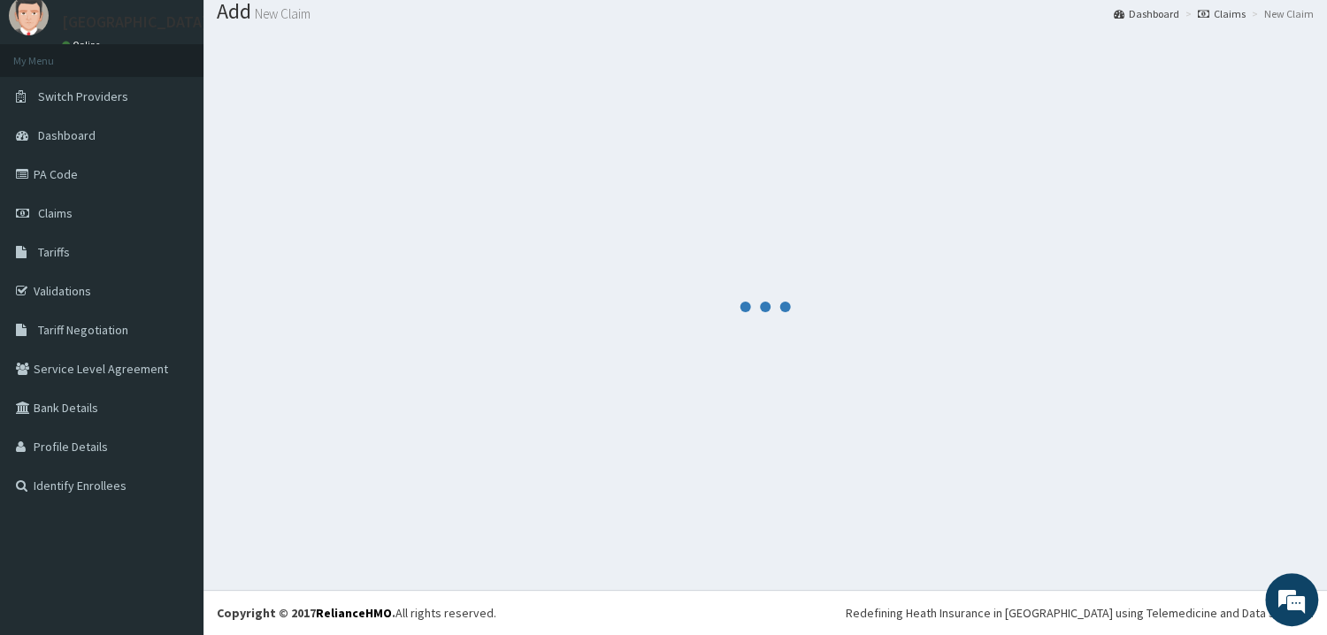
scroll to position [57, 0]
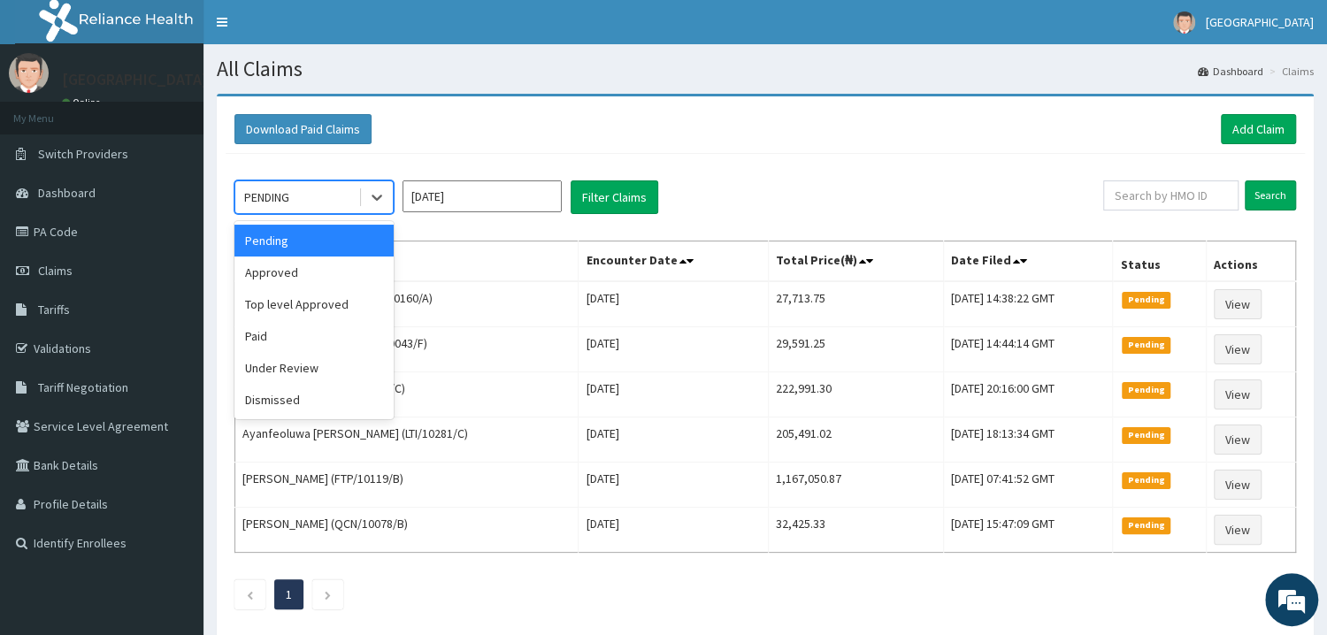
click at [327, 205] on div "PENDING" at bounding box center [296, 197] width 123 height 28
click at [324, 280] on div "Approved" at bounding box center [313, 273] width 159 height 32
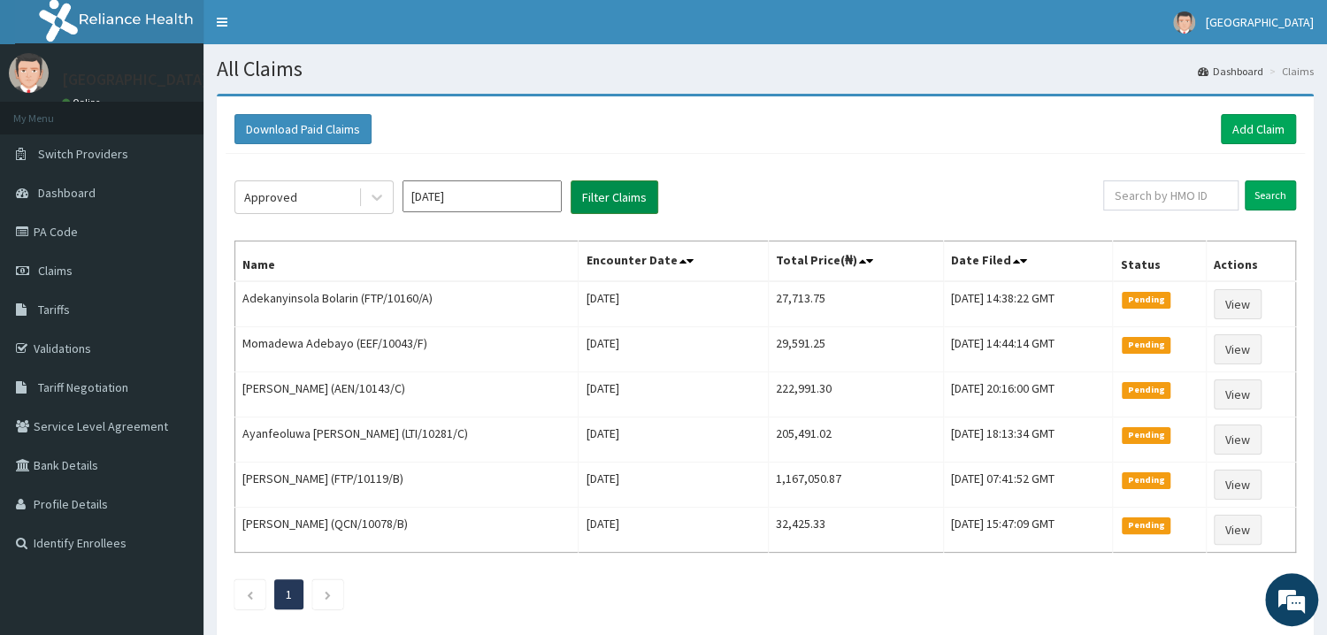
click at [626, 211] on button "Filter Claims" at bounding box center [615, 197] width 88 height 34
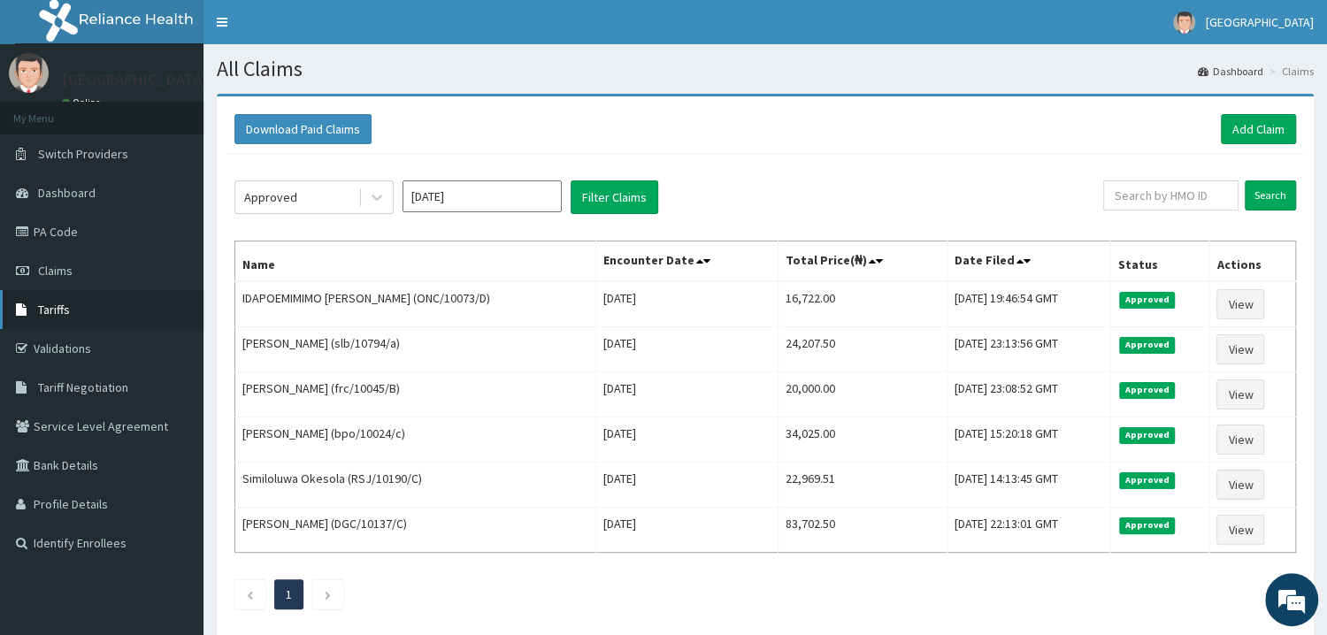
click at [99, 302] on link "Tariffs" at bounding box center [101, 309] width 203 height 39
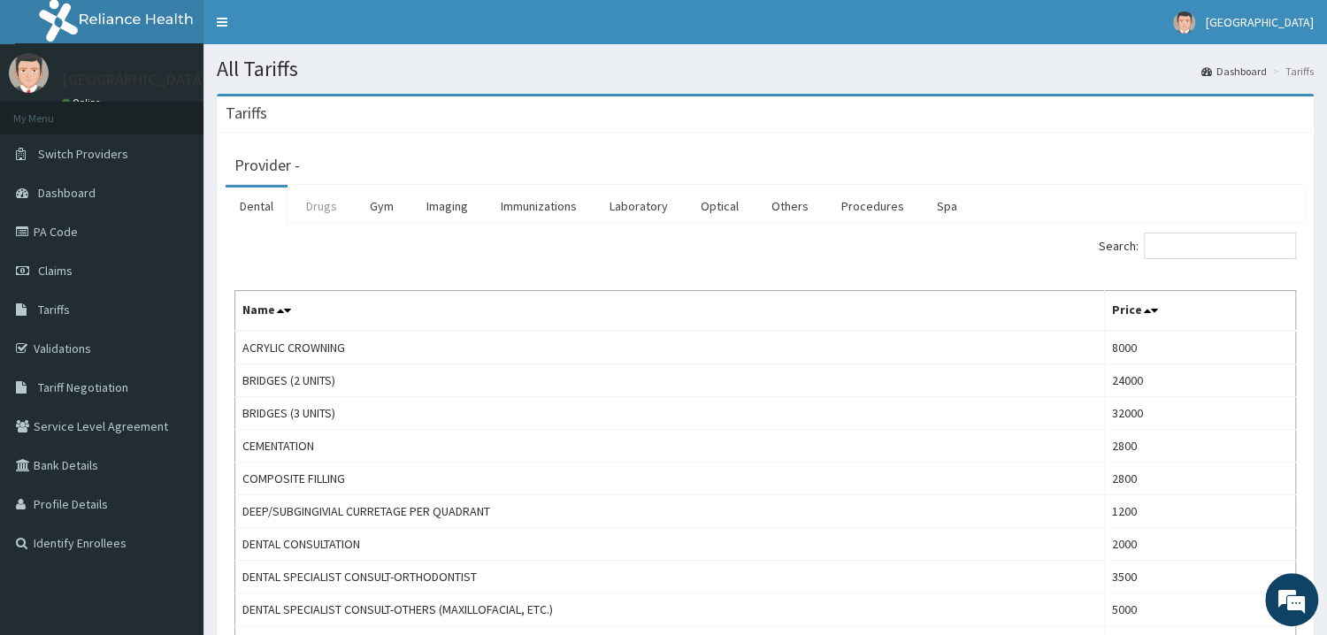
click at [331, 211] on link "Drugs" at bounding box center [321, 206] width 59 height 37
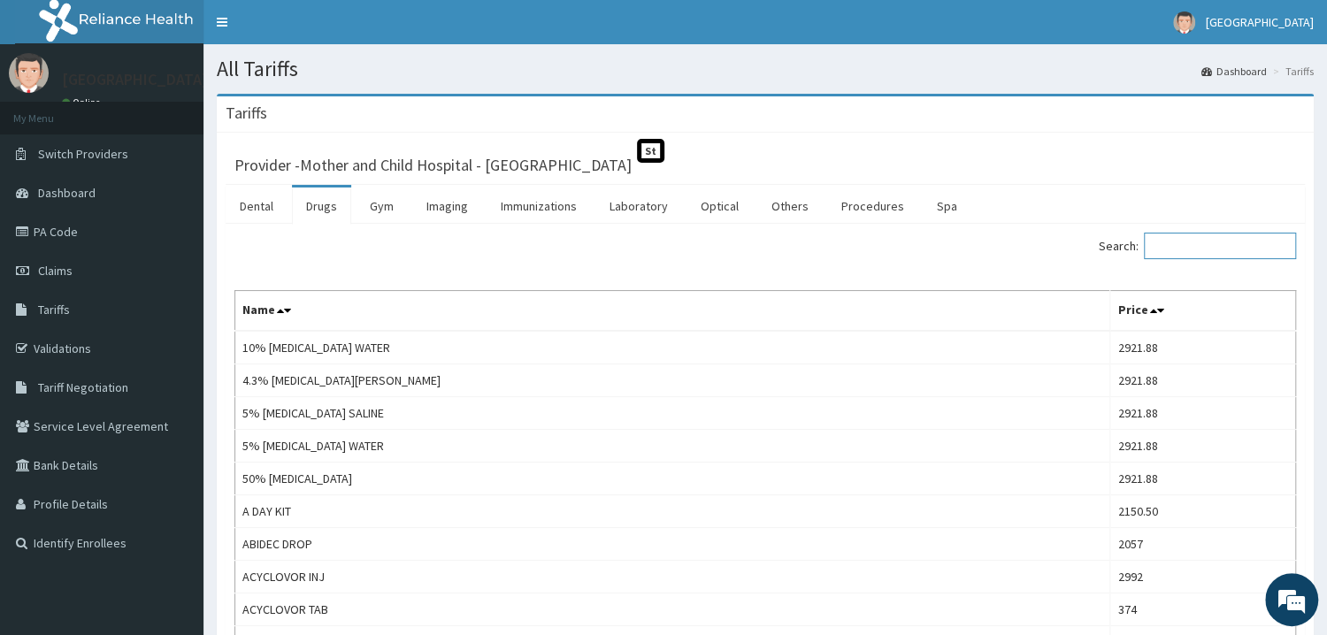
click at [1186, 255] on input "Search:" at bounding box center [1220, 246] width 152 height 27
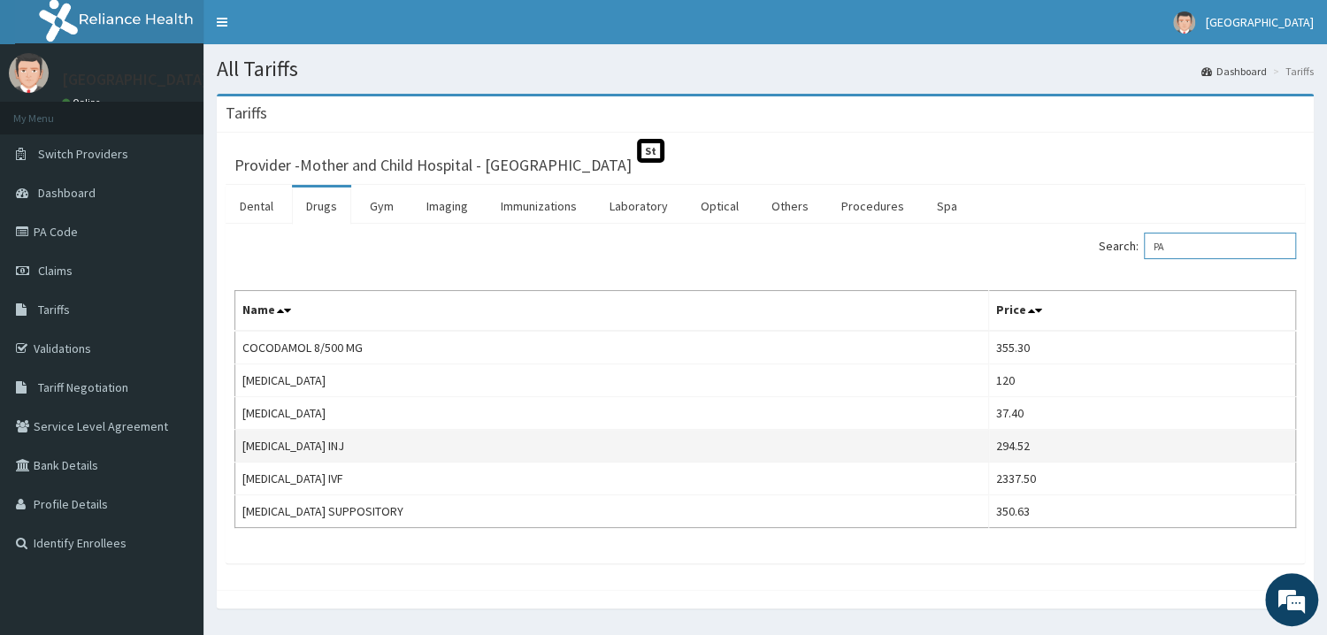
type input "P"
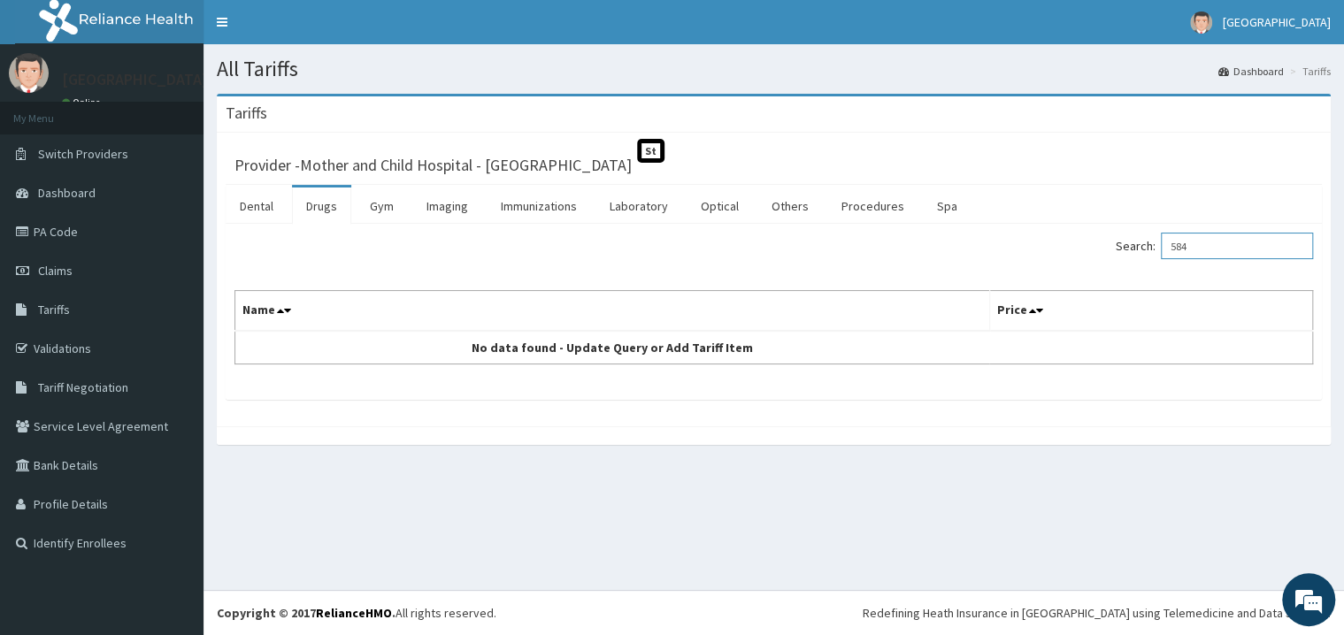
type input "584"
